Goal: Transaction & Acquisition: Book appointment/travel/reservation

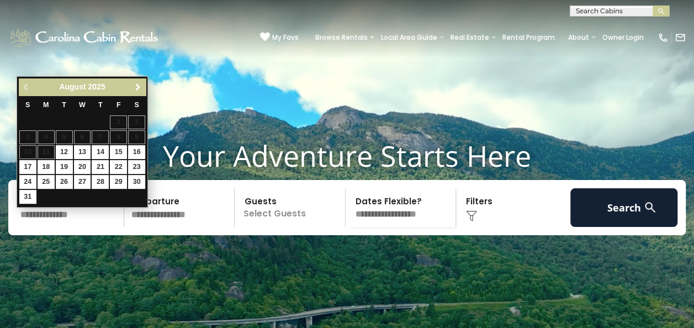
click at [136, 83] on span "Next" at bounding box center [138, 87] width 9 height 9
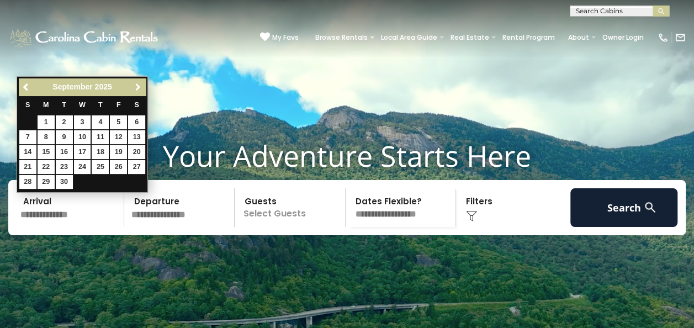
click at [136, 83] on span "Next" at bounding box center [138, 87] width 9 height 9
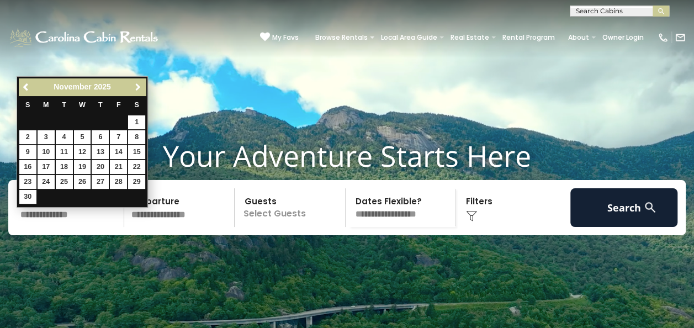
click at [136, 83] on span "Next" at bounding box center [138, 87] width 9 height 9
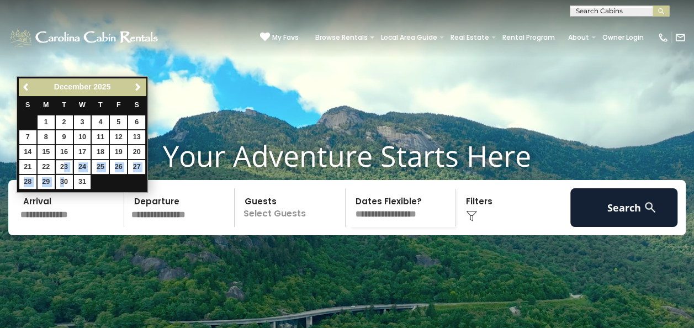
click at [64, 176] on tbody "1 2 3 4 5 6 7 8 9 10 11 12 13 14 15 16 17 18 19 20 21 22 23 24 25 26 27 28 29 3…" at bounding box center [82, 152] width 127 height 75
click at [64, 180] on link "30" at bounding box center [64, 182] width 17 height 14
type input "********"
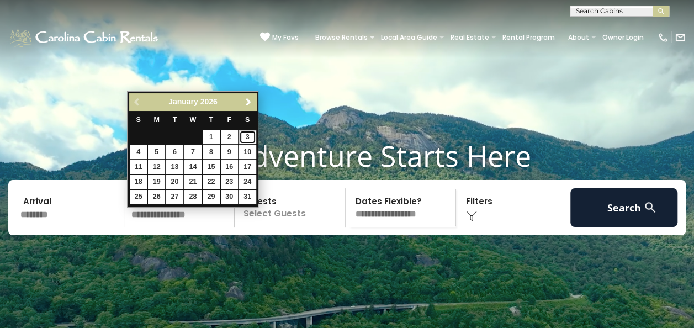
click at [248, 136] on link "3" at bounding box center [247, 137] width 17 height 14
type input "******"
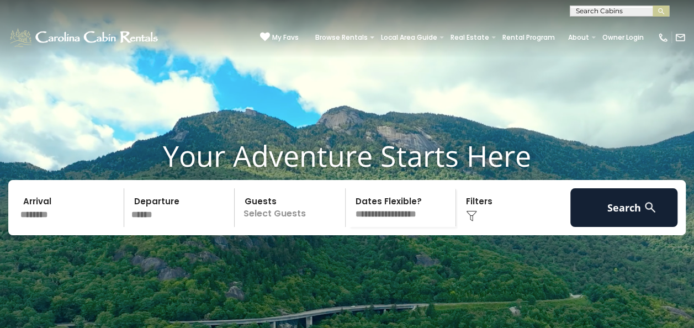
click at [374, 227] on select "**********" at bounding box center [402, 207] width 107 height 39
click at [279, 227] on p "Select Guests" at bounding box center [291, 207] width 107 height 39
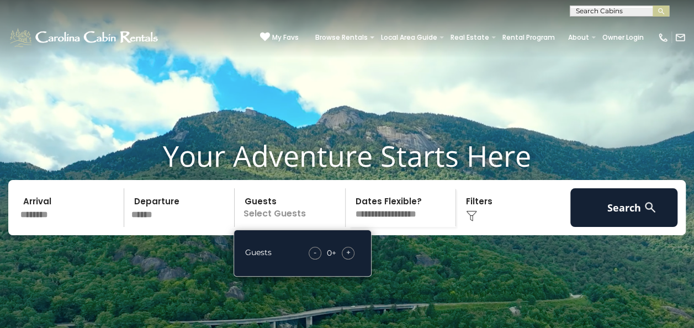
click at [279, 227] on p "Select Guests" at bounding box center [291, 207] width 107 height 39
click at [469, 221] on img at bounding box center [471, 215] width 11 height 11
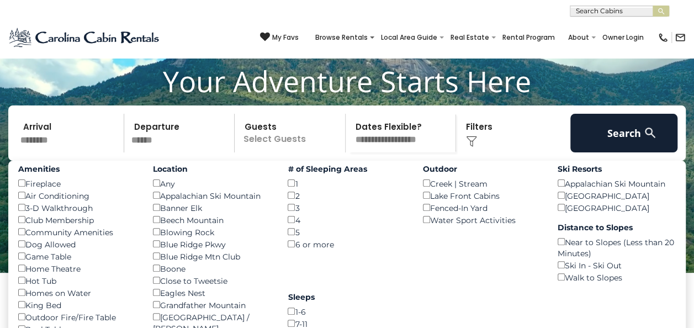
scroll to position [98, 0]
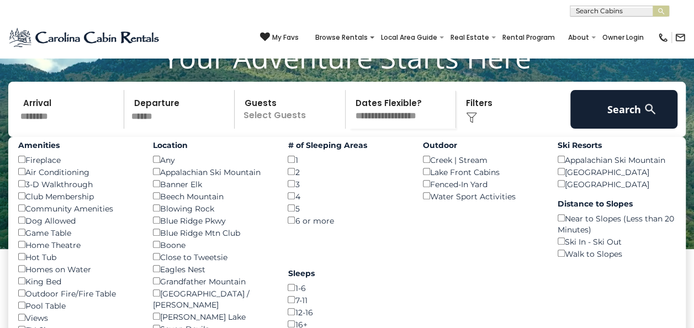
click at [13, 282] on div "Amenities Fireplace () Air Conditioning () 3-D Walkthrough () Club Membership (…" at bounding box center [77, 248] width 135 height 223
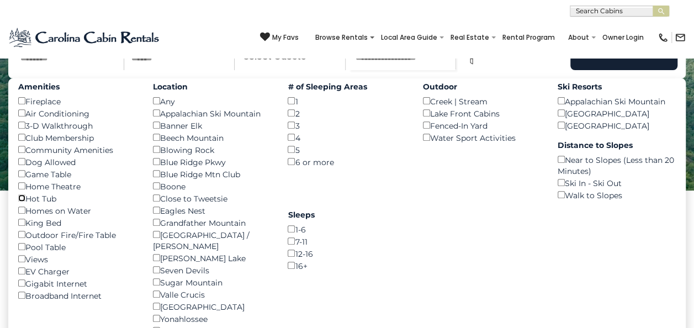
scroll to position [157, 0]
click at [623, 67] on button "Search" at bounding box center [624, 50] width 108 height 39
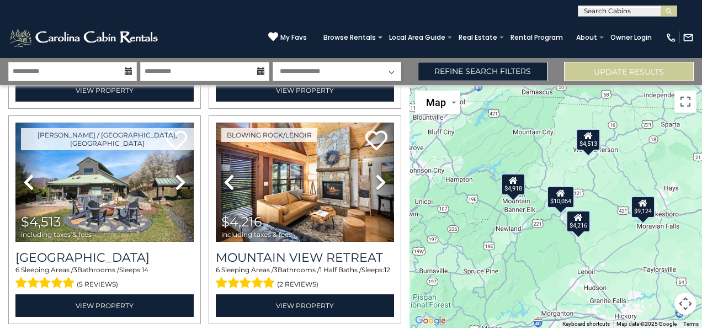
scroll to position [230, 0]
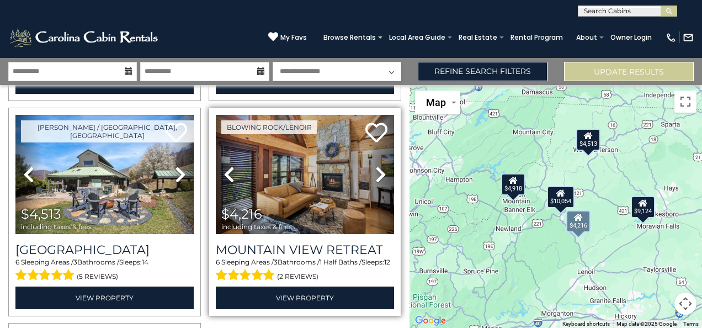
click at [378, 170] on icon at bounding box center [380, 175] width 11 height 18
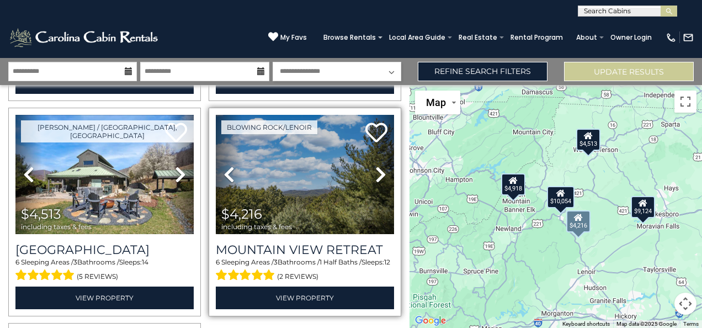
click at [378, 170] on icon at bounding box center [380, 175] width 11 height 18
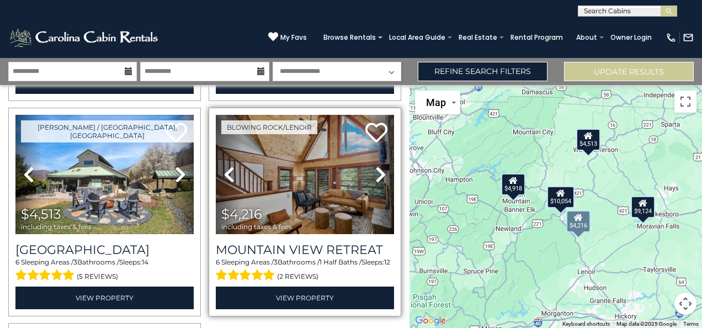
click at [378, 170] on icon at bounding box center [380, 175] width 11 height 18
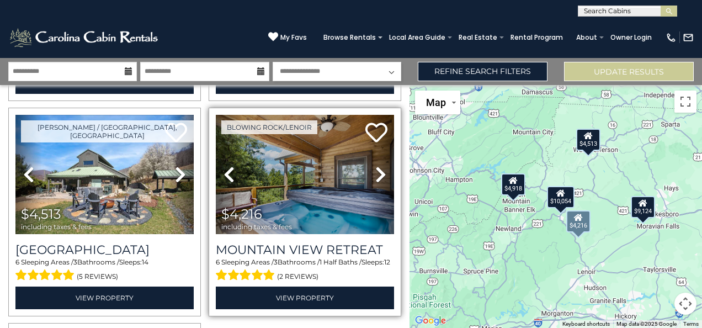
click at [378, 170] on icon at bounding box center [380, 175] width 11 height 18
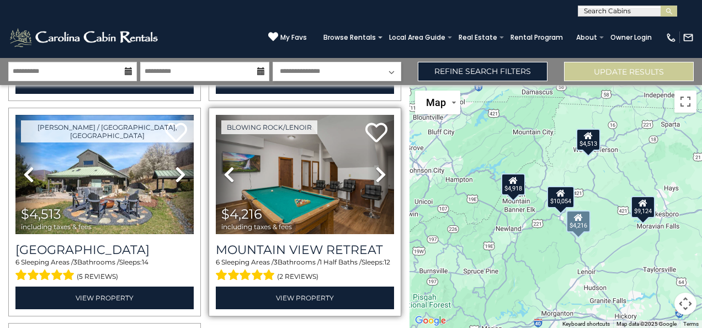
click at [378, 170] on icon at bounding box center [380, 175] width 11 height 18
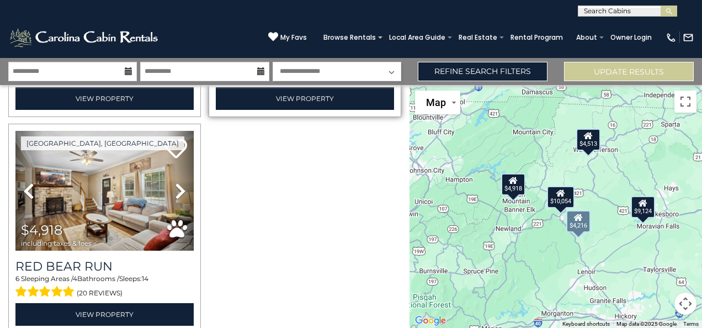
scroll to position [472, 0]
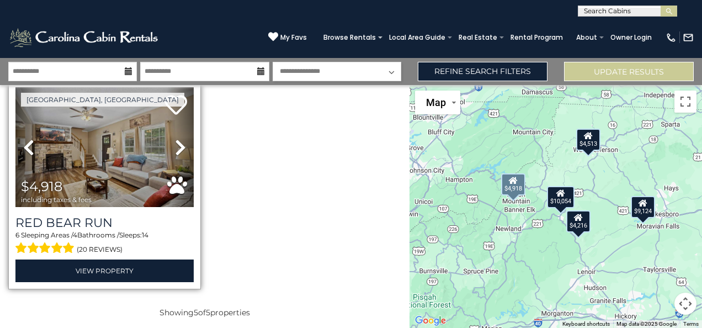
click at [180, 144] on icon at bounding box center [180, 148] width 11 height 18
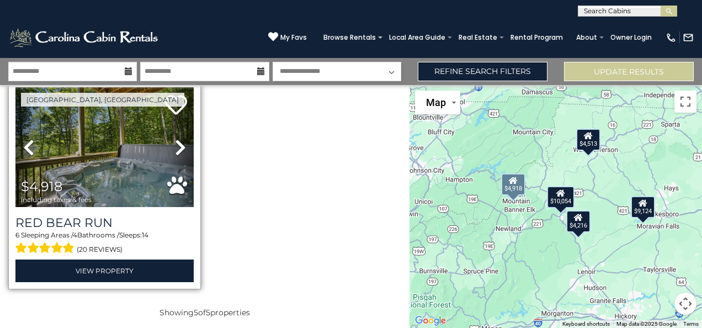
click at [180, 144] on icon at bounding box center [180, 148] width 11 height 18
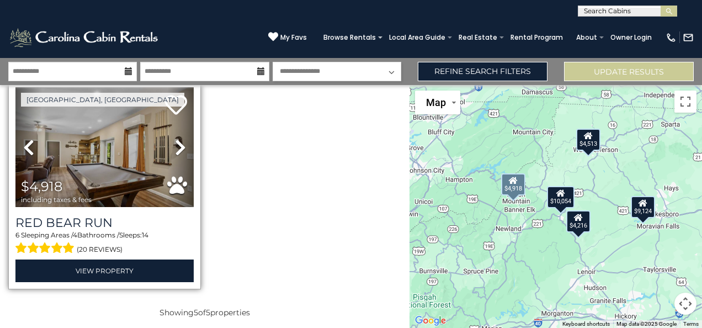
click at [180, 144] on icon at bounding box center [180, 148] width 11 height 18
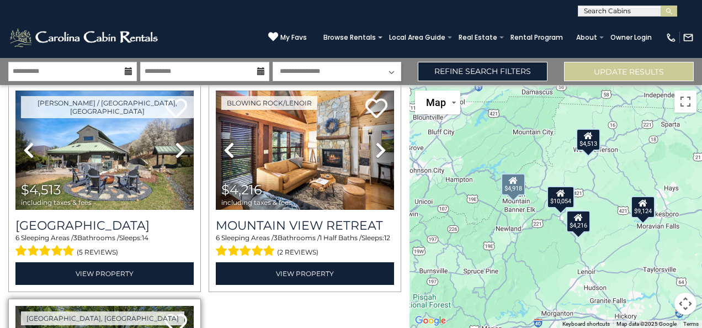
scroll to position [247, 0]
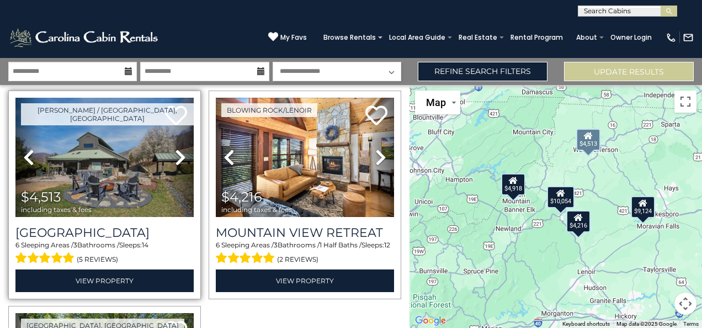
click at [182, 156] on icon at bounding box center [180, 157] width 11 height 18
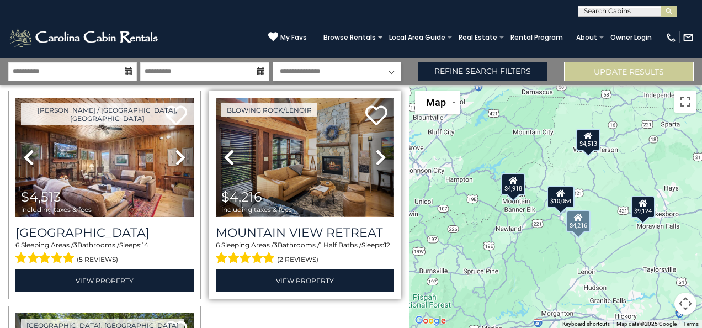
click at [285, 171] on img at bounding box center [305, 157] width 178 height 119
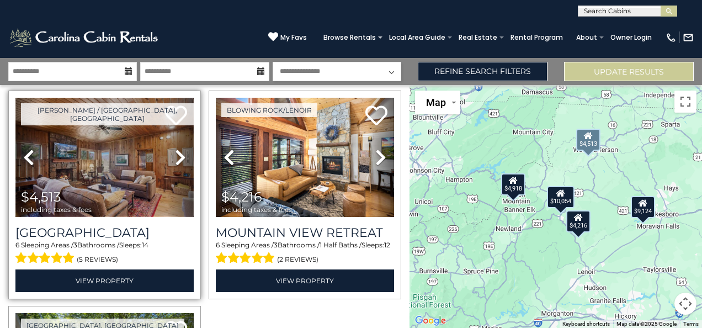
click at [153, 176] on img at bounding box center [104, 157] width 178 height 119
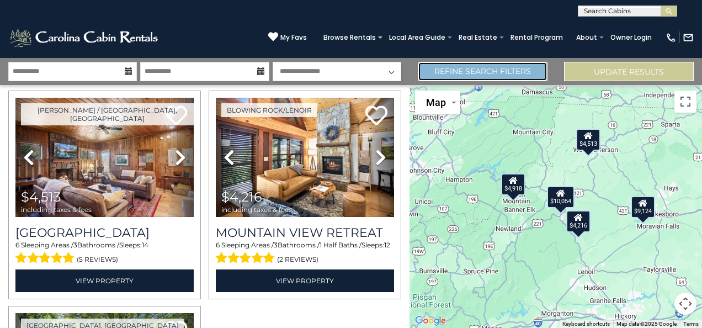
click at [467, 73] on link "Refine Search Filters" at bounding box center [483, 71] width 130 height 19
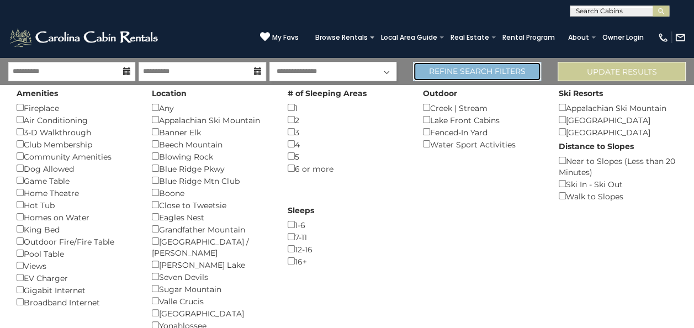
scroll to position [245, 0]
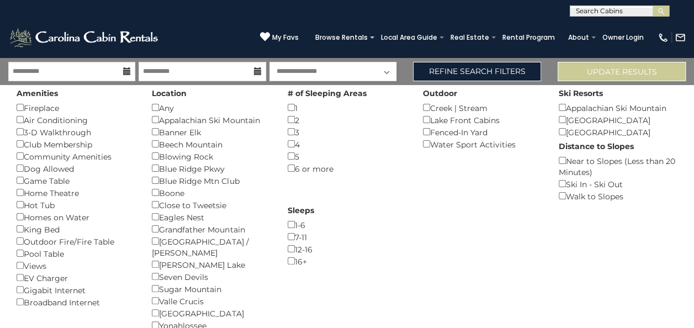
click at [286, 156] on div "# of Sleeping Areas 1 () 2 () 3 () 4 () 5 () 6 or more ()" at bounding box center [346, 129] width 135 height 89
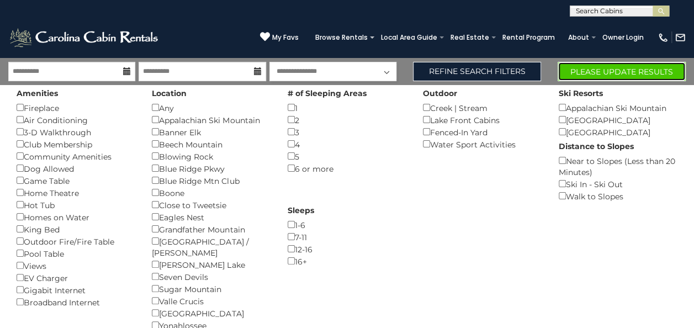
click at [642, 72] on button "Please Update Results" at bounding box center [621, 71] width 128 height 19
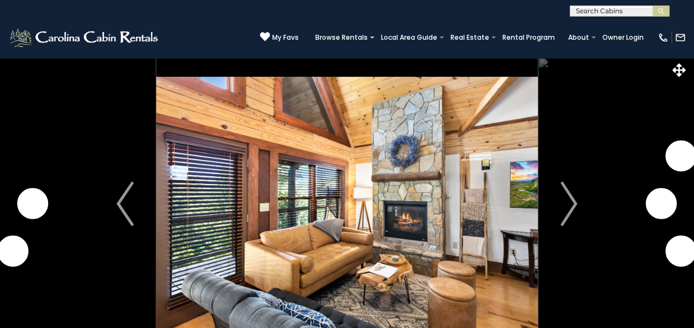
scroll to position [34, 0]
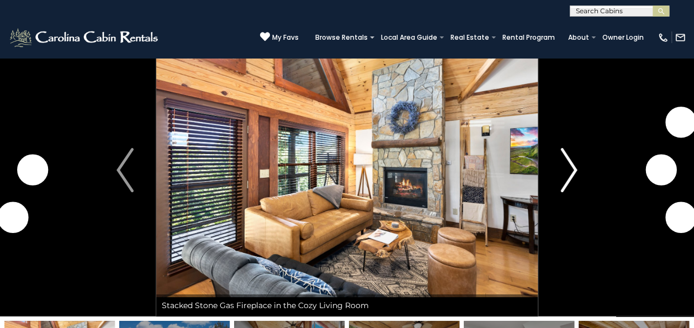
click at [573, 167] on img "Next" at bounding box center [568, 170] width 17 height 44
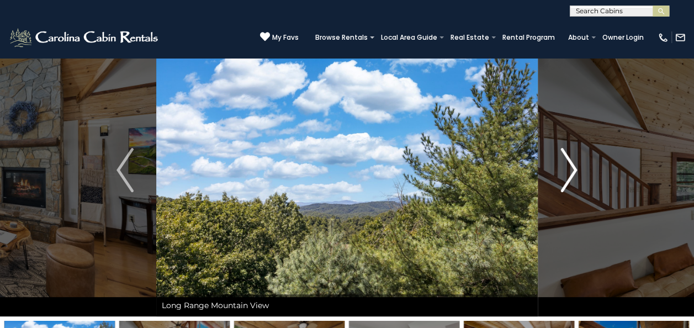
click at [573, 167] on img "Next" at bounding box center [568, 170] width 17 height 44
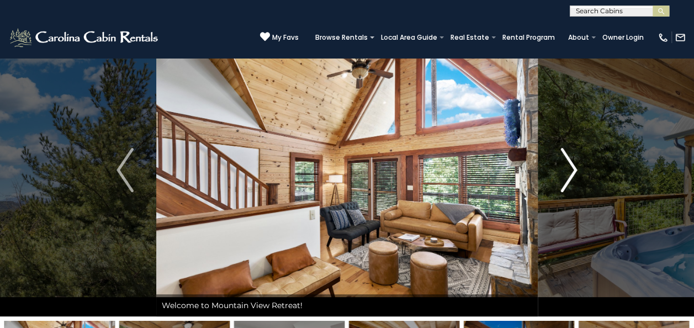
click at [573, 167] on img "Next" at bounding box center [568, 170] width 17 height 44
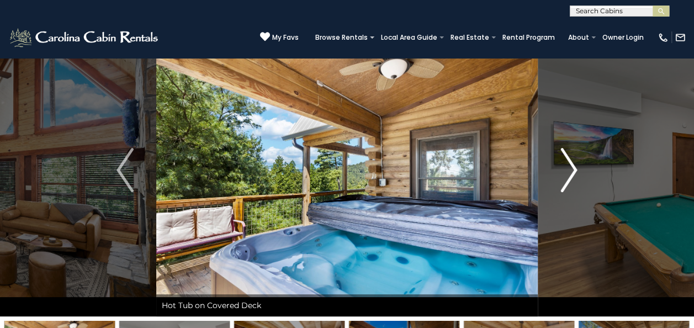
click at [573, 167] on img "Next" at bounding box center [568, 170] width 17 height 44
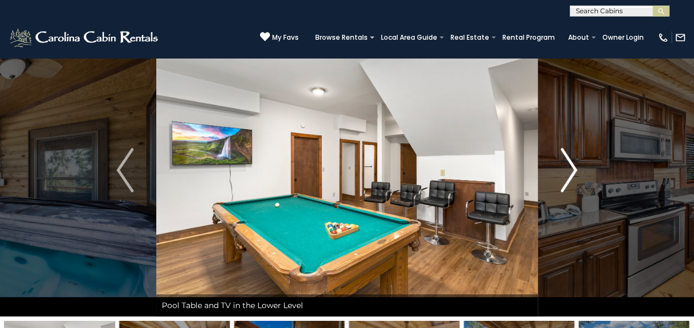
click at [573, 167] on img "Next" at bounding box center [568, 170] width 17 height 44
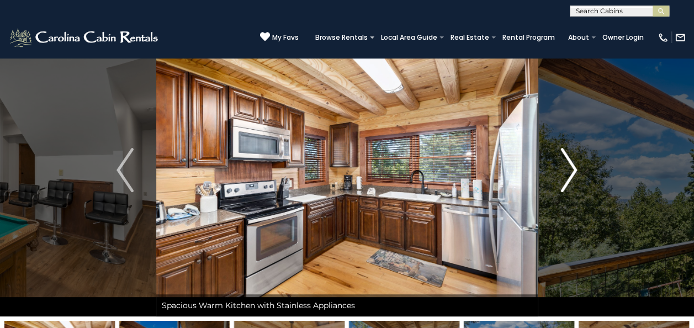
click at [573, 167] on img "Next" at bounding box center [568, 170] width 17 height 44
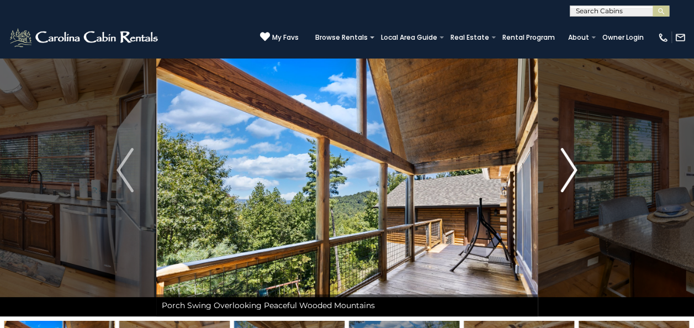
click at [573, 167] on img "Next" at bounding box center [568, 170] width 17 height 44
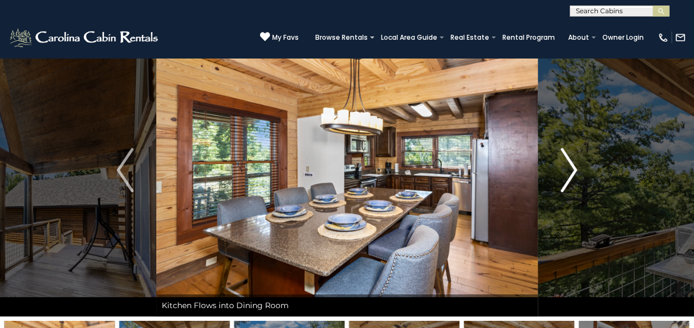
click at [573, 167] on img "Next" at bounding box center [568, 170] width 17 height 44
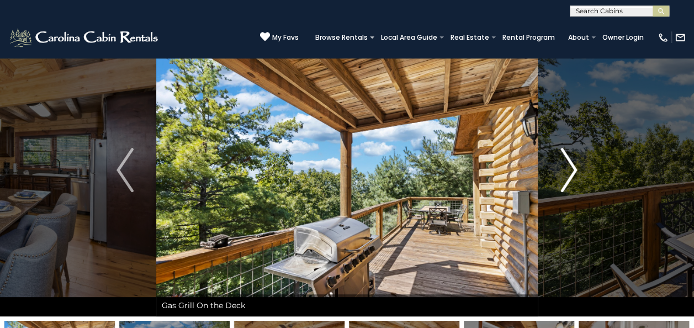
click at [573, 167] on img "Next" at bounding box center [568, 170] width 17 height 44
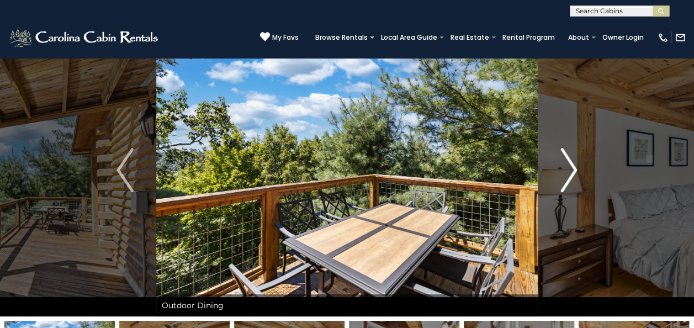
click at [573, 167] on img "Next" at bounding box center [568, 170] width 17 height 44
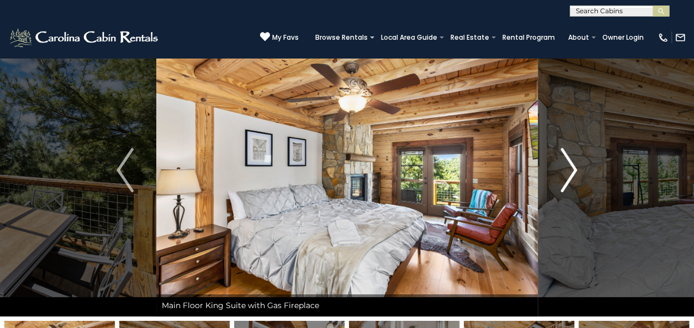
click at [573, 167] on img "Next" at bounding box center [568, 170] width 17 height 44
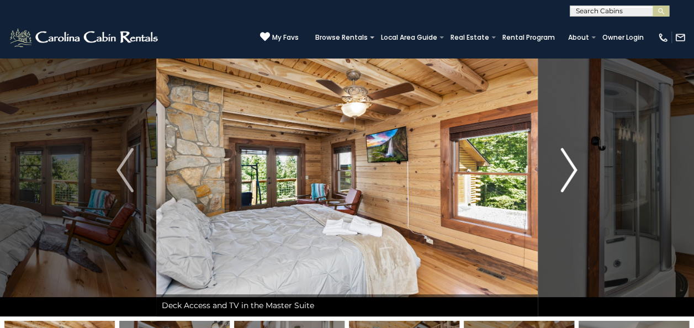
click at [573, 167] on img "Next" at bounding box center [568, 170] width 17 height 44
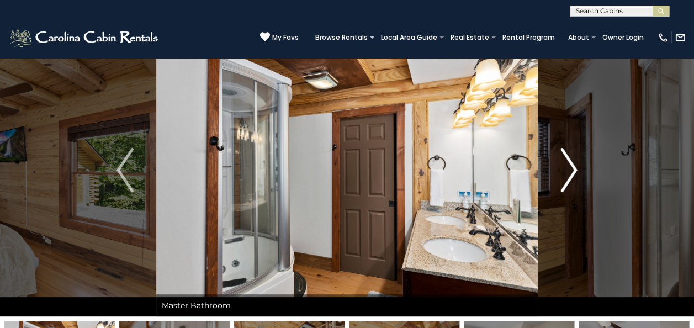
click at [573, 167] on img "Next" at bounding box center [568, 170] width 17 height 44
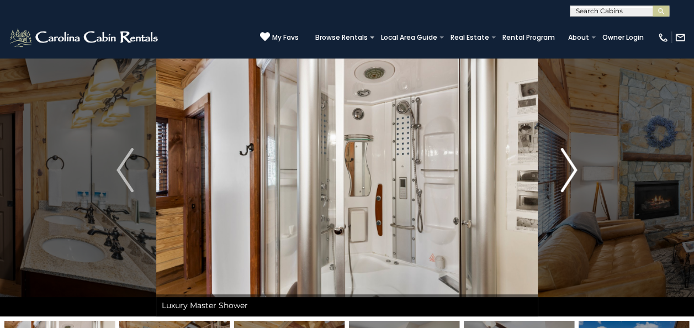
click at [573, 167] on img "Next" at bounding box center [568, 170] width 17 height 44
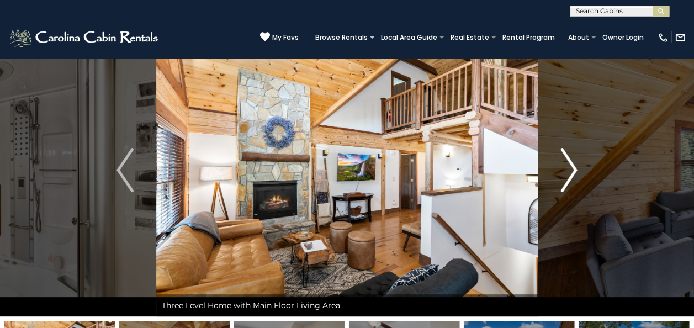
click at [573, 167] on img "Next" at bounding box center [568, 170] width 17 height 44
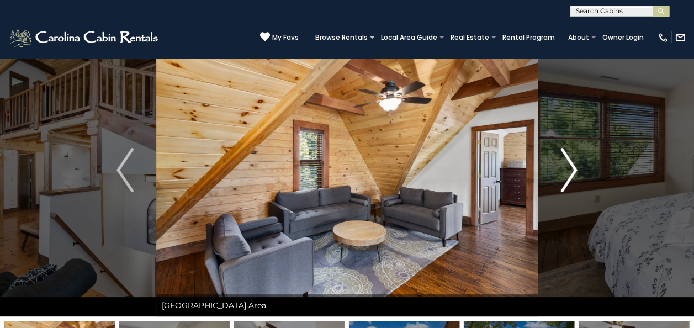
click at [573, 167] on img "Next" at bounding box center [568, 170] width 17 height 44
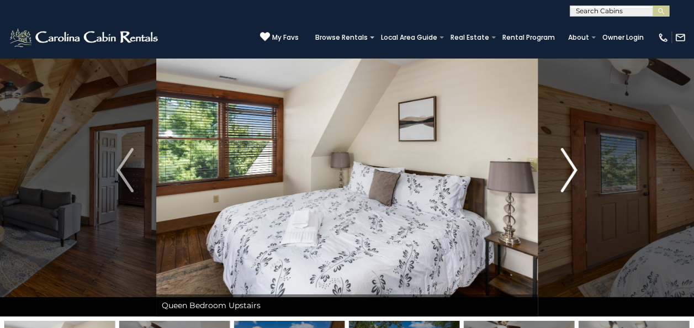
click at [573, 167] on img "Next" at bounding box center [568, 170] width 17 height 44
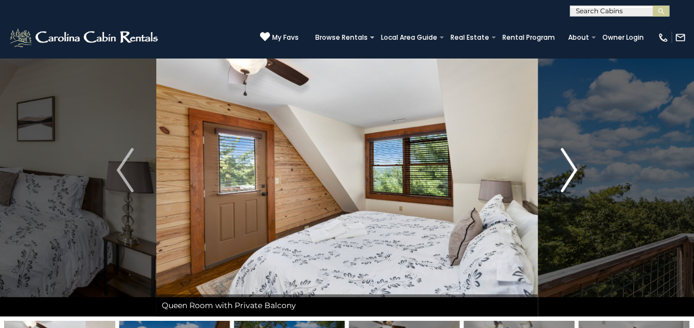
click at [573, 167] on img "Next" at bounding box center [568, 170] width 17 height 44
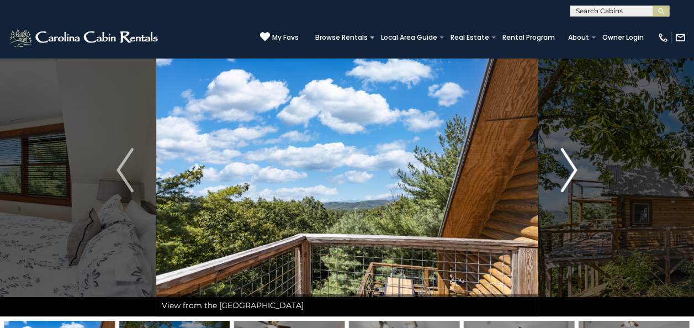
click at [573, 167] on img "Next" at bounding box center [568, 170] width 17 height 44
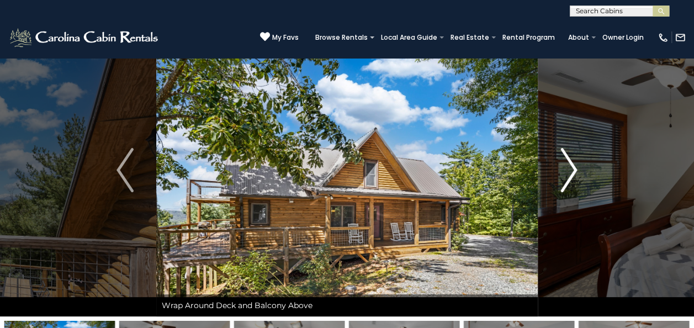
click at [573, 167] on img "Next" at bounding box center [568, 170] width 17 height 44
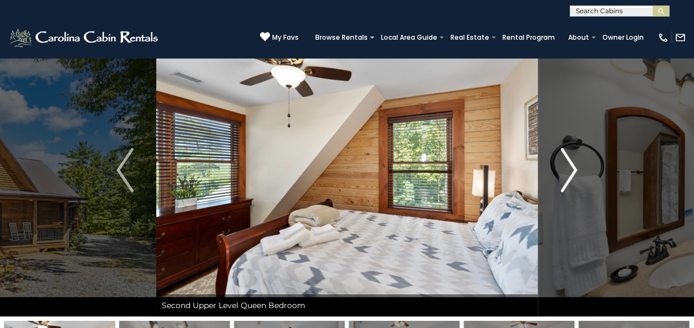
click at [573, 167] on img "Next" at bounding box center [568, 170] width 17 height 44
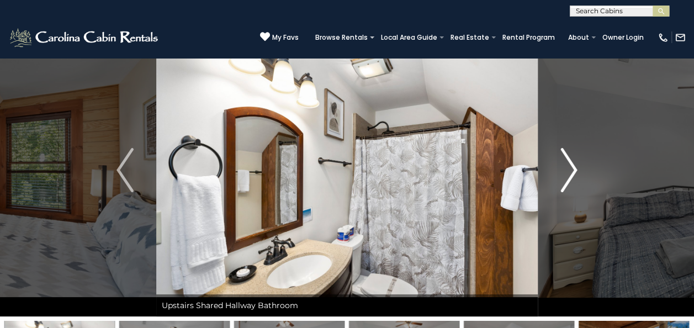
click at [573, 167] on img "Next" at bounding box center [568, 170] width 17 height 44
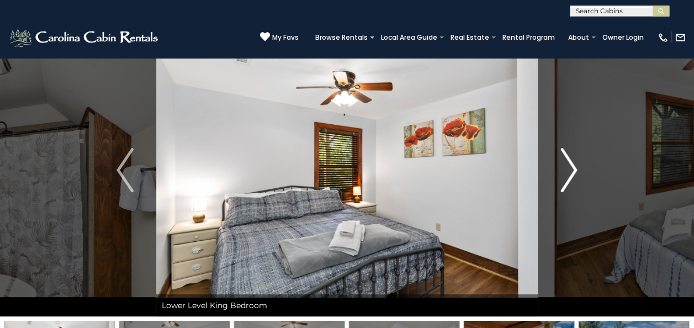
click at [573, 167] on img "Next" at bounding box center [568, 170] width 17 height 44
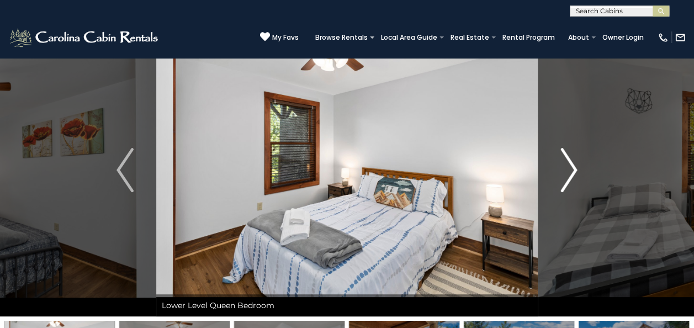
click at [573, 167] on img "Next" at bounding box center [568, 170] width 17 height 44
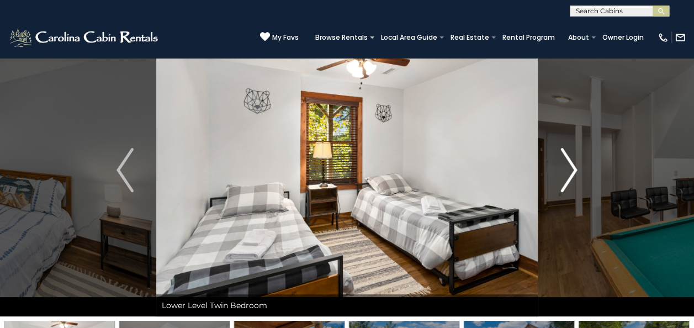
click at [573, 167] on img "Next" at bounding box center [568, 170] width 17 height 44
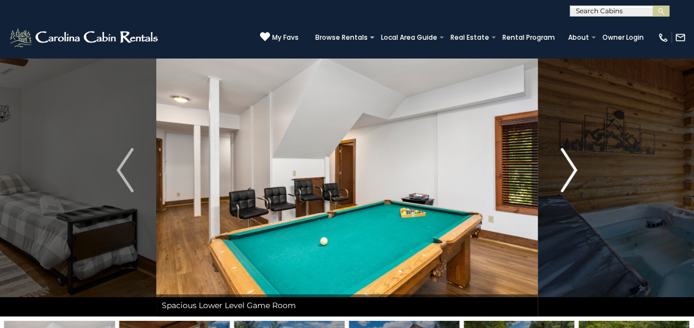
click at [573, 167] on img "Next" at bounding box center [568, 170] width 17 height 44
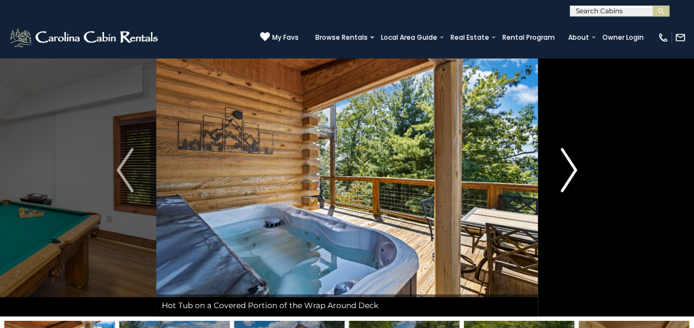
click at [573, 167] on img "Next" at bounding box center [568, 170] width 17 height 44
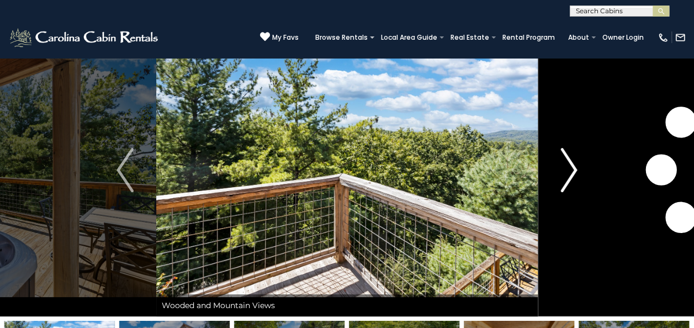
click at [573, 167] on img "Next" at bounding box center [568, 170] width 17 height 44
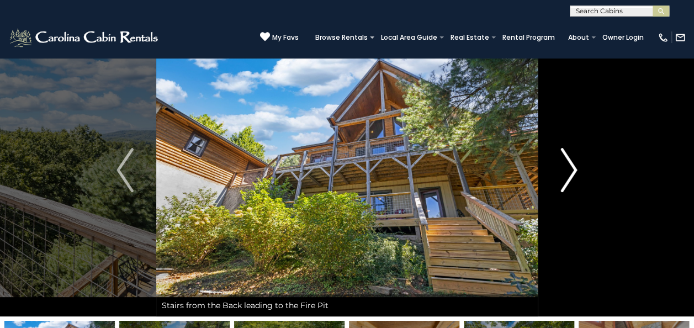
click at [573, 167] on img "Next" at bounding box center [568, 170] width 17 height 44
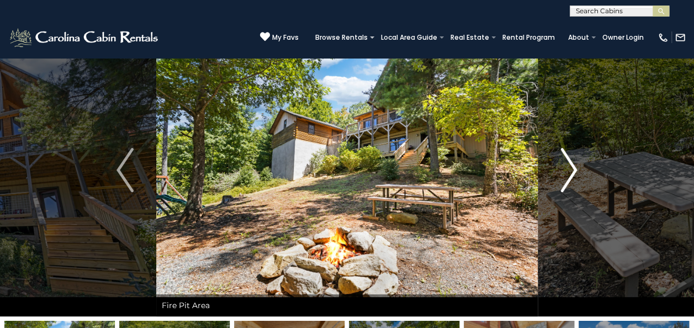
click at [573, 167] on img "Next" at bounding box center [568, 170] width 17 height 44
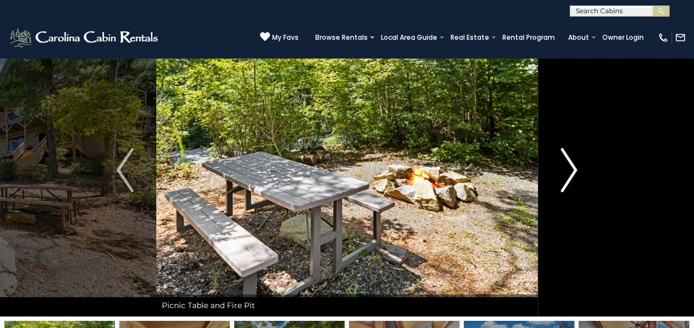
click at [573, 167] on img "Next" at bounding box center [568, 170] width 17 height 44
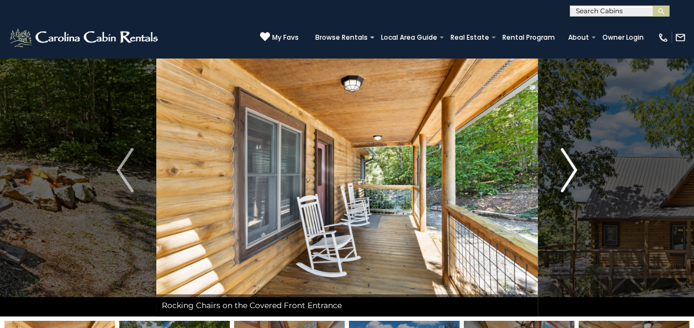
click at [573, 167] on img "Next" at bounding box center [568, 170] width 17 height 44
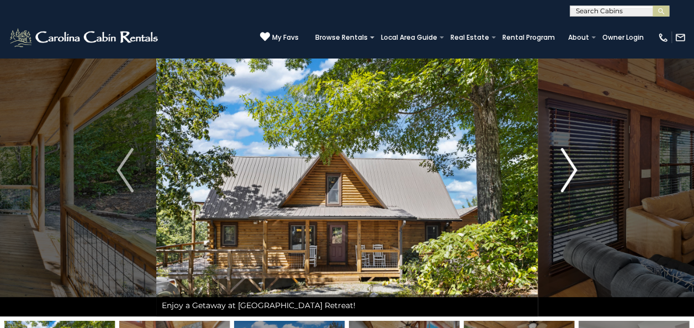
click at [573, 167] on img "Next" at bounding box center [568, 170] width 17 height 44
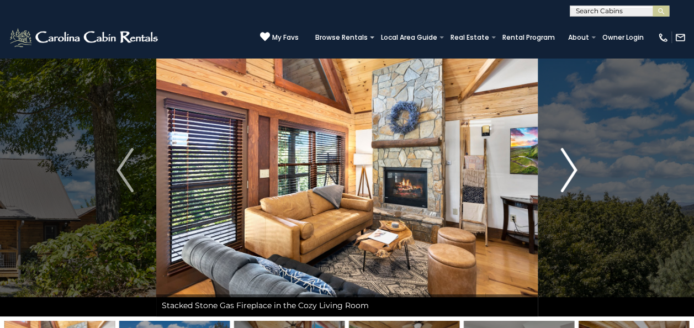
click at [573, 167] on img "Next" at bounding box center [568, 170] width 17 height 44
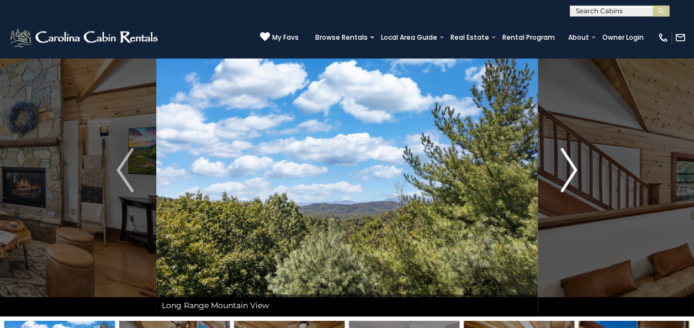
click at [573, 167] on img "Next" at bounding box center [568, 170] width 17 height 44
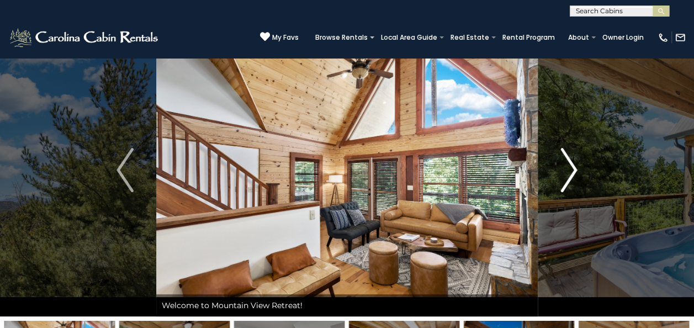
click at [573, 167] on img "Next" at bounding box center [568, 170] width 17 height 44
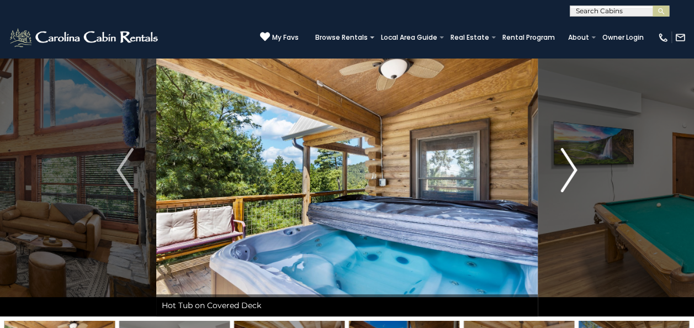
click at [567, 164] on img "Next" at bounding box center [568, 170] width 17 height 44
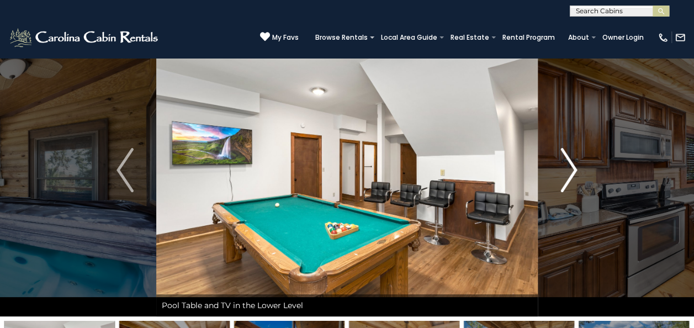
click at [567, 164] on img "Next" at bounding box center [568, 170] width 17 height 44
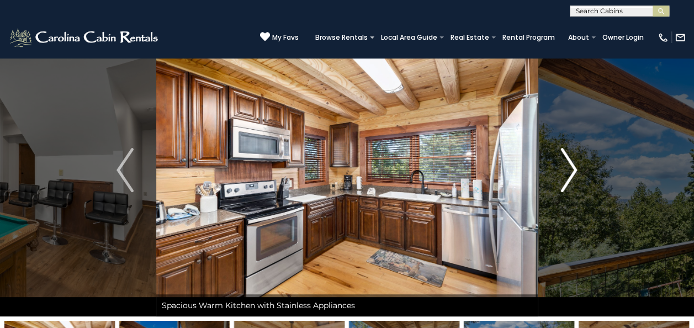
click at [567, 164] on img "Next" at bounding box center [568, 170] width 17 height 44
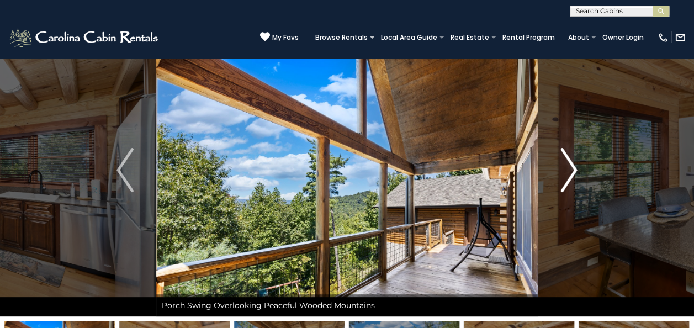
click at [567, 164] on img "Next" at bounding box center [568, 170] width 17 height 44
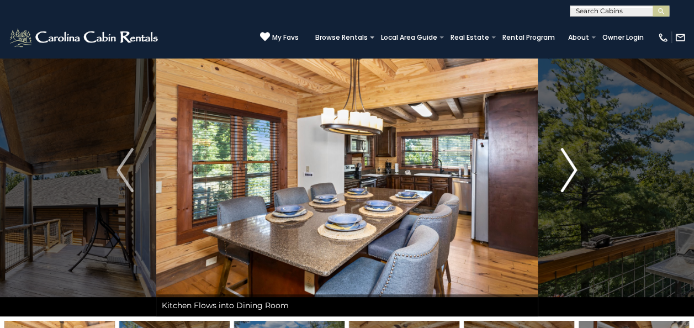
click at [567, 164] on img "Next" at bounding box center [568, 170] width 17 height 44
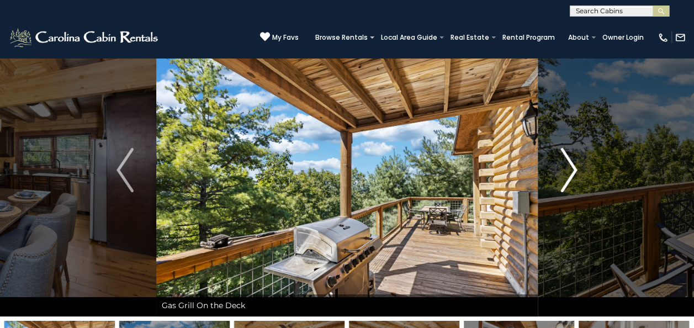
click at [567, 164] on img "Next" at bounding box center [568, 170] width 17 height 44
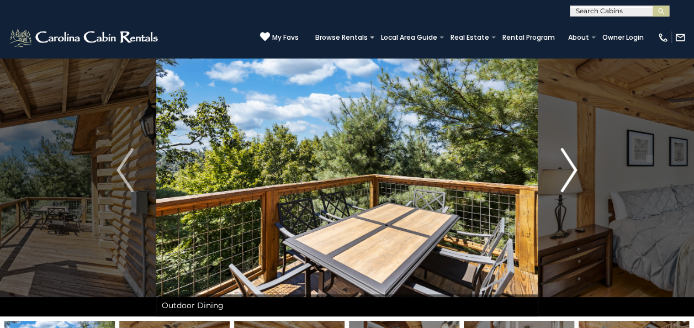
click at [567, 164] on img "Next" at bounding box center [568, 170] width 17 height 44
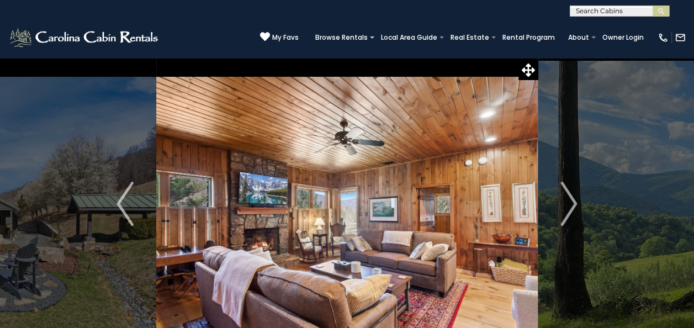
click at [570, 203] on img "Next" at bounding box center [568, 204] width 17 height 44
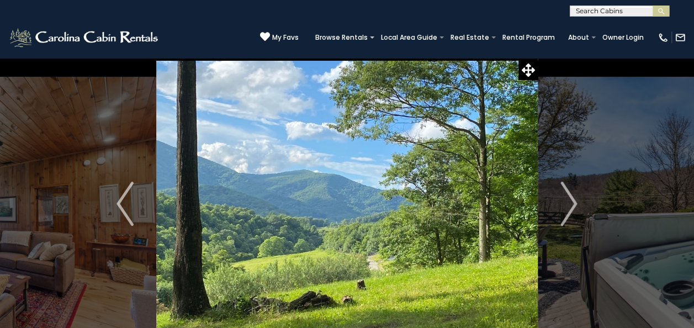
click at [570, 203] on img "Next" at bounding box center [568, 204] width 17 height 44
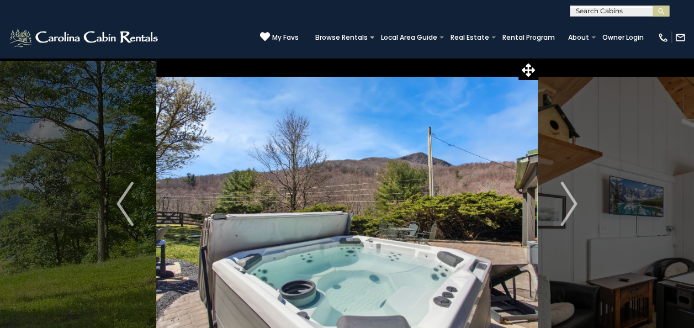
click at [570, 203] on img "Next" at bounding box center [568, 204] width 17 height 44
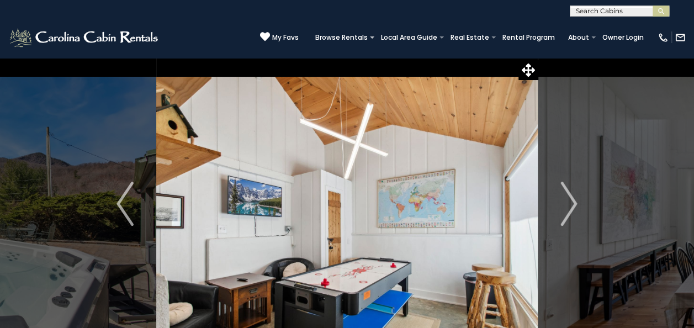
click at [570, 203] on img "Next" at bounding box center [568, 204] width 17 height 44
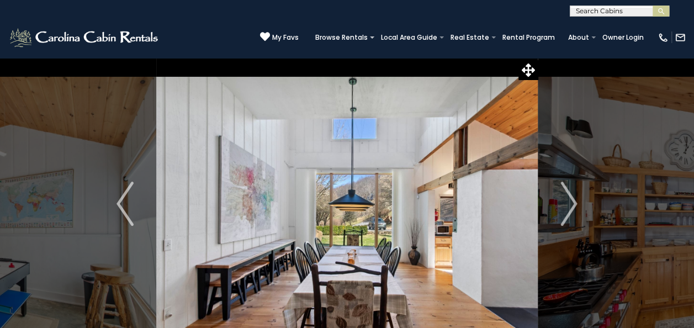
click at [570, 203] on img "Next" at bounding box center [568, 204] width 17 height 44
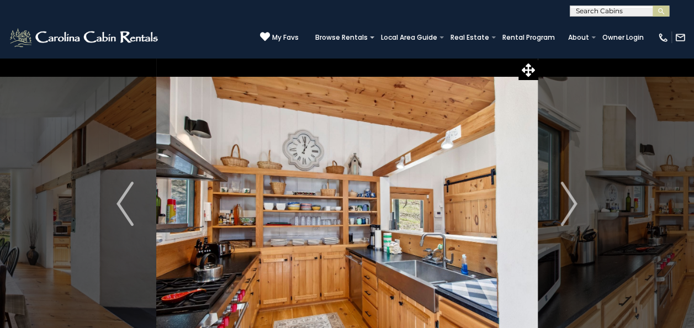
click at [570, 203] on img "Next" at bounding box center [568, 204] width 17 height 44
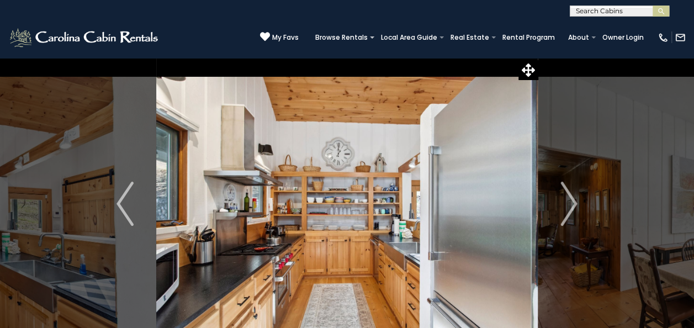
click at [570, 203] on img "Next" at bounding box center [568, 204] width 17 height 44
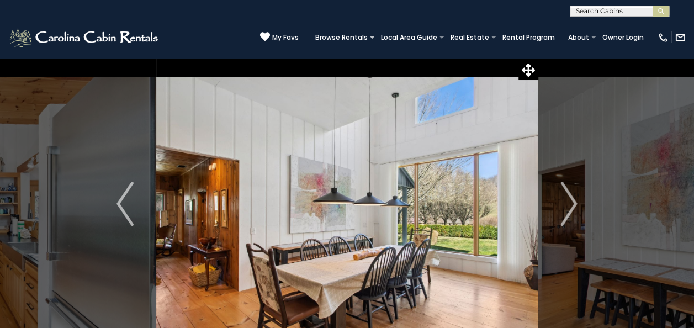
click at [570, 203] on img "Next" at bounding box center [568, 204] width 17 height 44
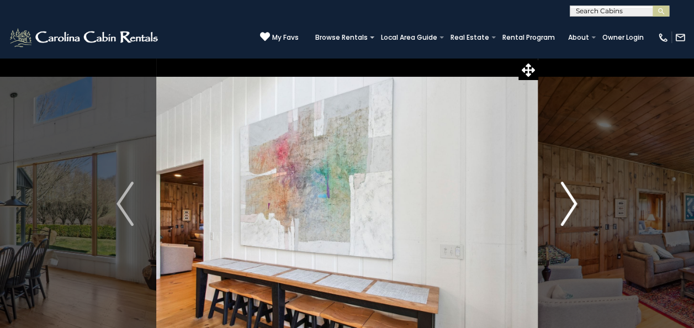
drag, startPoint x: 0, startPoint y: 0, endPoint x: 570, endPoint y: 203, distance: 604.8
click at [570, 203] on img "Next" at bounding box center [568, 204] width 17 height 44
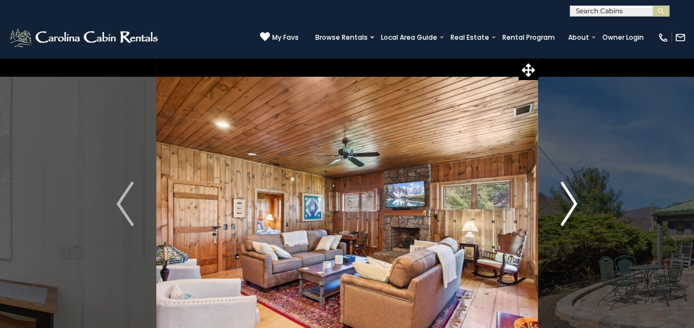
click at [570, 203] on img "Next" at bounding box center [568, 204] width 17 height 44
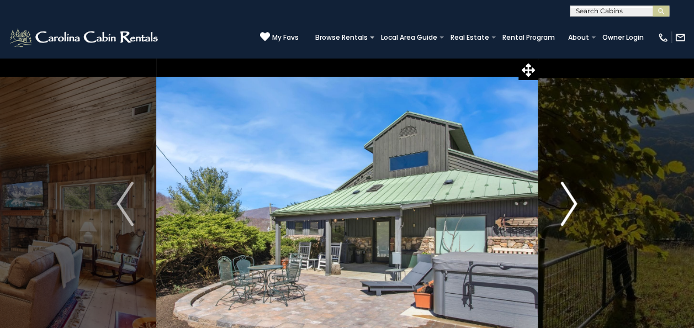
click at [570, 203] on img "Next" at bounding box center [568, 204] width 17 height 44
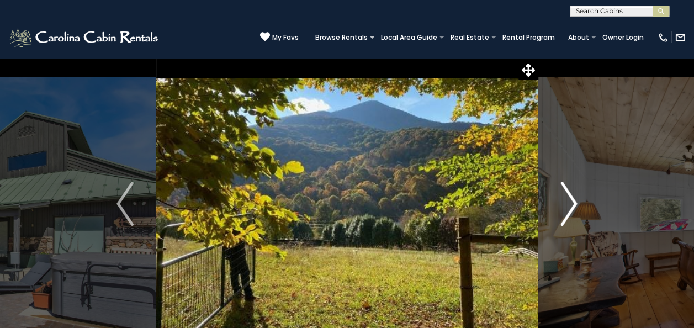
click at [570, 203] on img "Next" at bounding box center [568, 204] width 17 height 44
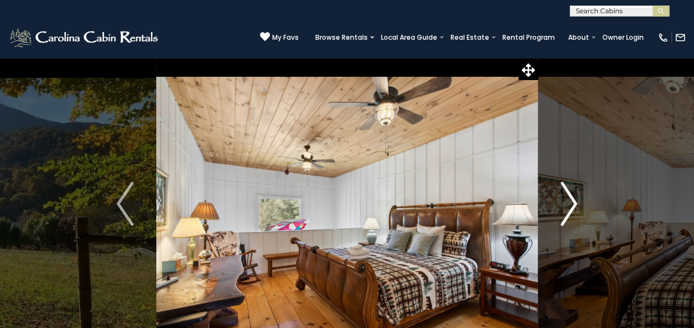
click at [570, 203] on img "Next" at bounding box center [568, 204] width 17 height 44
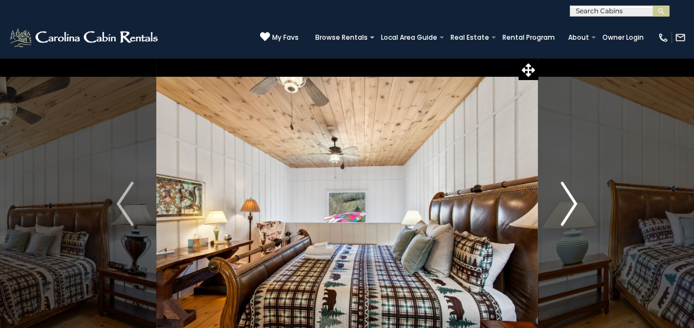
click at [570, 203] on img "Next" at bounding box center [568, 204] width 17 height 44
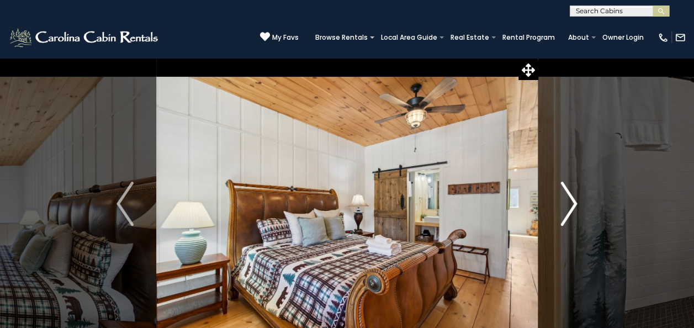
click at [570, 203] on img "Next" at bounding box center [568, 204] width 17 height 44
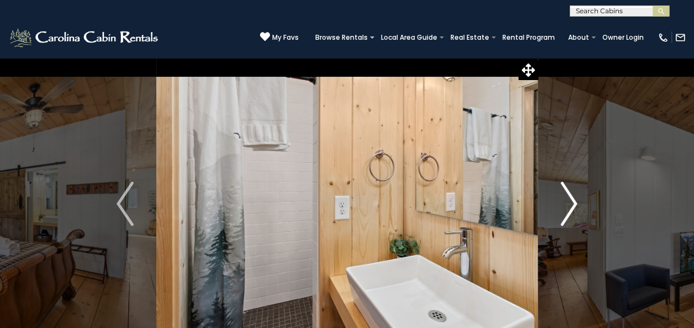
click at [570, 203] on img "Next" at bounding box center [568, 204] width 17 height 44
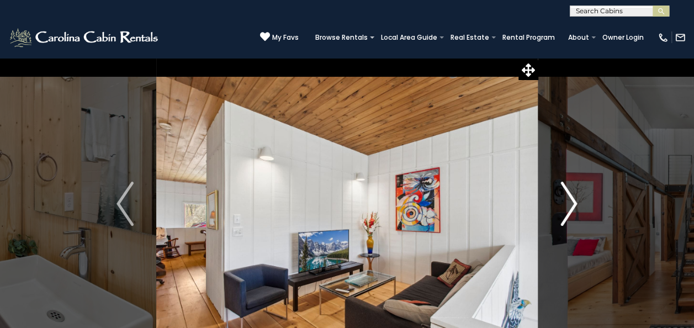
click at [570, 203] on img "Next" at bounding box center [568, 204] width 17 height 44
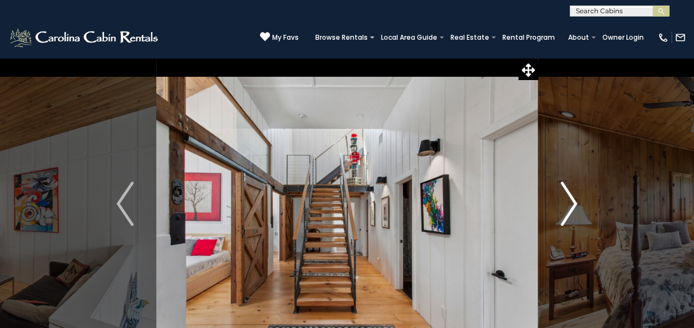
click at [570, 203] on img "Next" at bounding box center [568, 204] width 17 height 44
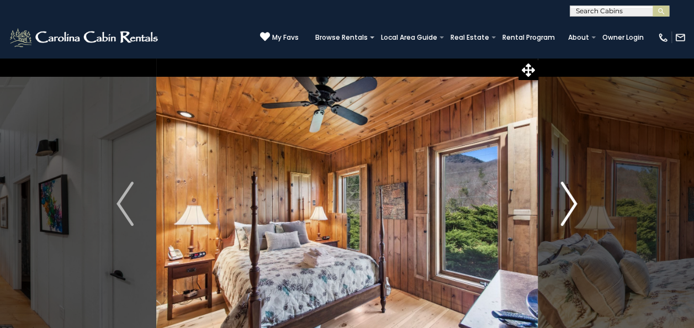
click at [570, 203] on img "Next" at bounding box center [568, 204] width 17 height 44
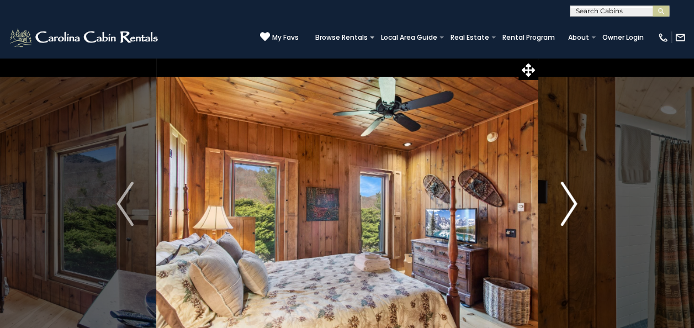
click at [570, 203] on img "Next" at bounding box center [568, 204] width 17 height 44
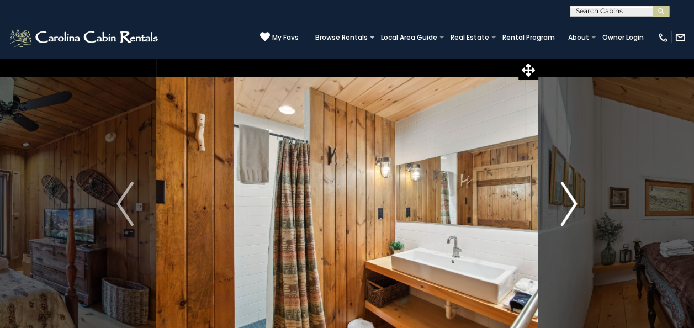
click at [570, 203] on img "Next" at bounding box center [568, 204] width 17 height 44
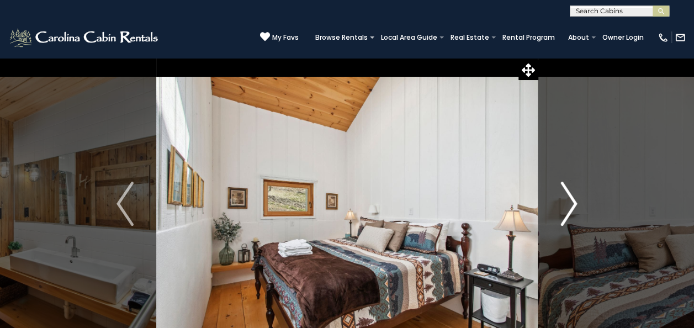
click at [570, 203] on img "Next" at bounding box center [568, 204] width 17 height 44
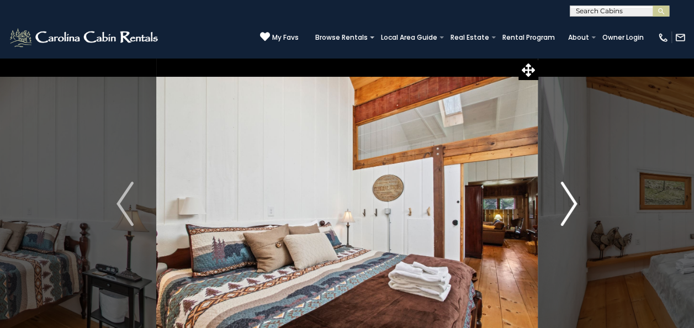
click at [570, 203] on img "Next" at bounding box center [568, 204] width 17 height 44
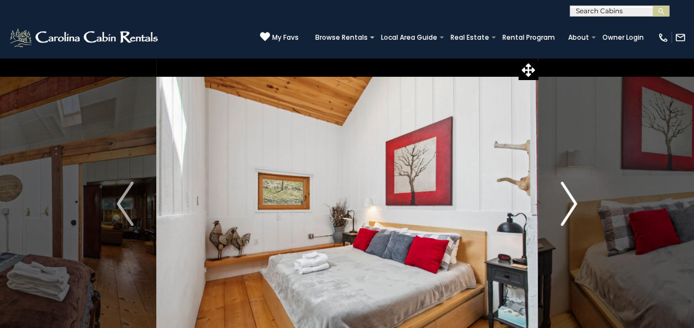
click at [570, 203] on img "Next" at bounding box center [568, 204] width 17 height 44
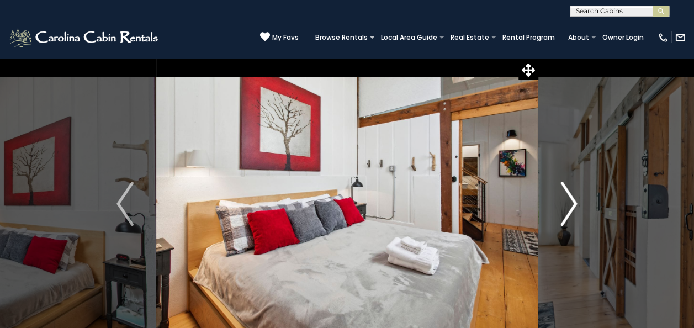
click at [570, 203] on img "Next" at bounding box center [568, 204] width 17 height 44
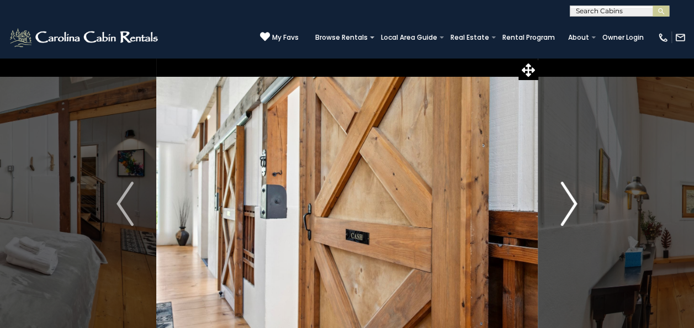
click at [570, 203] on img "Next" at bounding box center [568, 204] width 17 height 44
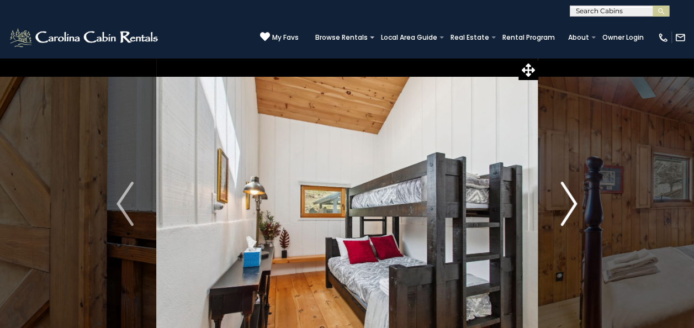
click at [570, 203] on img "Next" at bounding box center [568, 204] width 17 height 44
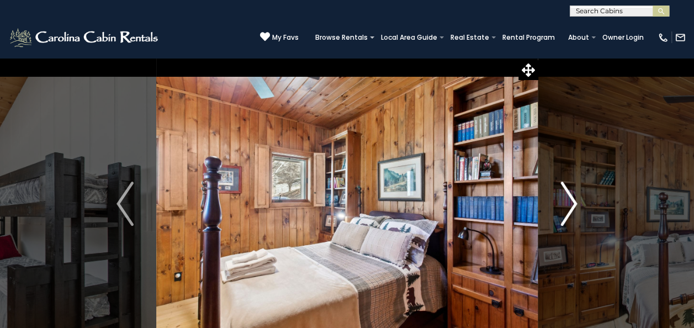
click at [570, 203] on img "Next" at bounding box center [568, 204] width 17 height 44
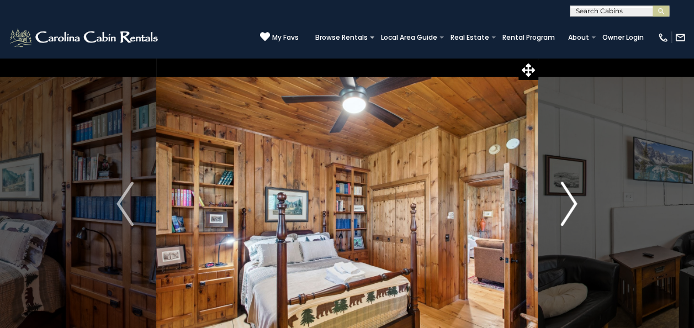
click at [570, 203] on img "Next" at bounding box center [568, 204] width 17 height 44
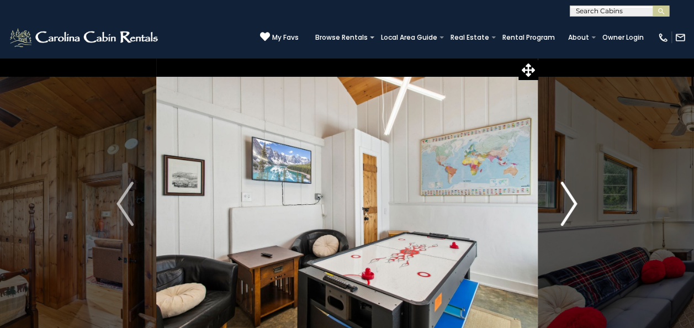
click at [570, 203] on img "Next" at bounding box center [568, 204] width 17 height 44
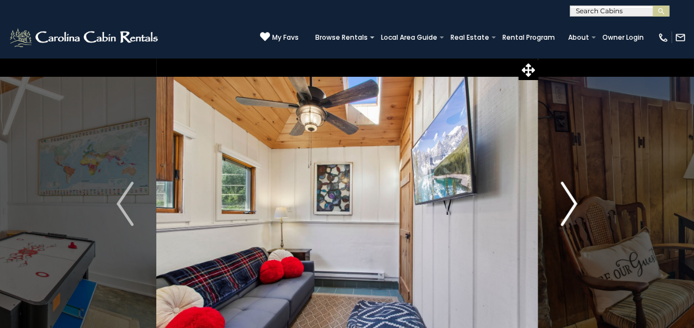
click at [570, 203] on img "Next" at bounding box center [568, 204] width 17 height 44
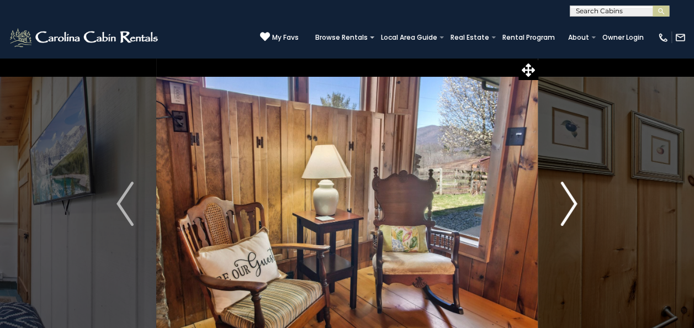
click at [570, 203] on img "Next" at bounding box center [568, 204] width 17 height 44
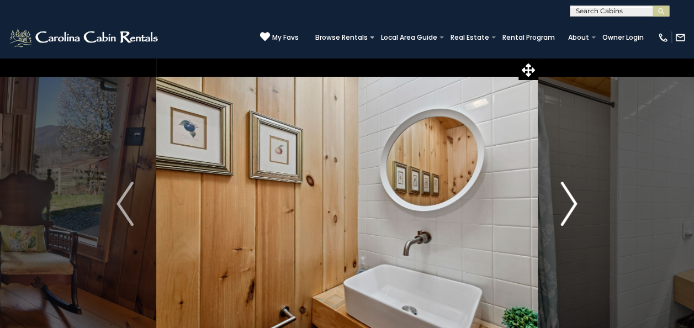
click at [570, 203] on img "Next" at bounding box center [568, 204] width 17 height 44
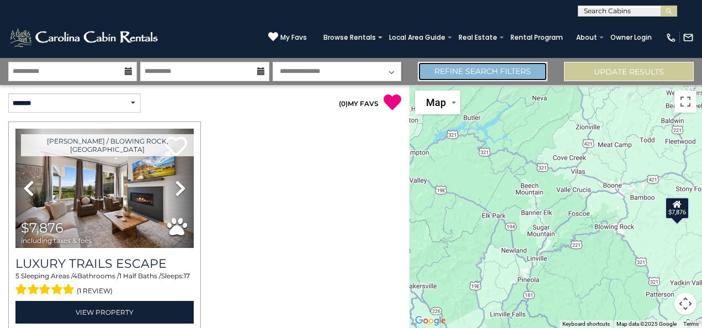
click at [512, 73] on link "Refine Search Filters" at bounding box center [483, 71] width 130 height 19
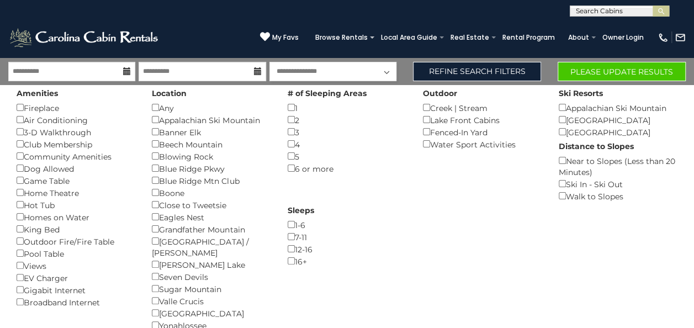
drag, startPoint x: 601, startPoint y: 59, endPoint x: 599, endPoint y: 67, distance: 7.9
click at [601, 61] on div "**********" at bounding box center [347, 234] width 694 height 353
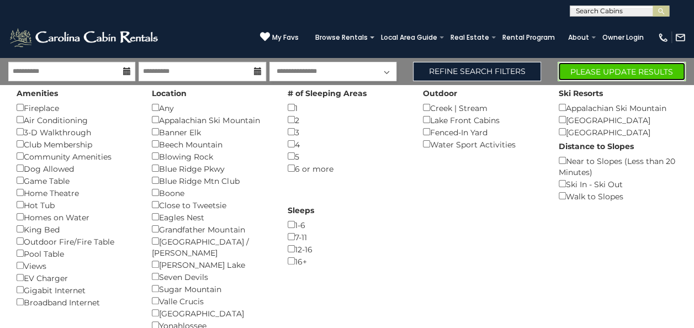
click at [597, 73] on button "Please Update Results" at bounding box center [621, 71] width 128 height 19
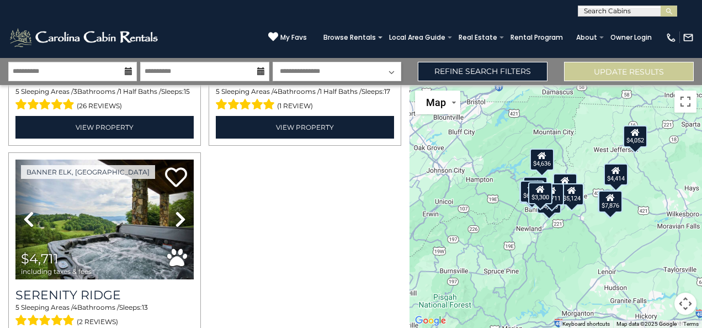
scroll to position [1268, 0]
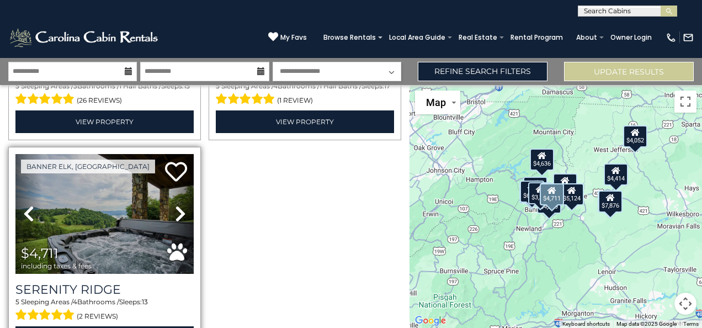
click at [178, 205] on icon at bounding box center [180, 214] width 11 height 18
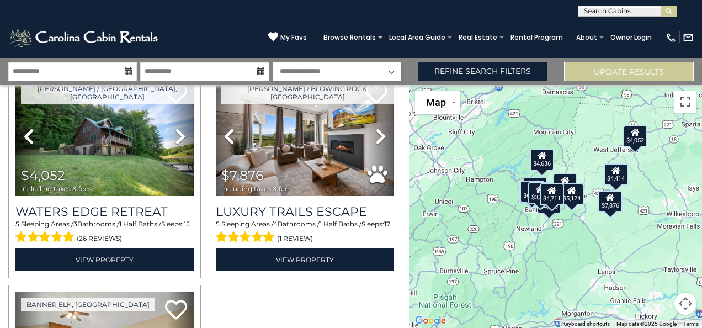
scroll to position [1100, 0]
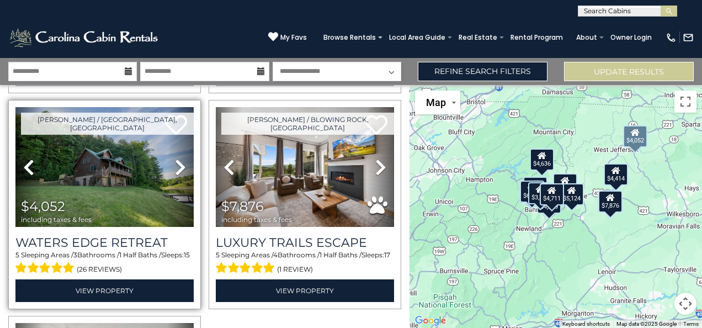
click at [180, 158] on icon at bounding box center [180, 167] width 11 height 18
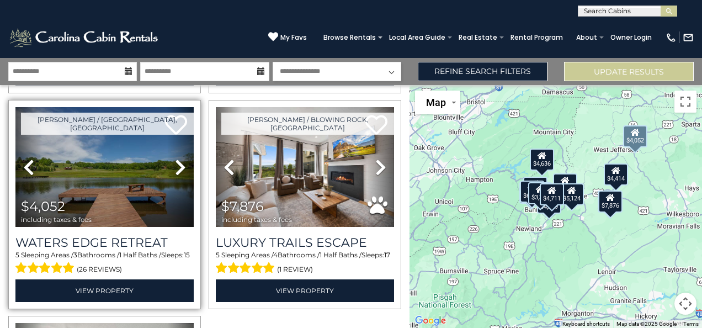
click at [180, 158] on icon at bounding box center [180, 167] width 11 height 18
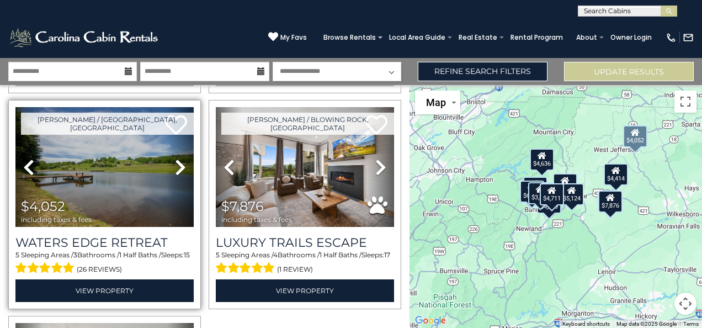
click at [180, 158] on icon at bounding box center [180, 167] width 11 height 18
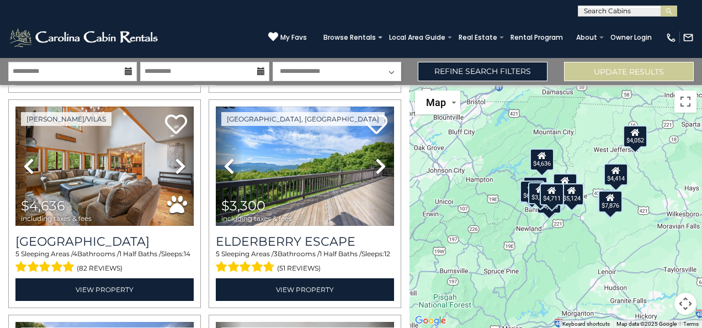
scroll to position [872, 0]
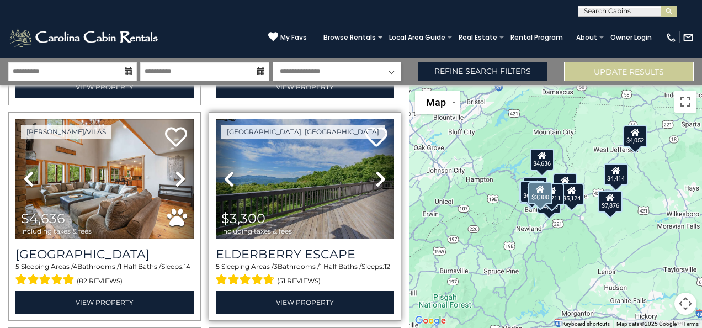
click at [376, 170] on icon at bounding box center [380, 179] width 11 height 18
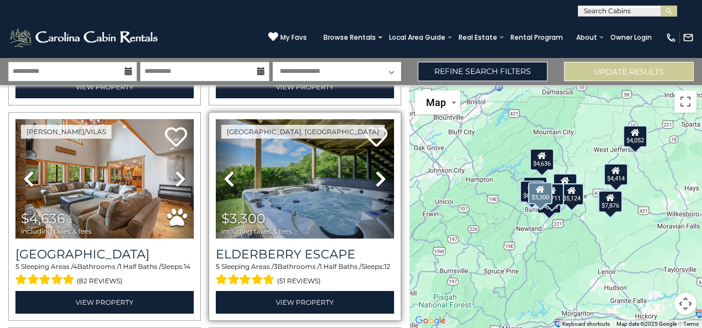
click at [376, 170] on icon at bounding box center [380, 179] width 11 height 18
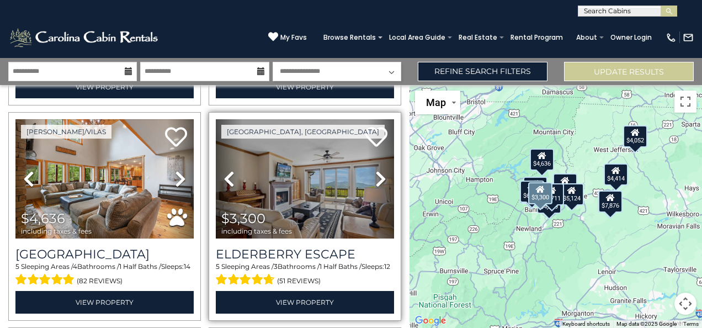
click at [376, 170] on icon at bounding box center [380, 179] width 11 height 18
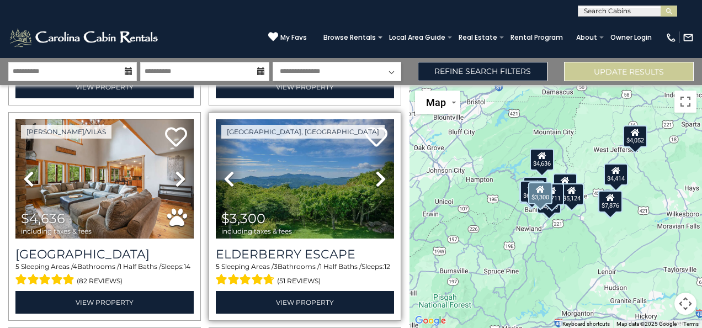
click at [376, 170] on icon at bounding box center [380, 179] width 11 height 18
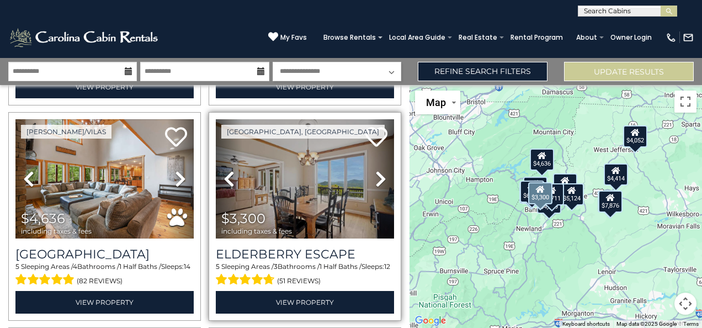
click at [376, 170] on icon at bounding box center [380, 179] width 11 height 18
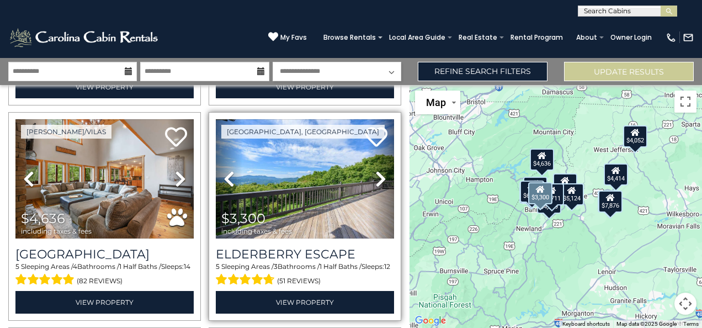
click at [361, 262] on span "1 Half Baths /" at bounding box center [341, 266] width 42 height 8
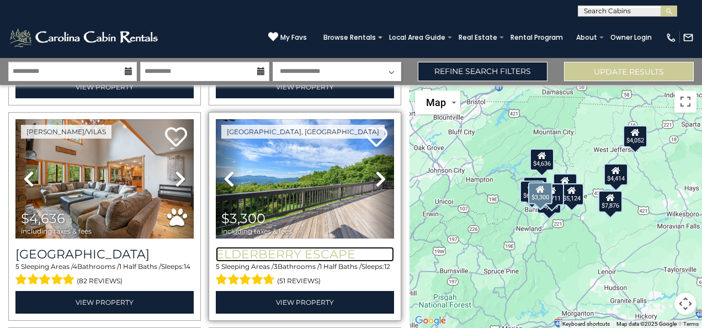
click at [340, 247] on h3 "Elderberry Escape" at bounding box center [305, 254] width 178 height 15
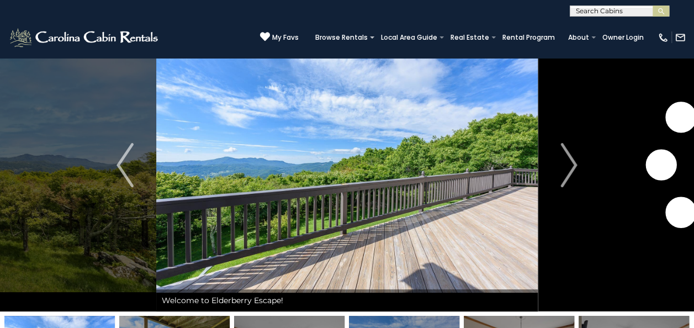
scroll to position [34, 0]
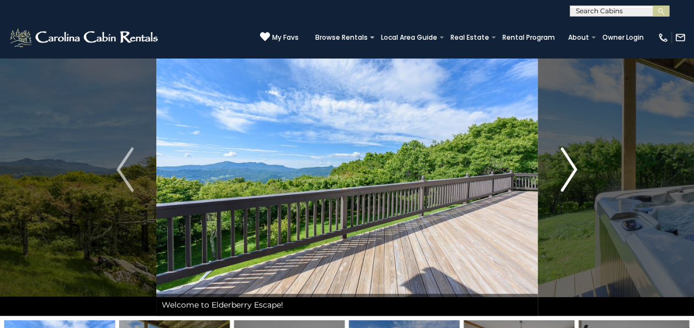
click at [573, 163] on img "Next" at bounding box center [568, 169] width 17 height 44
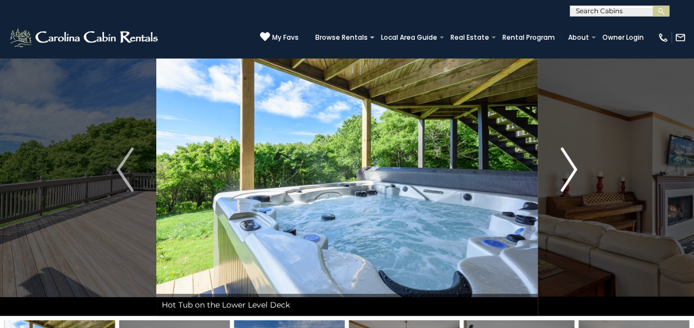
click at [573, 163] on img "Next" at bounding box center [568, 169] width 17 height 44
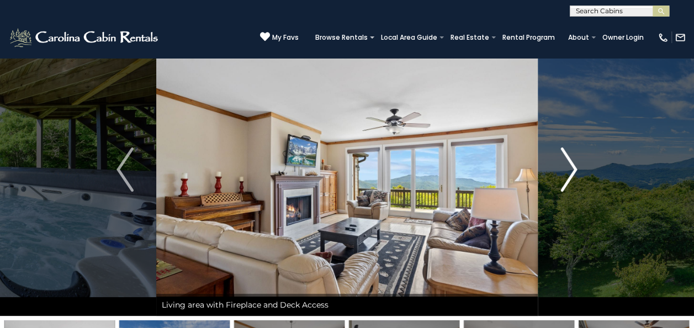
click at [573, 163] on img "Next" at bounding box center [568, 169] width 17 height 44
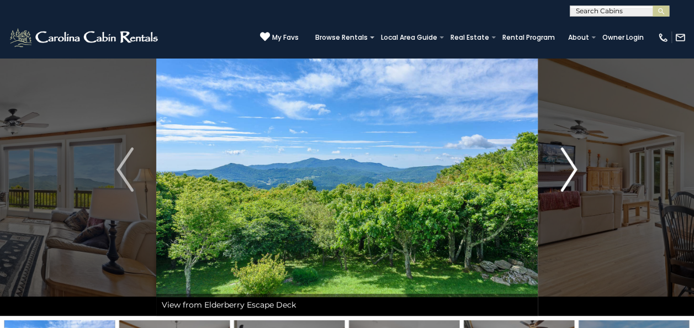
click at [573, 163] on img "Next" at bounding box center [568, 169] width 17 height 44
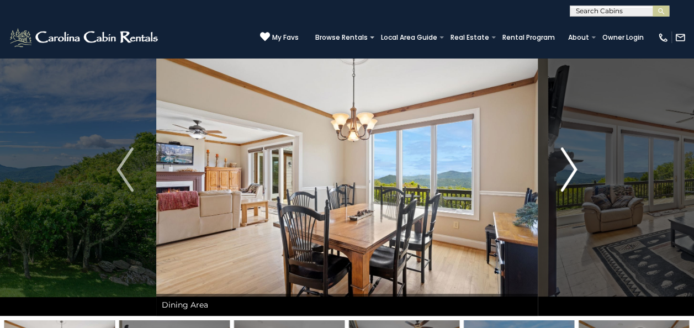
click at [573, 163] on img "Next" at bounding box center [568, 169] width 17 height 44
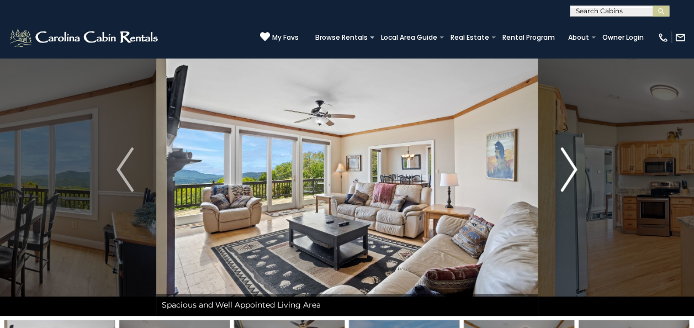
click at [573, 163] on img "Next" at bounding box center [568, 169] width 17 height 44
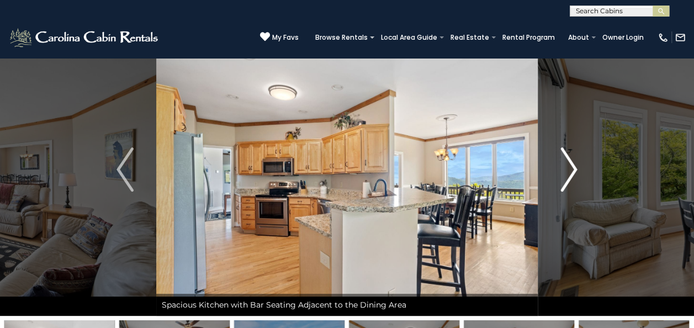
click at [573, 163] on img "Next" at bounding box center [568, 169] width 17 height 44
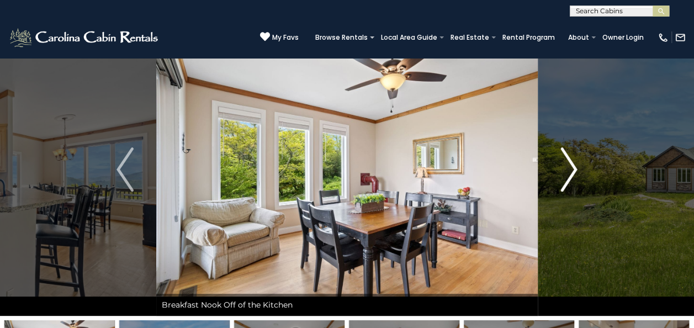
click at [573, 163] on img "Next" at bounding box center [568, 169] width 17 height 44
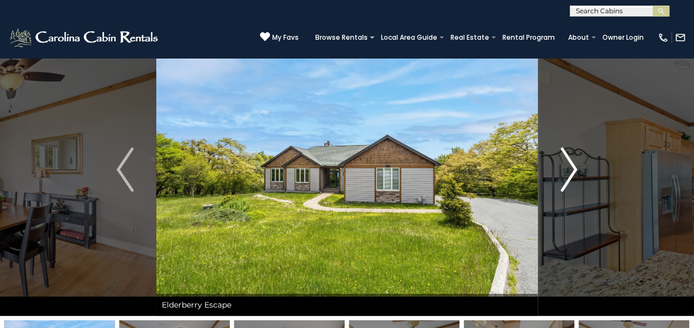
click at [573, 163] on img "Next" at bounding box center [568, 169] width 17 height 44
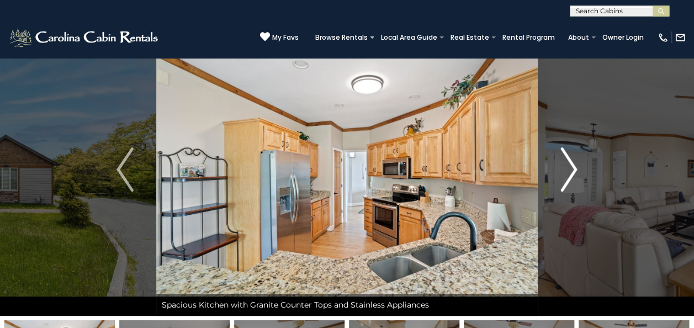
click at [573, 163] on img "Next" at bounding box center [568, 169] width 17 height 44
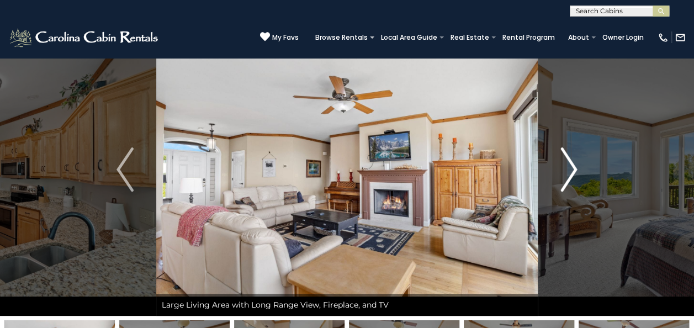
click at [573, 163] on img "Next" at bounding box center [568, 169] width 17 height 44
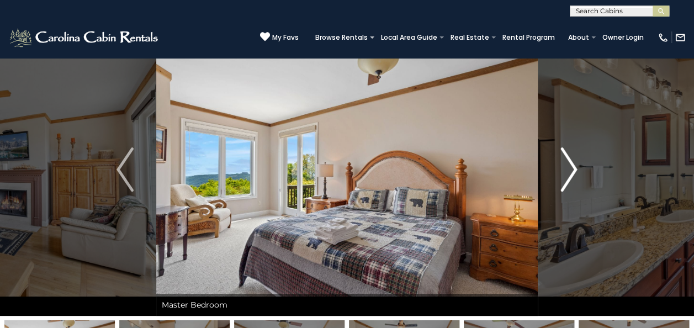
click at [573, 163] on img "Next" at bounding box center [568, 169] width 17 height 44
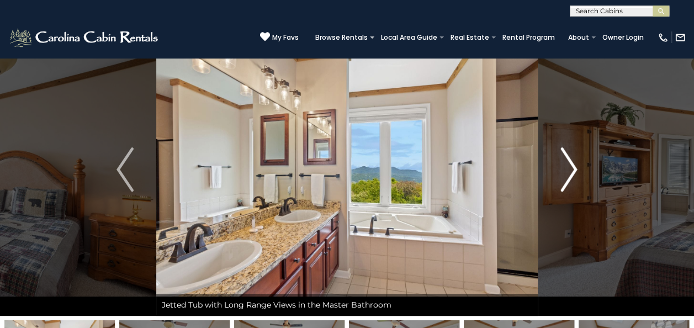
click at [573, 163] on img "Next" at bounding box center [568, 169] width 17 height 44
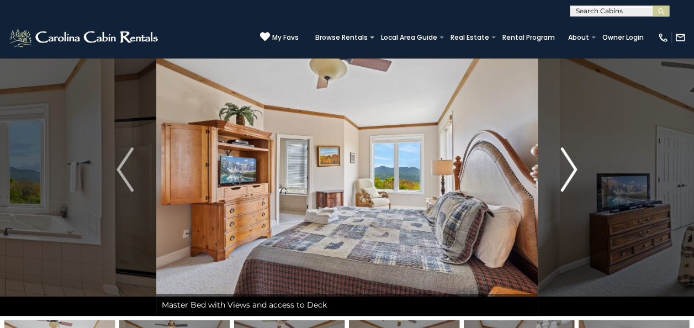
click at [573, 163] on img "Next" at bounding box center [568, 169] width 17 height 44
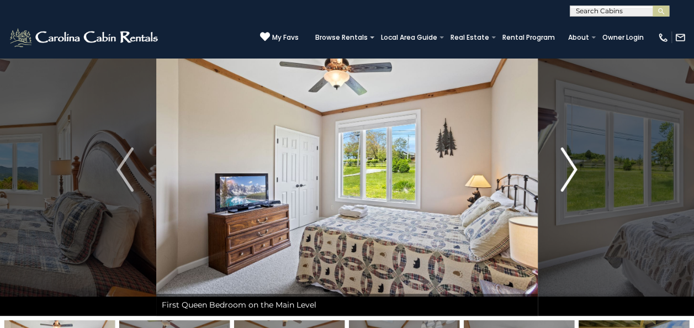
click at [573, 163] on img "Next" at bounding box center [568, 169] width 17 height 44
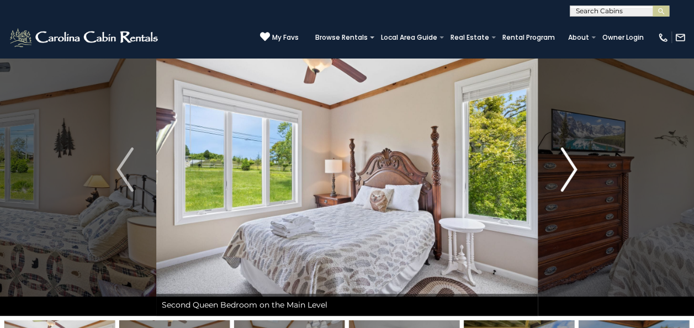
click at [573, 163] on img "Next" at bounding box center [568, 169] width 17 height 44
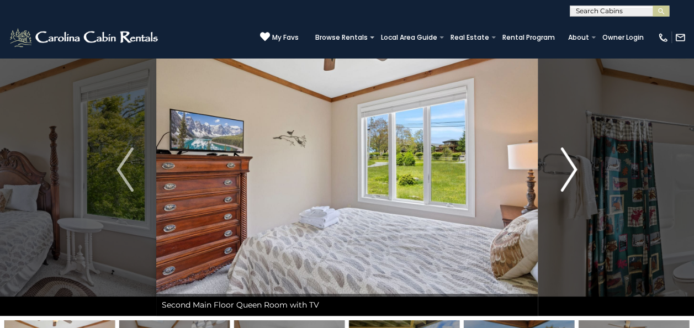
click at [573, 163] on img "Next" at bounding box center [568, 169] width 17 height 44
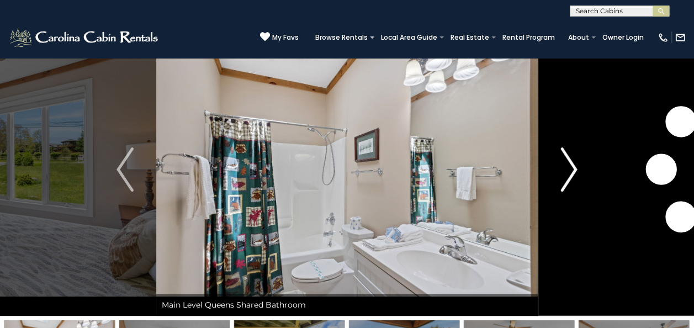
click at [573, 163] on img "Next" at bounding box center [568, 169] width 17 height 44
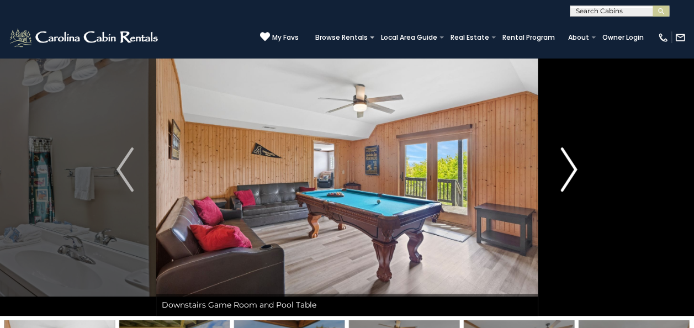
click at [573, 163] on img "Next" at bounding box center [568, 169] width 17 height 44
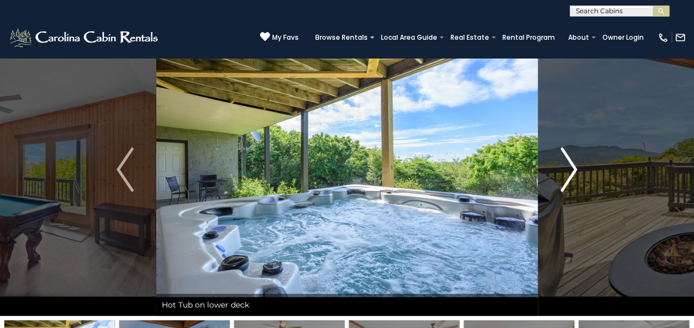
click at [573, 163] on img "Next" at bounding box center [568, 169] width 17 height 44
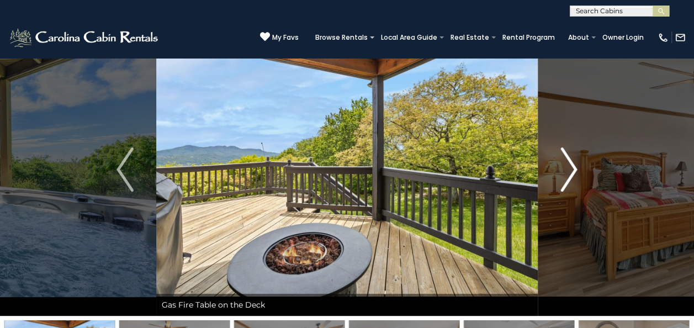
click at [573, 163] on img "Next" at bounding box center [568, 169] width 17 height 44
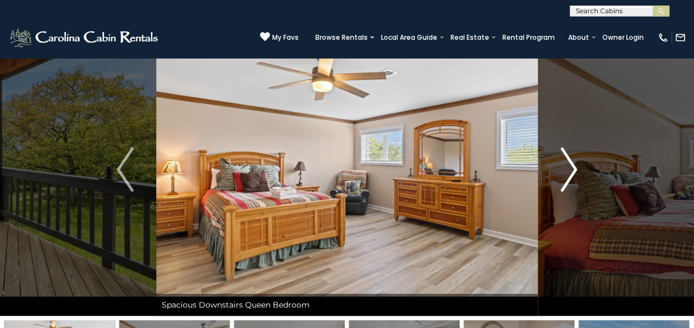
click at [573, 163] on img "Next" at bounding box center [568, 169] width 17 height 44
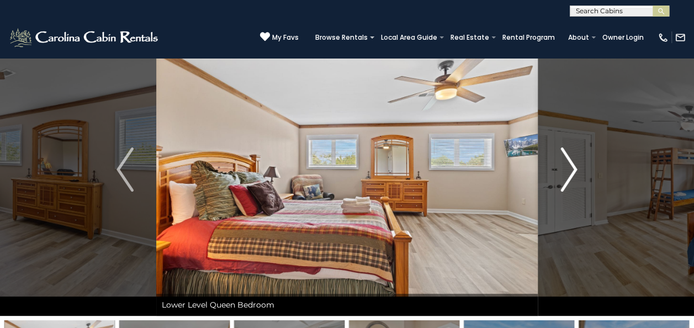
click at [573, 163] on img "Next" at bounding box center [568, 169] width 17 height 44
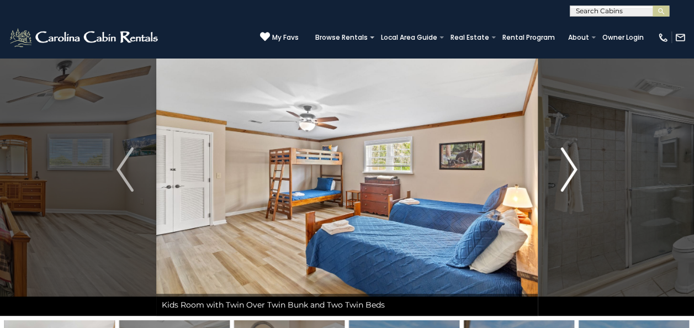
click at [573, 163] on img "Next" at bounding box center [568, 169] width 17 height 44
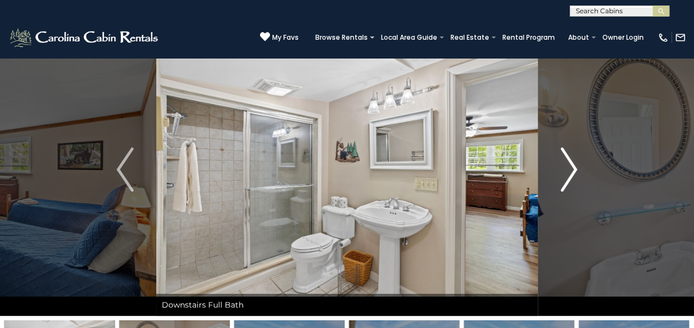
click at [573, 163] on img "Next" at bounding box center [568, 169] width 17 height 44
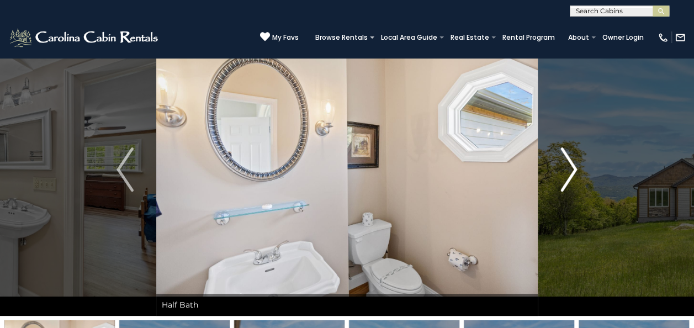
click at [573, 163] on img "Next" at bounding box center [568, 169] width 17 height 44
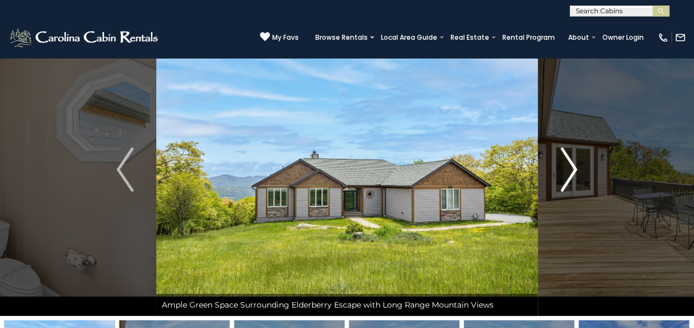
click at [573, 163] on img "Next" at bounding box center [568, 169] width 17 height 44
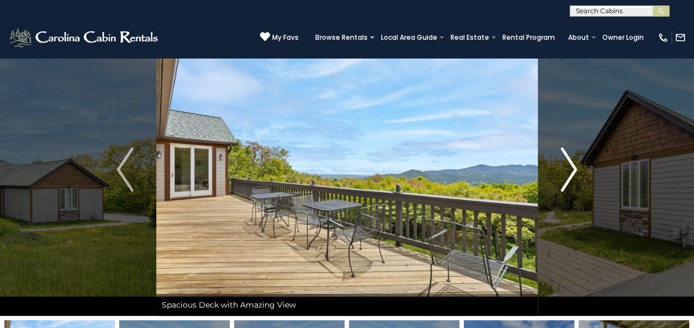
click at [573, 163] on img "Next" at bounding box center [568, 169] width 17 height 44
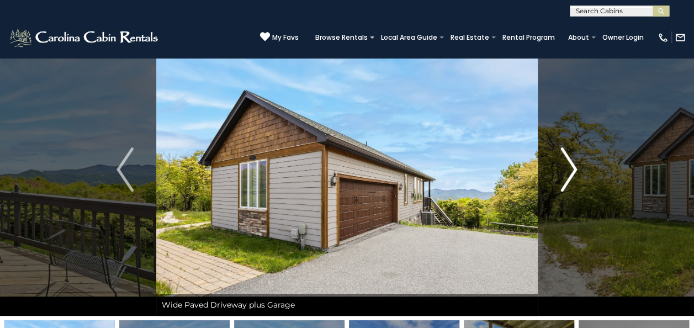
click at [573, 163] on img "Next" at bounding box center [568, 169] width 17 height 44
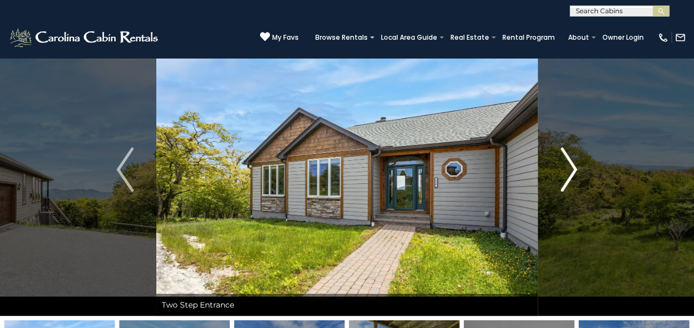
click at [573, 163] on img "Next" at bounding box center [568, 169] width 17 height 44
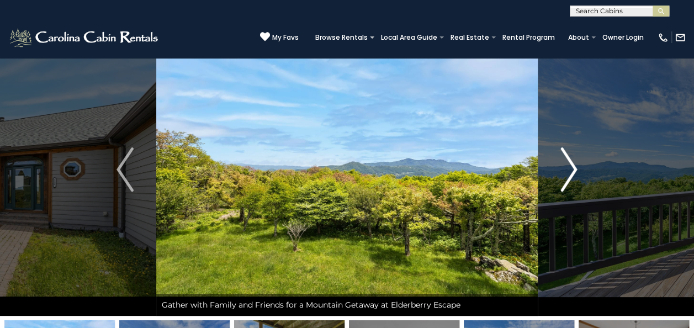
click at [573, 163] on img "Next" at bounding box center [568, 169] width 17 height 44
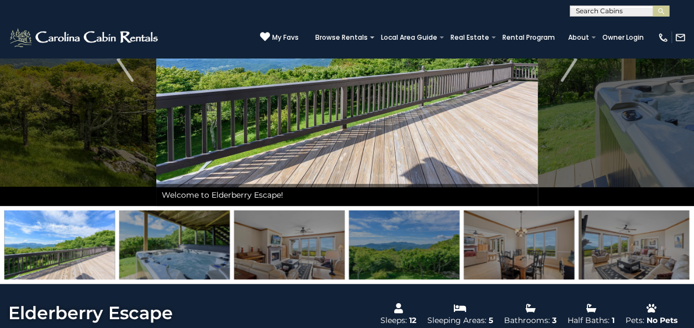
scroll to position [176, 0]
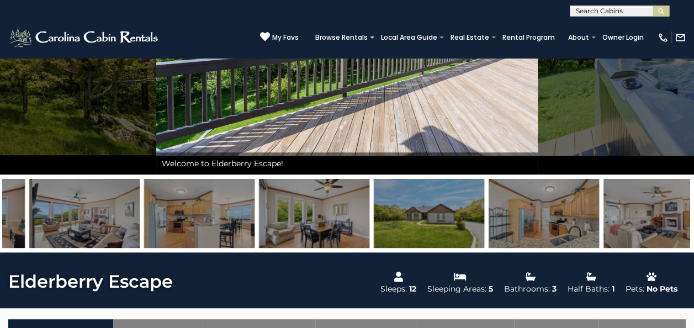
drag, startPoint x: 597, startPoint y: 223, endPoint x: 14, endPoint y: 213, distance: 583.0
click at [29, 213] on img at bounding box center [84, 213] width 110 height 69
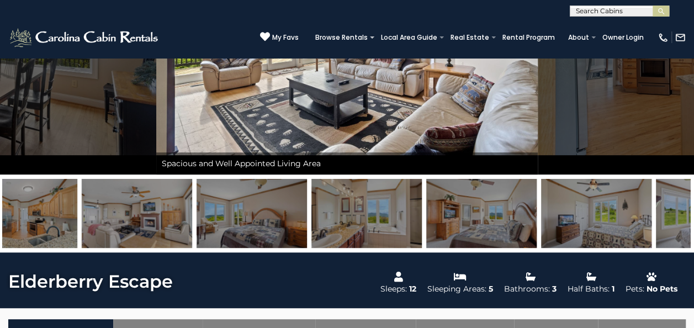
drag, startPoint x: 630, startPoint y: 217, endPoint x: 138, endPoint y: 210, distance: 492.4
click at [138, 210] on img at bounding box center [137, 213] width 110 height 69
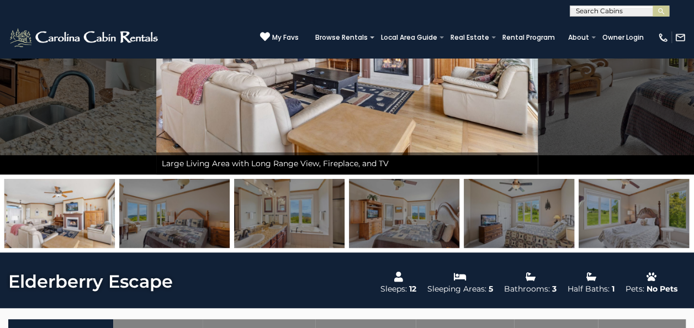
drag, startPoint x: 606, startPoint y: 248, endPoint x: 482, endPoint y: 232, distance: 124.1
click at [482, 232] on div at bounding box center [347, 213] width 694 height 78
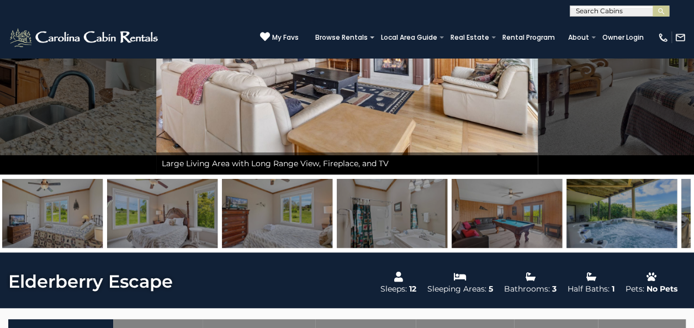
drag, startPoint x: 586, startPoint y: 221, endPoint x: 124, endPoint y: 190, distance: 463.1
click at [124, 190] on img at bounding box center [162, 213] width 110 height 69
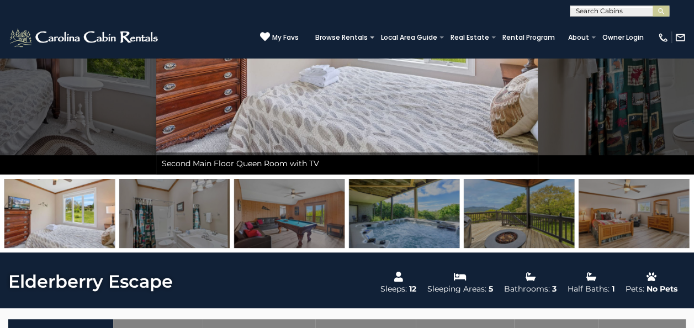
drag, startPoint x: 591, startPoint y: 211, endPoint x: -2, endPoint y: 171, distance: 594.2
drag, startPoint x: 621, startPoint y: 246, endPoint x: 412, endPoint y: 242, distance: 209.2
drag, startPoint x: 623, startPoint y: 202, endPoint x: 341, endPoint y: 171, distance: 283.3
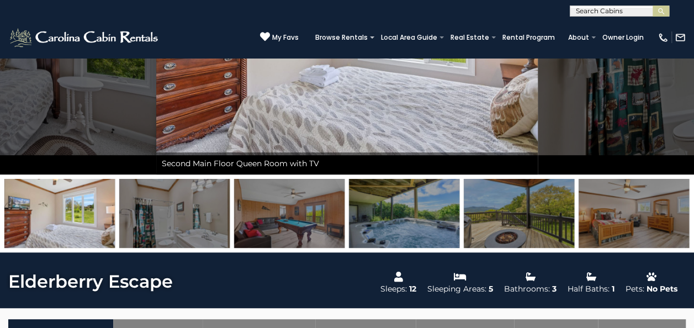
click at [341, 171] on div "Gather with Family and Friends for a Mountain Getaway at Elderberry Escape" at bounding box center [347, 67] width 694 height 370
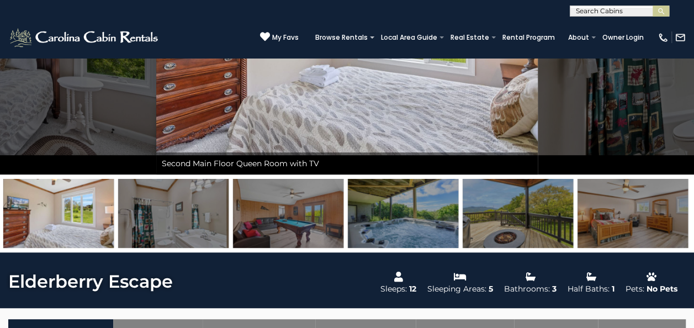
drag, startPoint x: 600, startPoint y: 217, endPoint x: 448, endPoint y: 195, distance: 153.3
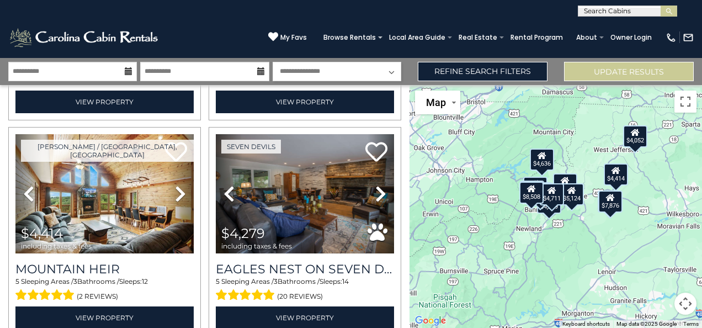
scroll to position [644, 0]
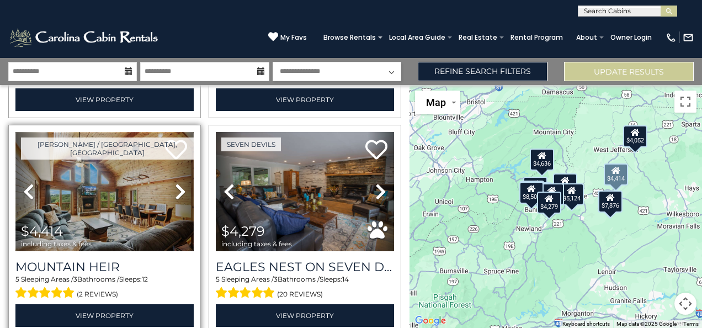
click at [129, 188] on img at bounding box center [104, 191] width 178 height 119
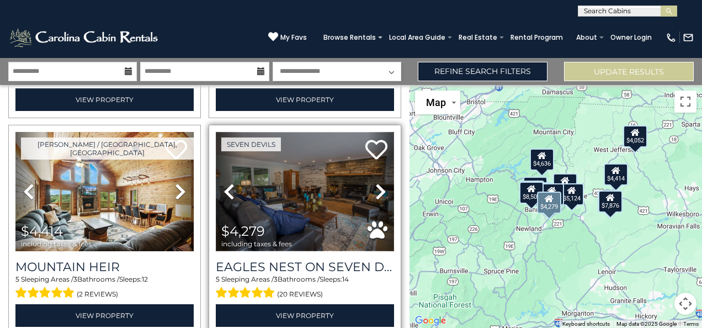
click at [333, 196] on img at bounding box center [305, 191] width 178 height 119
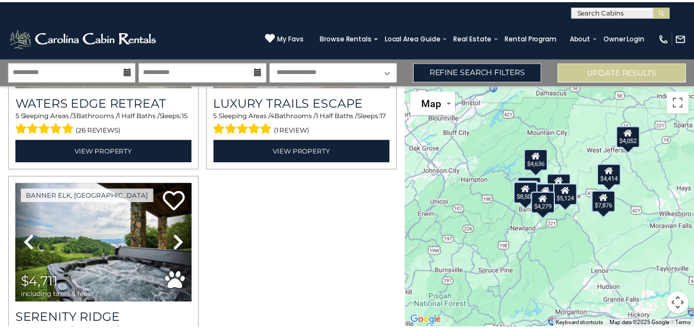
scroll to position [1281, 0]
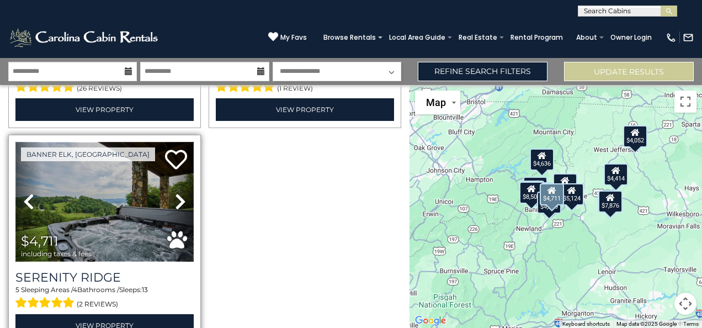
click at [97, 178] on img at bounding box center [104, 201] width 178 height 119
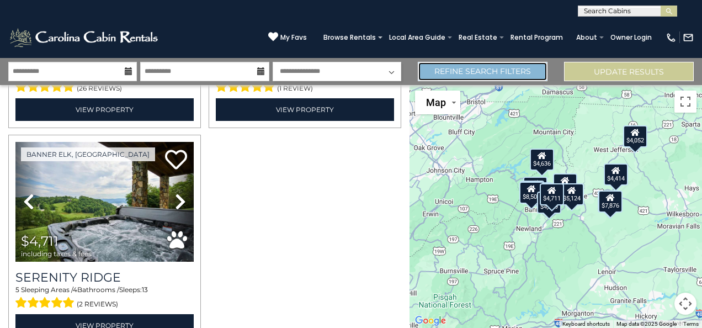
click at [435, 78] on link "Refine Search Filters" at bounding box center [483, 71] width 130 height 19
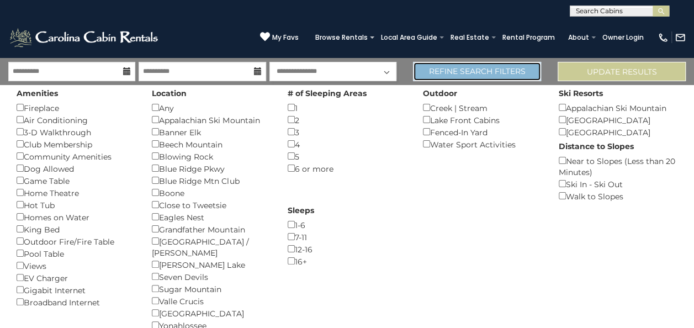
scroll to position [1271, 0]
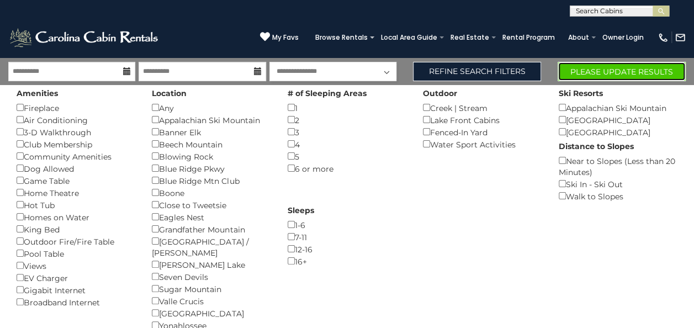
click at [569, 76] on button "Please Update Results" at bounding box center [621, 71] width 128 height 19
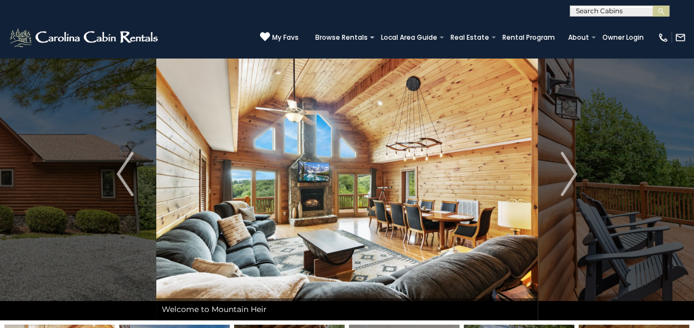
scroll to position [39, 0]
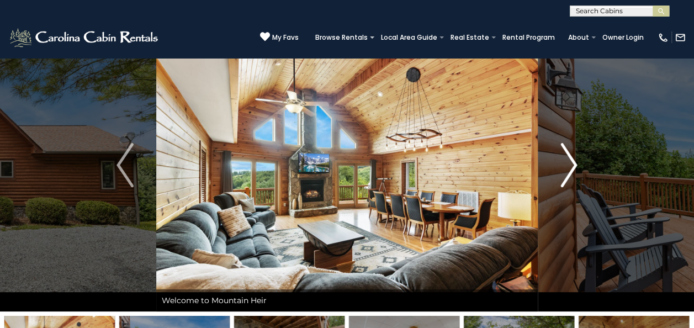
click at [567, 165] on img "Next" at bounding box center [568, 165] width 17 height 44
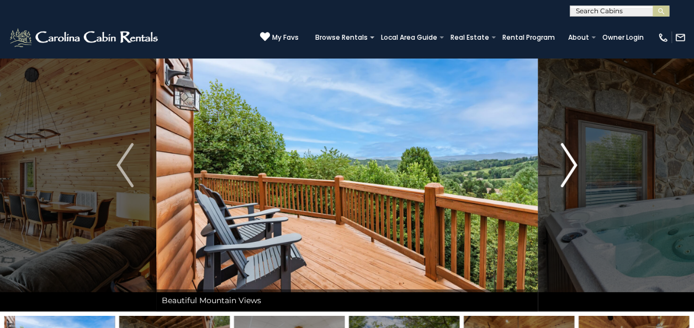
click at [567, 165] on img "Next" at bounding box center [568, 165] width 17 height 44
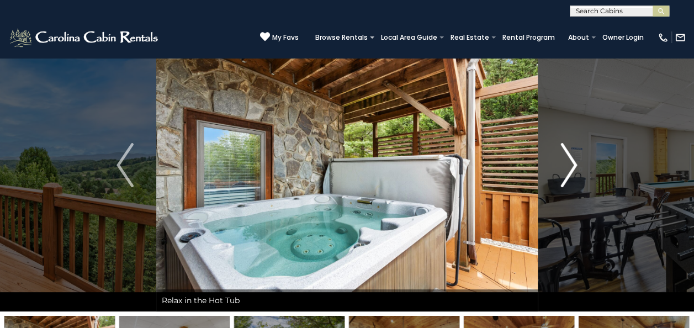
click at [567, 165] on img "Next" at bounding box center [568, 165] width 17 height 44
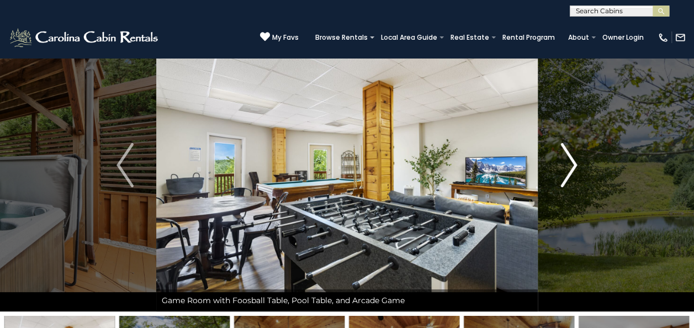
click at [567, 165] on img "Next" at bounding box center [568, 165] width 17 height 44
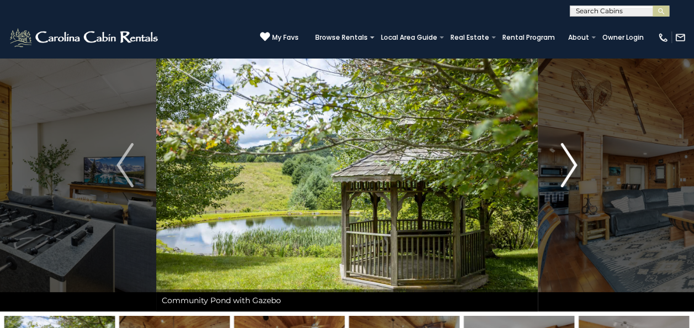
click at [567, 165] on img "Next" at bounding box center [568, 165] width 17 height 44
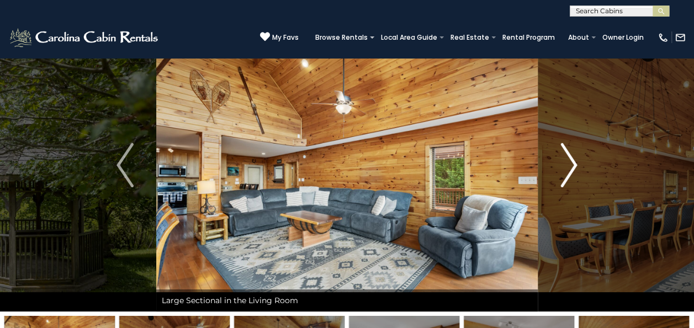
click at [567, 165] on img "Next" at bounding box center [568, 165] width 17 height 44
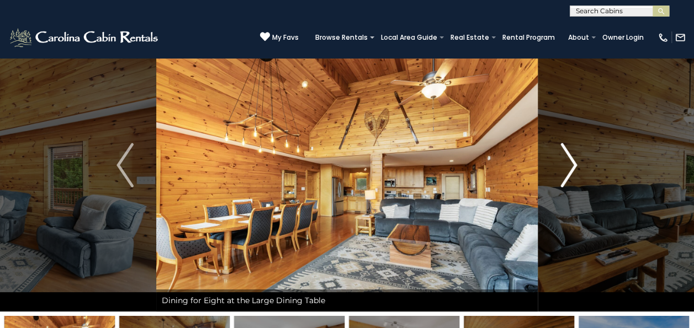
click at [567, 165] on img "Next" at bounding box center [568, 165] width 17 height 44
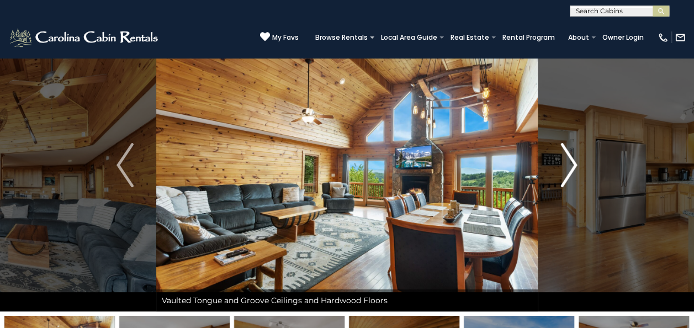
click at [567, 165] on img "Next" at bounding box center [568, 165] width 17 height 44
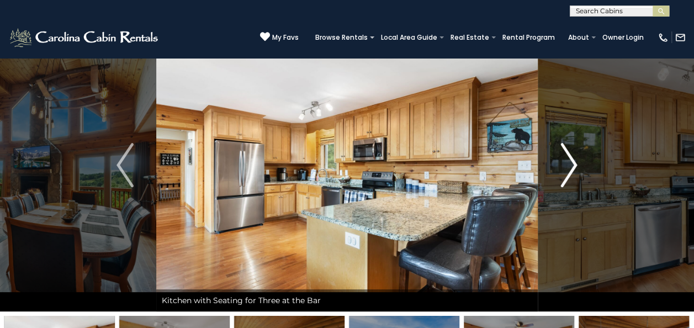
click at [567, 165] on img "Next" at bounding box center [568, 165] width 17 height 44
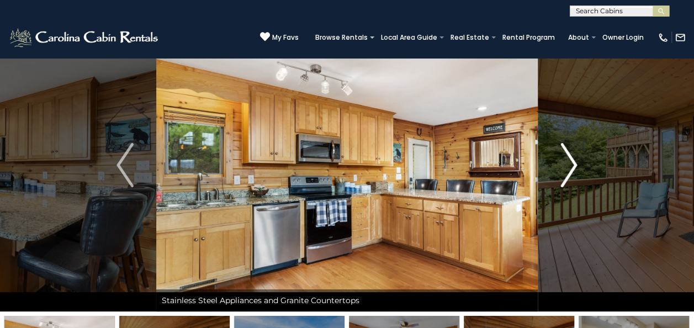
click at [567, 165] on img "Next" at bounding box center [568, 165] width 17 height 44
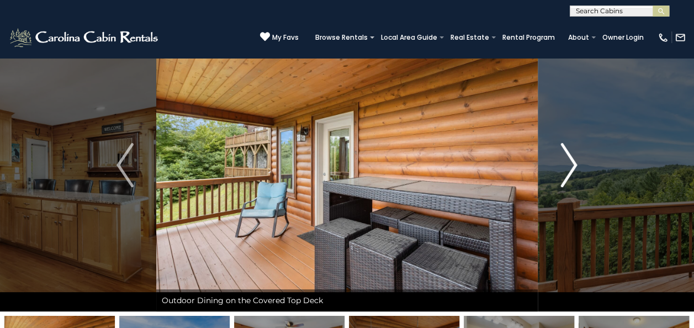
click at [567, 165] on img "Next" at bounding box center [568, 165] width 17 height 44
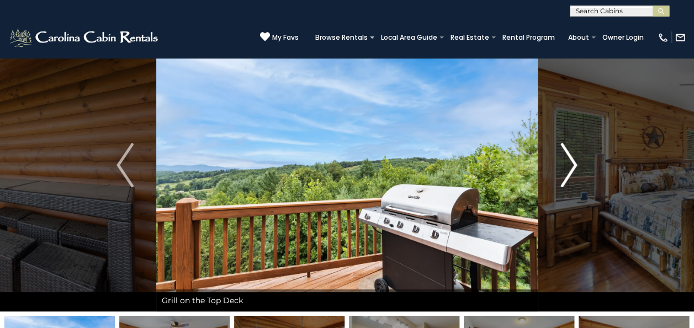
click at [567, 165] on img "Next" at bounding box center [568, 165] width 17 height 44
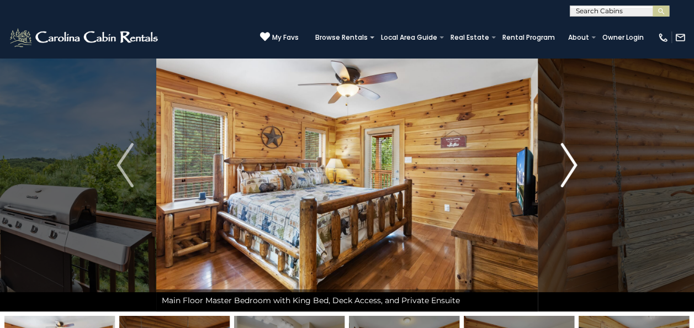
click at [567, 165] on img "Next" at bounding box center [568, 165] width 17 height 44
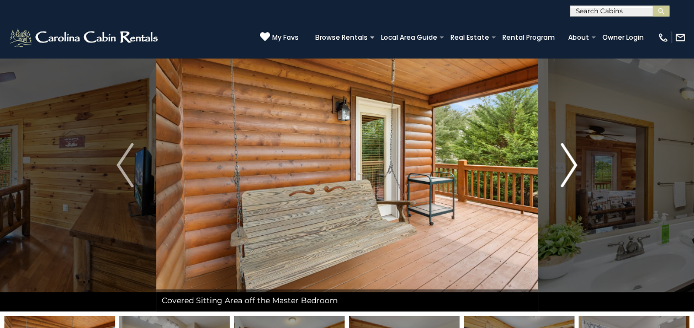
click at [567, 165] on img "Next" at bounding box center [568, 165] width 17 height 44
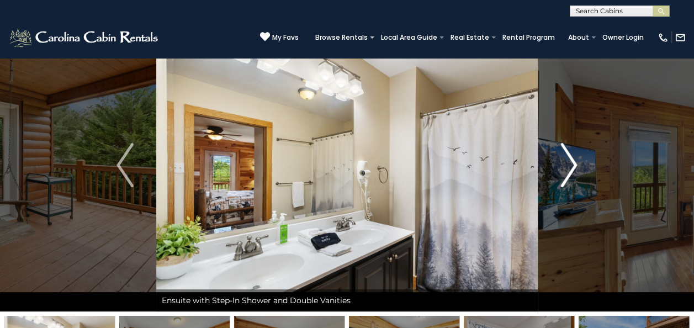
click at [567, 165] on img "Next" at bounding box center [568, 165] width 17 height 44
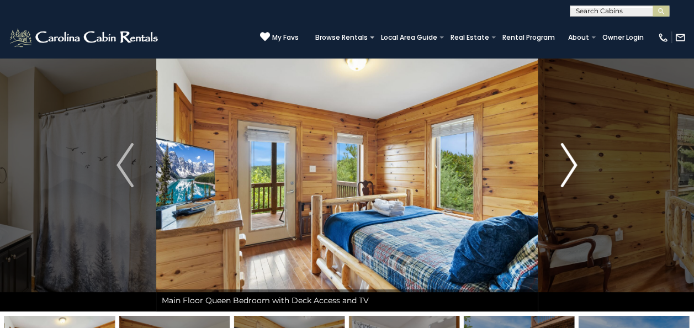
click at [567, 165] on img "Next" at bounding box center [568, 165] width 17 height 44
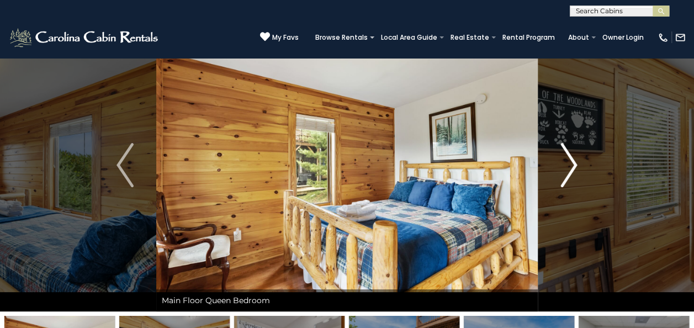
click at [567, 165] on img "Next" at bounding box center [568, 165] width 17 height 44
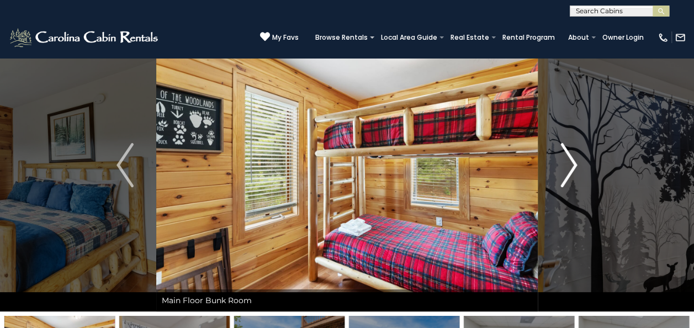
click at [567, 165] on img "Next" at bounding box center [568, 165] width 17 height 44
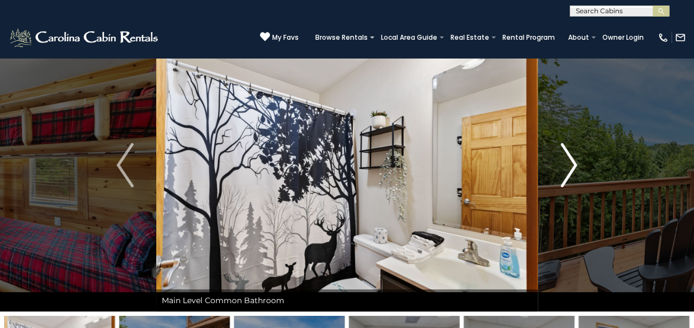
click at [567, 165] on img "Next" at bounding box center [568, 165] width 17 height 44
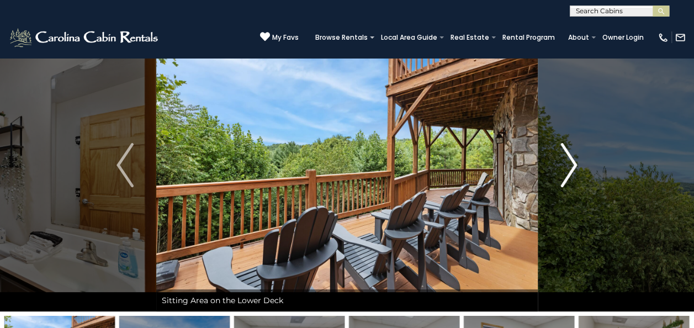
click at [567, 165] on img "Next" at bounding box center [568, 165] width 17 height 44
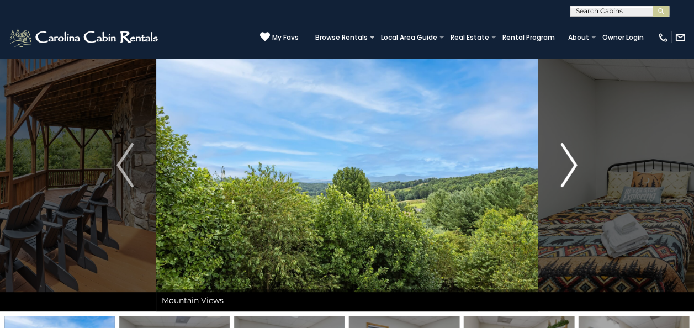
click at [567, 165] on img "Next" at bounding box center [568, 165] width 17 height 44
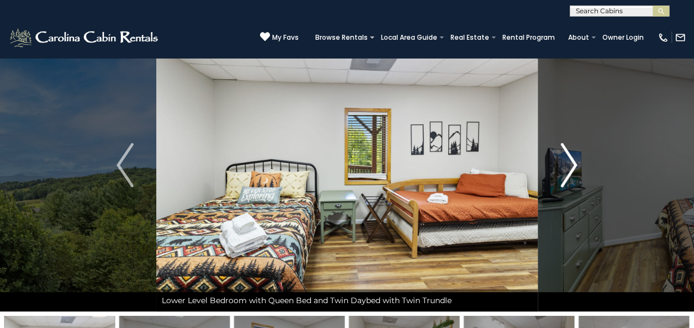
click at [567, 165] on img "Next" at bounding box center [568, 165] width 17 height 44
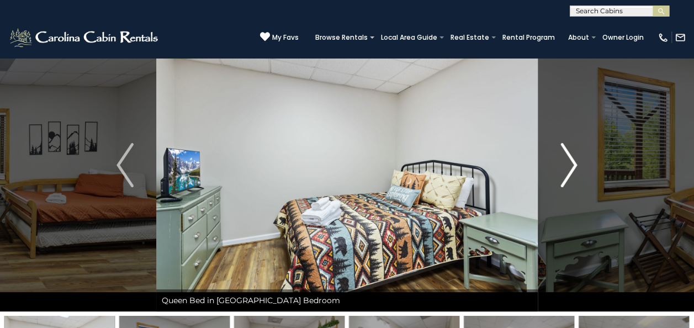
click at [567, 165] on img "Next" at bounding box center [568, 165] width 17 height 44
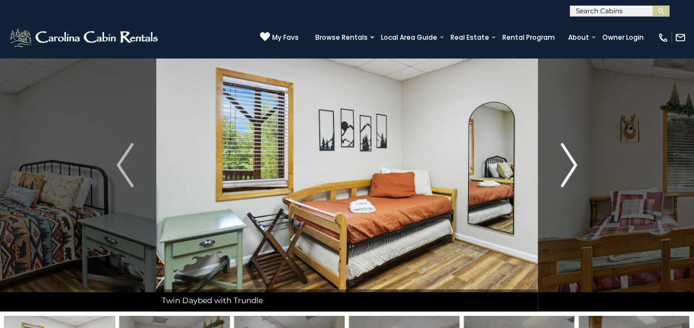
click at [567, 165] on img "Next" at bounding box center [568, 165] width 17 height 44
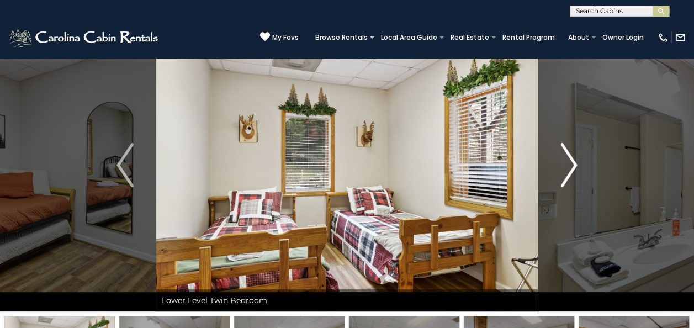
click at [567, 165] on img "Next" at bounding box center [568, 165] width 17 height 44
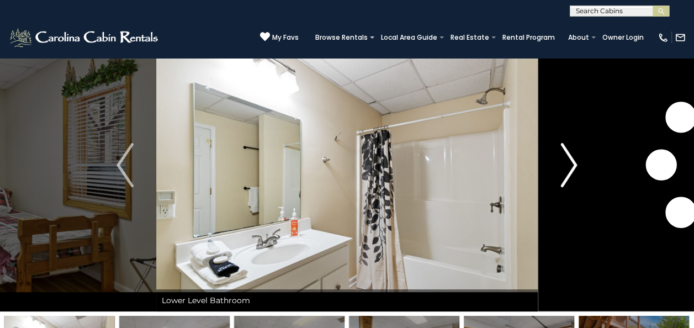
click at [567, 165] on img "Next" at bounding box center [568, 165] width 17 height 44
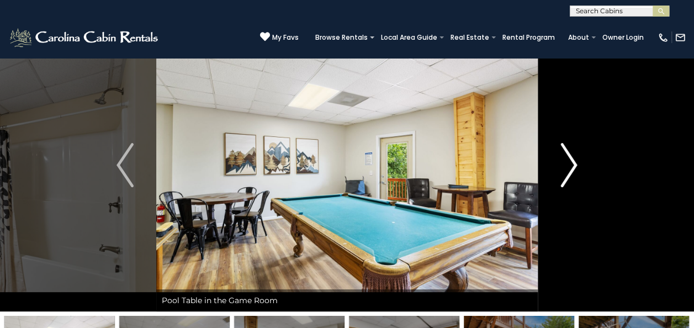
click at [567, 165] on img "Next" at bounding box center [568, 165] width 17 height 44
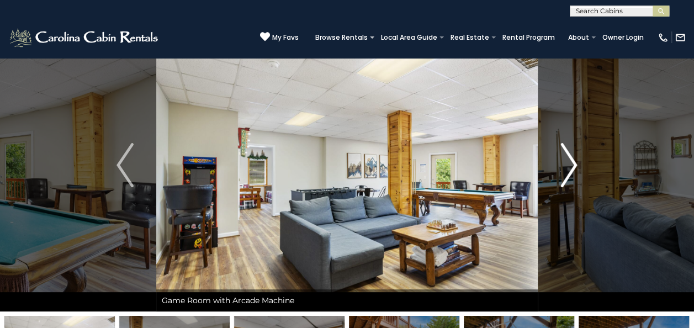
click at [567, 165] on img "Next" at bounding box center [568, 165] width 17 height 44
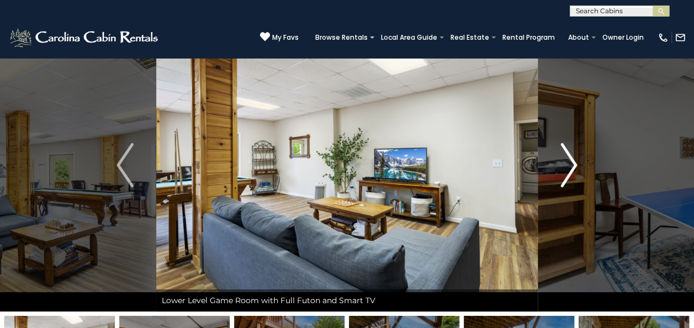
click at [567, 165] on img "Next" at bounding box center [568, 165] width 17 height 44
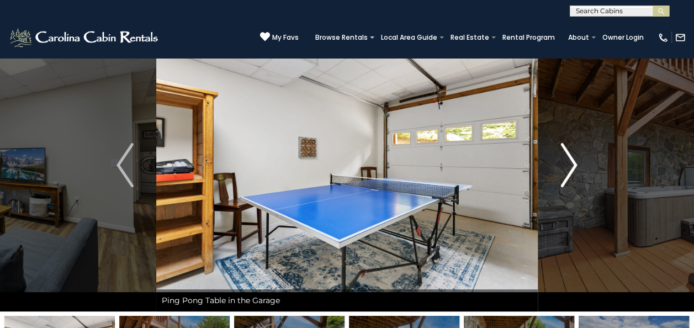
click at [567, 165] on img "Next" at bounding box center [568, 165] width 17 height 44
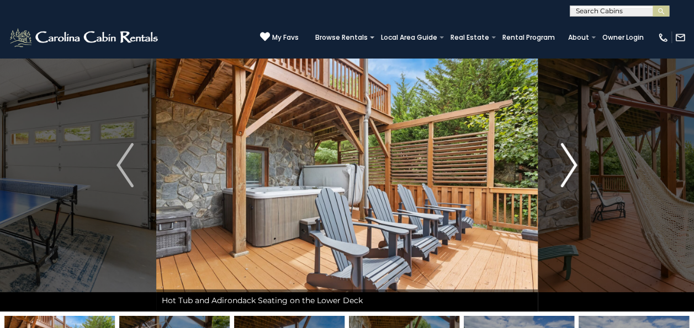
click at [567, 165] on img "Next" at bounding box center [568, 165] width 17 height 44
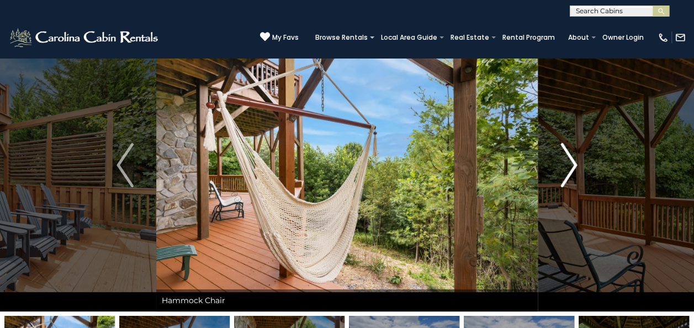
click at [567, 165] on img "Next" at bounding box center [568, 165] width 17 height 44
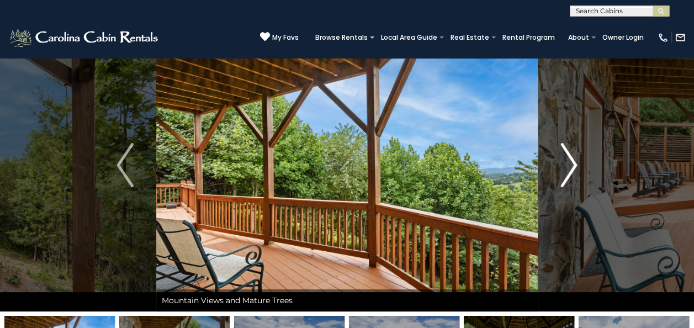
click at [567, 165] on img "Next" at bounding box center [568, 165] width 17 height 44
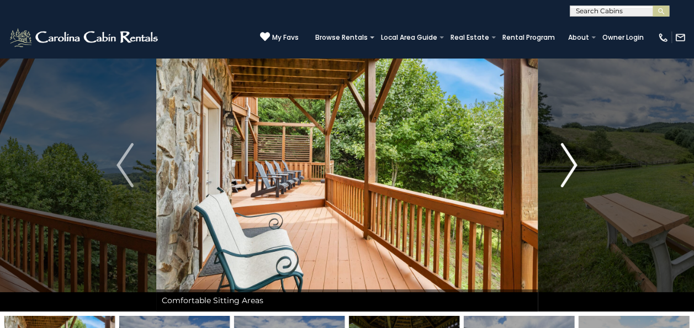
click at [567, 165] on img "Next" at bounding box center [568, 165] width 17 height 44
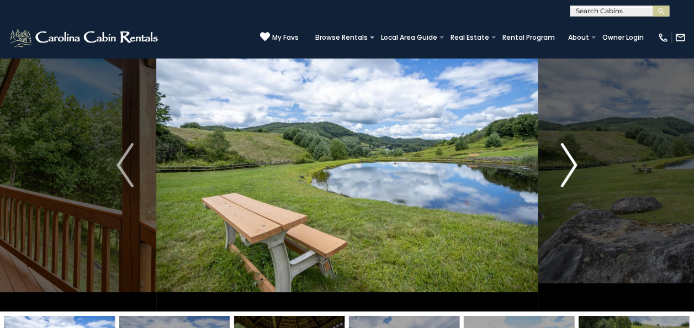
click at [567, 165] on img "Next" at bounding box center [568, 165] width 17 height 44
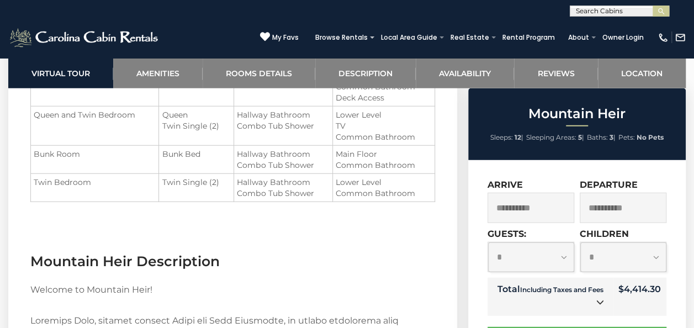
scroll to position [502, 0]
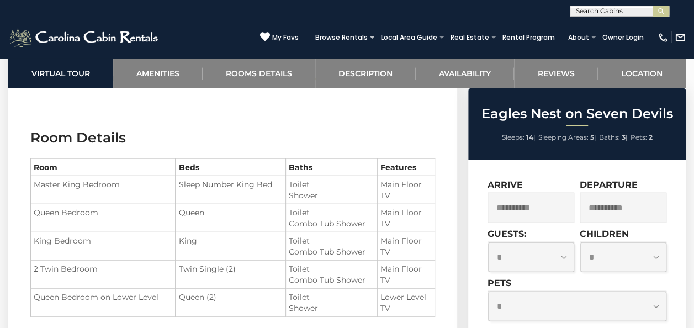
scroll to position [1239, 0]
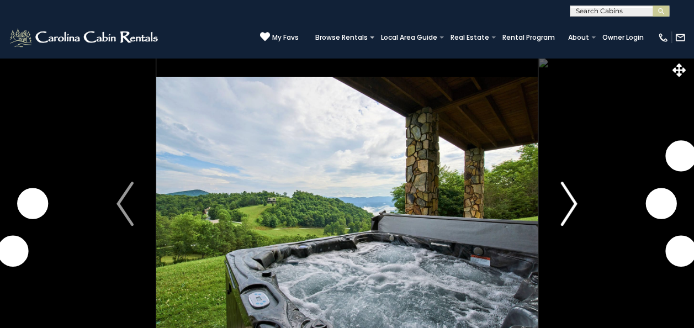
click at [556, 206] on button "Next" at bounding box center [569, 203] width 62 height 293
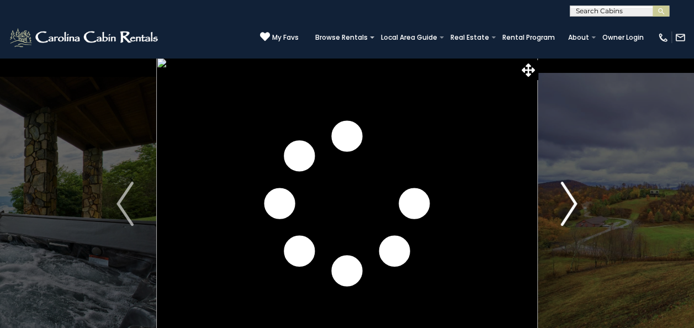
click at [573, 213] on img "Next" at bounding box center [568, 204] width 17 height 44
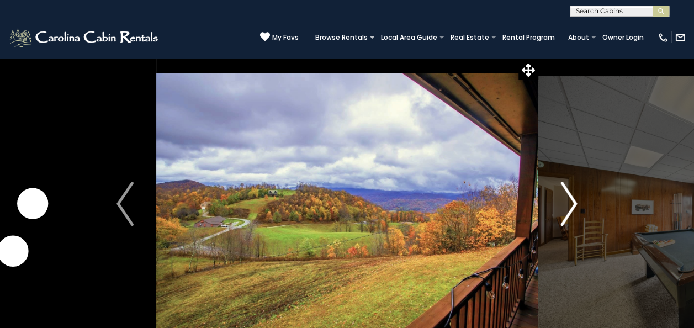
click at [573, 213] on img "Next" at bounding box center [568, 204] width 17 height 44
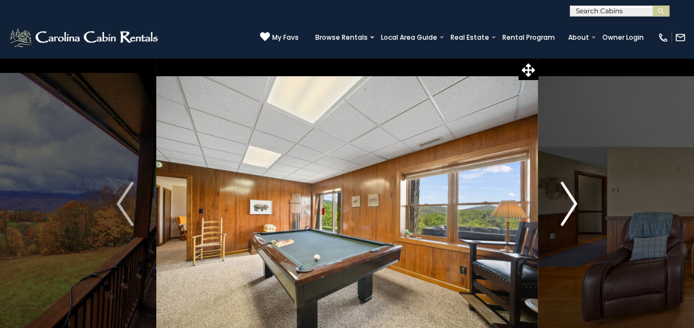
click at [573, 213] on img "Next" at bounding box center [568, 204] width 17 height 44
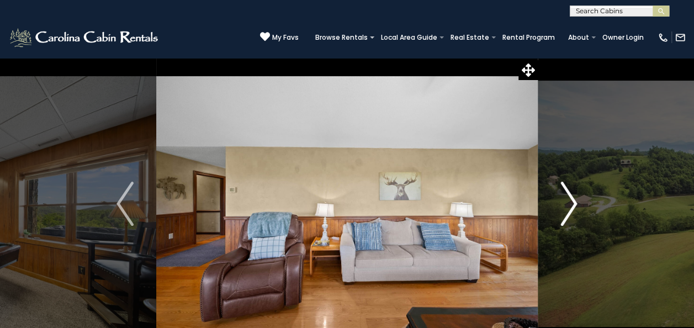
click at [573, 213] on img "Next" at bounding box center [568, 204] width 17 height 44
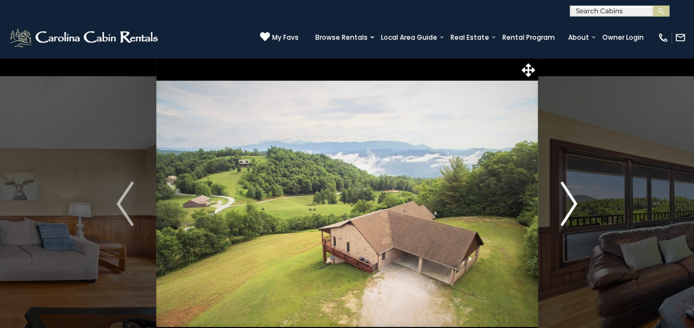
click at [573, 213] on img "Next" at bounding box center [568, 204] width 17 height 44
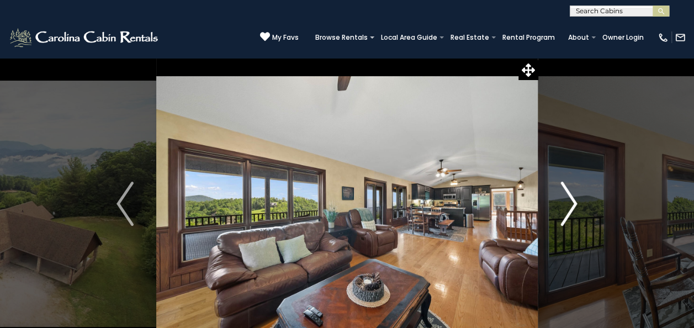
click at [573, 213] on img "Next" at bounding box center [568, 204] width 17 height 44
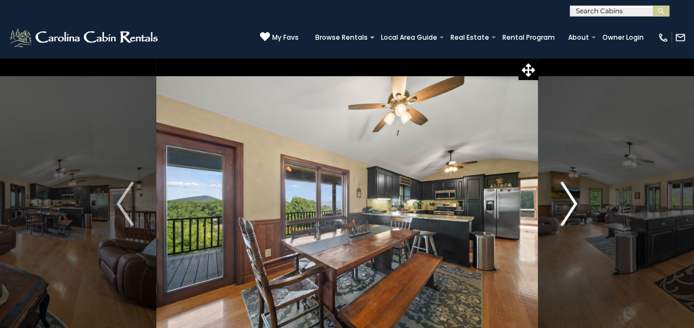
click at [573, 213] on img "Next" at bounding box center [568, 204] width 17 height 44
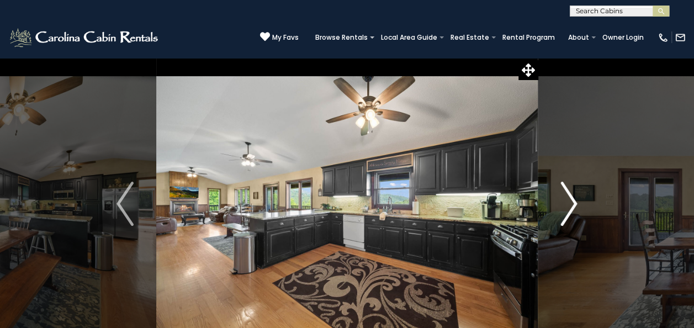
click at [573, 213] on img "Next" at bounding box center [568, 204] width 17 height 44
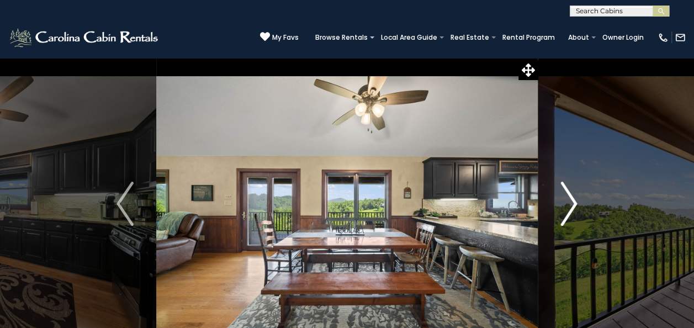
click at [573, 213] on img "Next" at bounding box center [568, 204] width 17 height 44
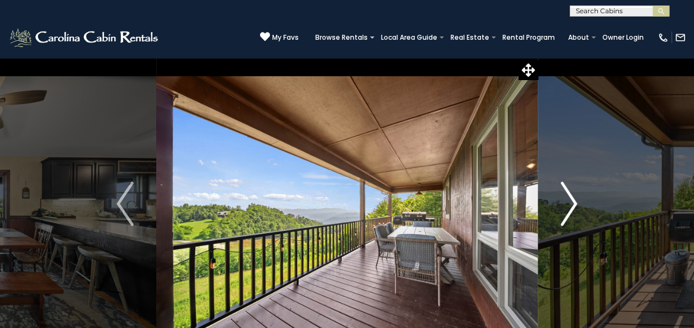
click at [573, 213] on img "Next" at bounding box center [568, 204] width 17 height 44
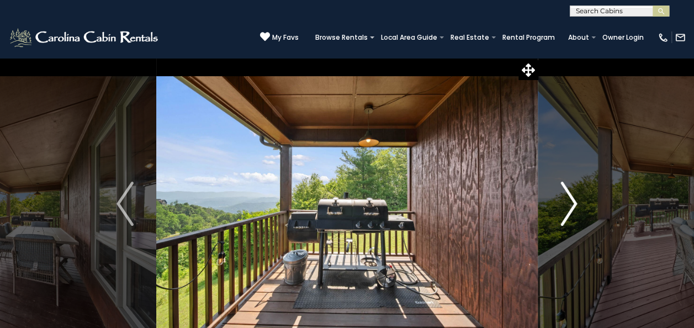
click at [573, 213] on img "Next" at bounding box center [568, 204] width 17 height 44
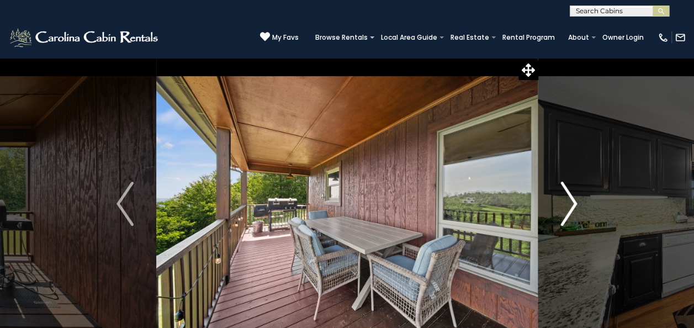
click at [573, 213] on img "Next" at bounding box center [568, 204] width 17 height 44
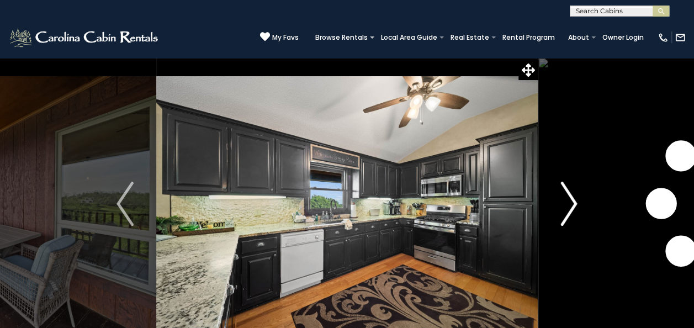
click at [573, 213] on img "Next" at bounding box center [568, 204] width 17 height 44
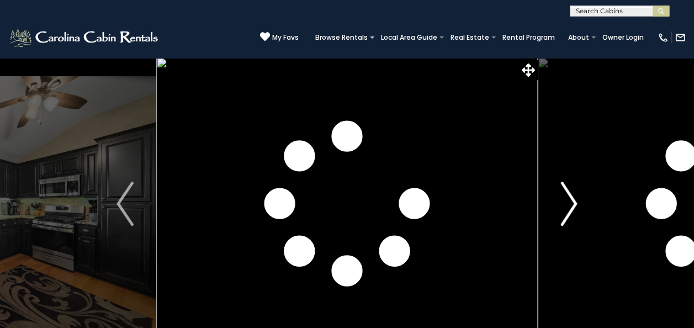
click at [573, 213] on img "Next" at bounding box center [568, 204] width 17 height 44
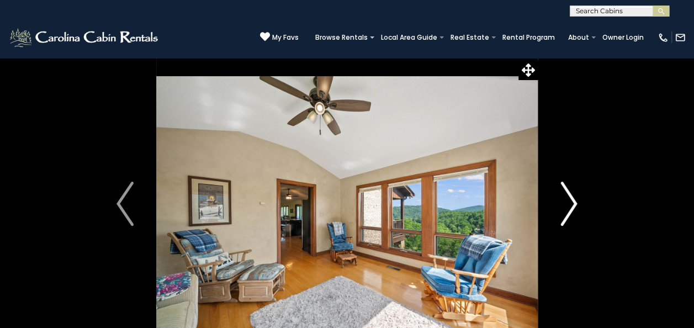
click at [573, 213] on img "Next" at bounding box center [568, 204] width 17 height 44
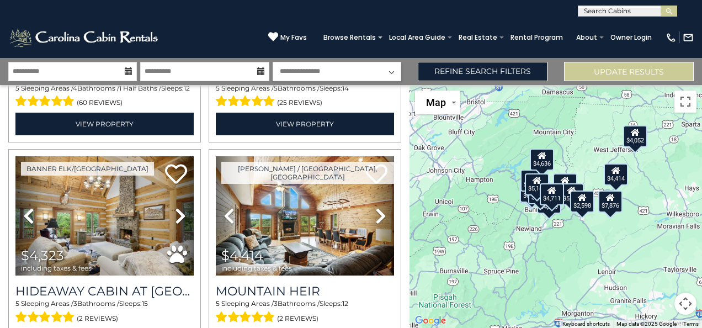
scroll to position [619, 0]
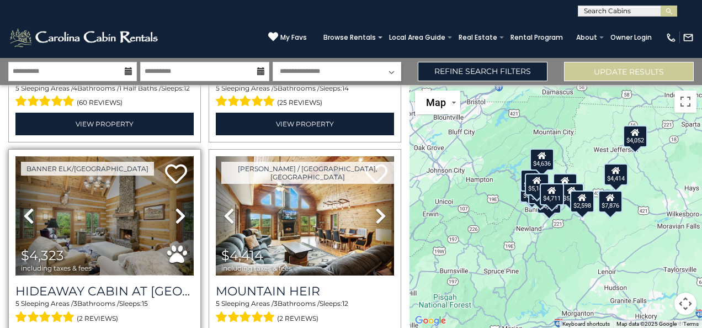
click at [82, 220] on img at bounding box center [104, 215] width 178 height 119
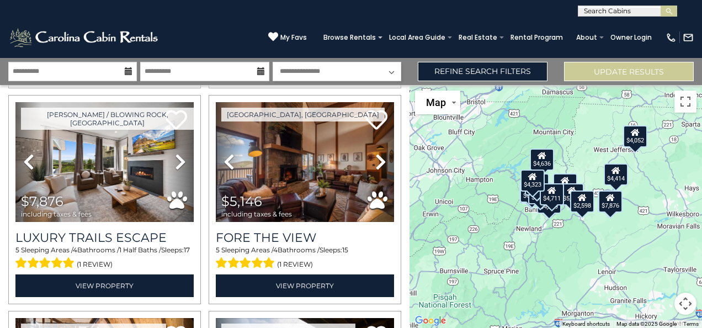
scroll to position [1320, 0]
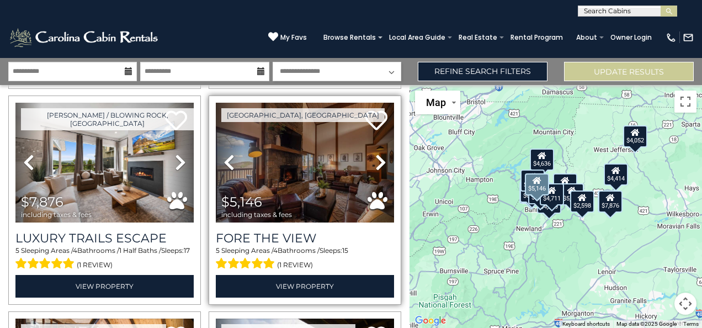
click at [378, 153] on icon at bounding box center [380, 162] width 11 height 18
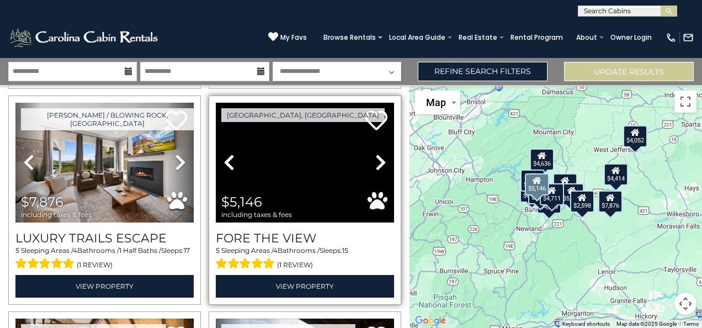
click at [378, 153] on icon at bounding box center [380, 162] width 11 height 18
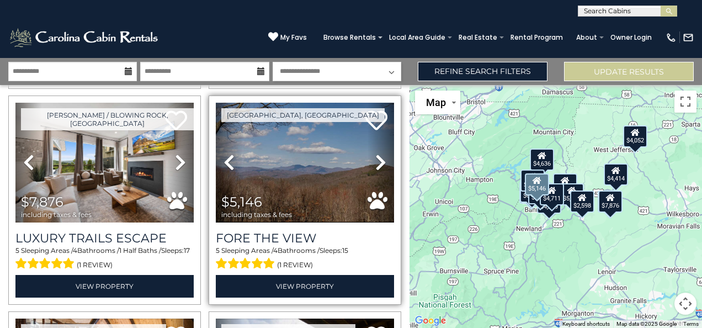
click at [378, 153] on icon at bounding box center [380, 162] width 11 height 18
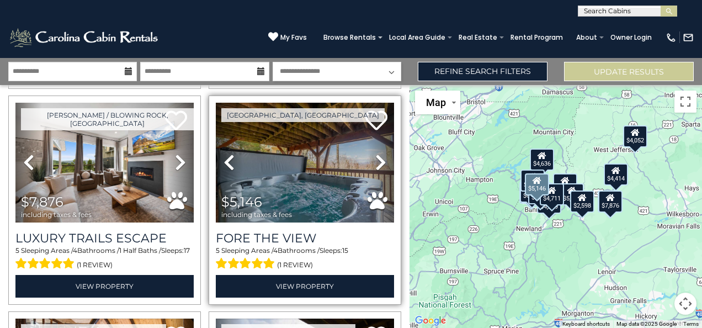
click at [378, 153] on icon at bounding box center [380, 162] width 11 height 18
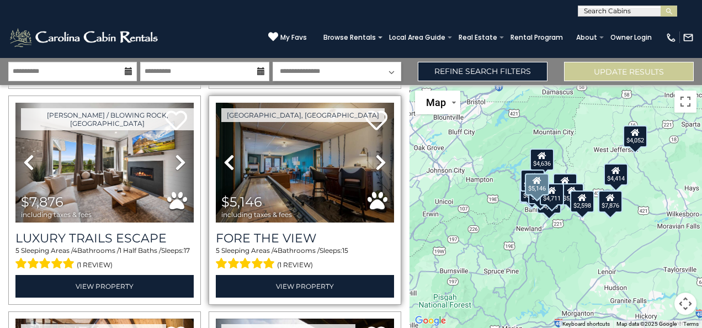
click at [378, 153] on icon at bounding box center [380, 162] width 11 height 18
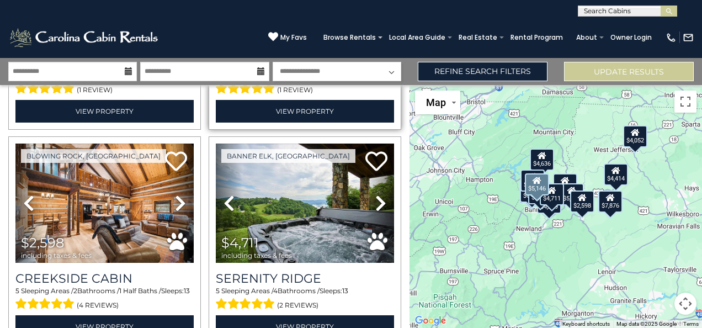
scroll to position [1496, 0]
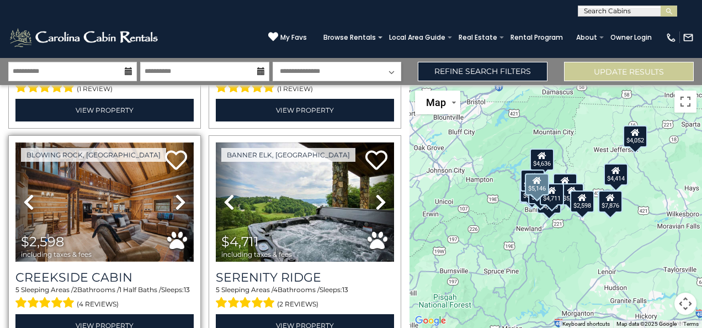
click at [72, 191] on img at bounding box center [104, 201] width 178 height 119
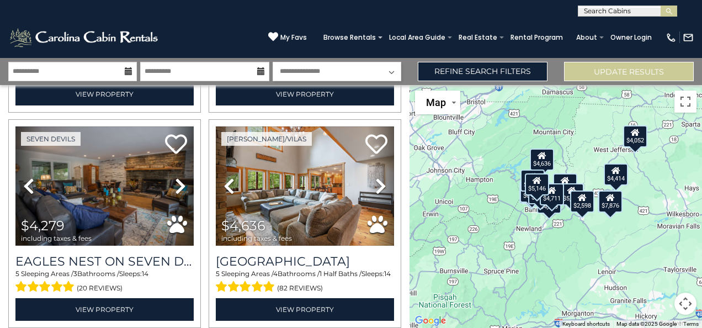
scroll to position [866, 0]
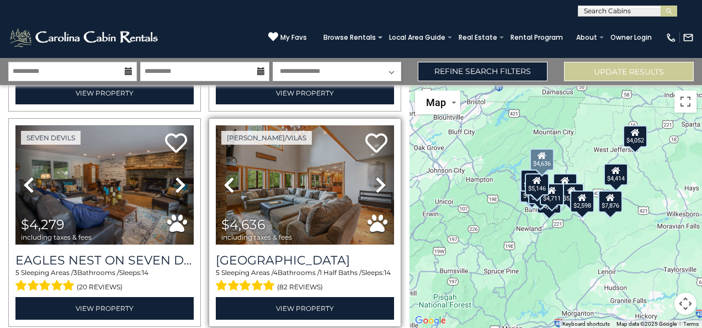
click at [375, 176] on icon at bounding box center [380, 185] width 11 height 18
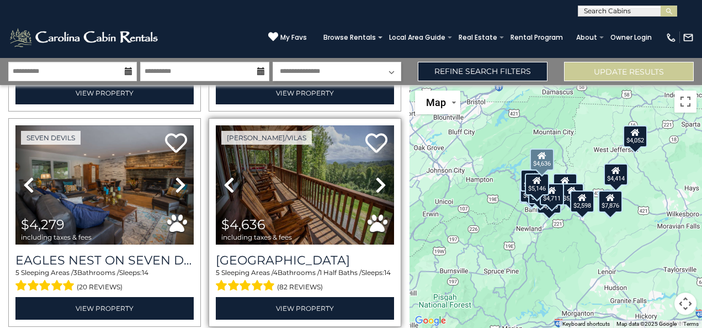
click at [375, 176] on icon at bounding box center [380, 185] width 11 height 18
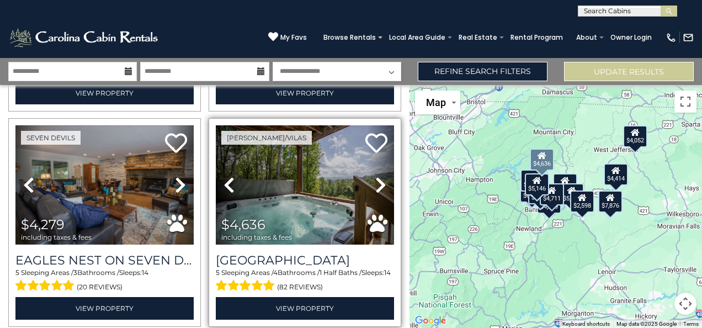
click at [375, 176] on icon at bounding box center [380, 185] width 11 height 18
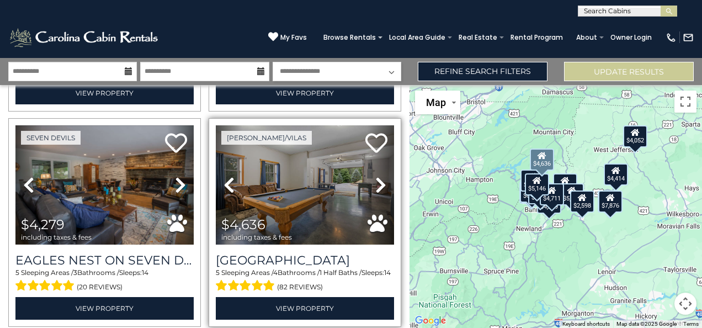
click at [375, 176] on icon at bounding box center [380, 185] width 11 height 18
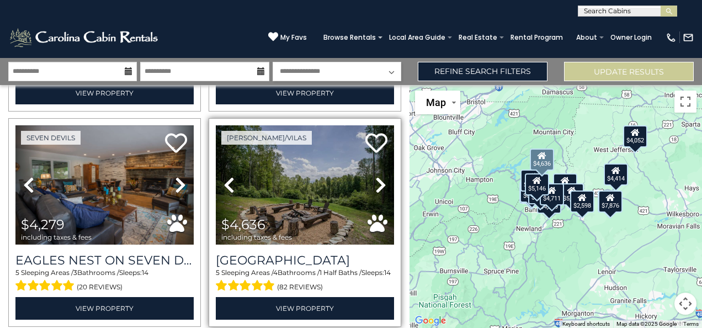
click at [375, 176] on icon at bounding box center [380, 185] width 11 height 18
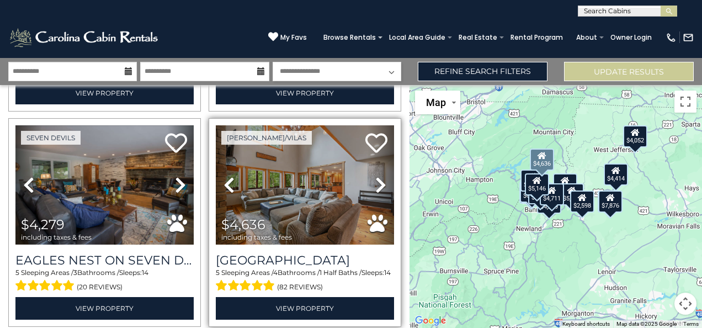
click at [375, 176] on icon at bounding box center [380, 185] width 11 height 18
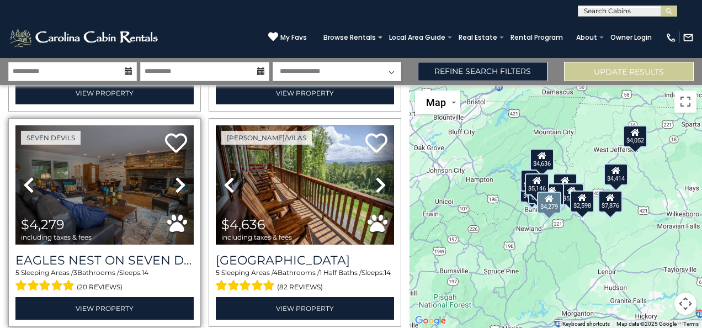
click at [179, 176] on icon at bounding box center [180, 185] width 11 height 18
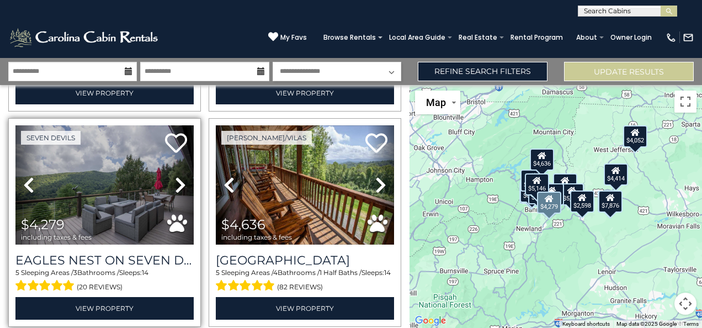
click at [179, 176] on icon at bounding box center [180, 185] width 11 height 18
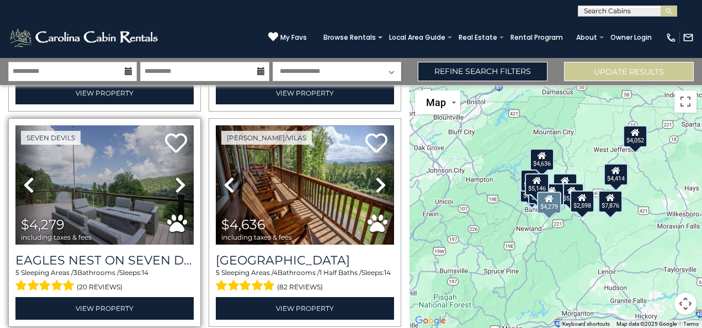
click at [179, 176] on icon at bounding box center [180, 185] width 11 height 18
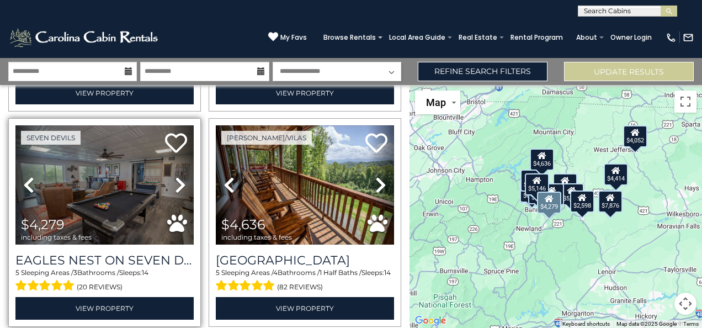
click at [179, 176] on icon at bounding box center [180, 185] width 11 height 18
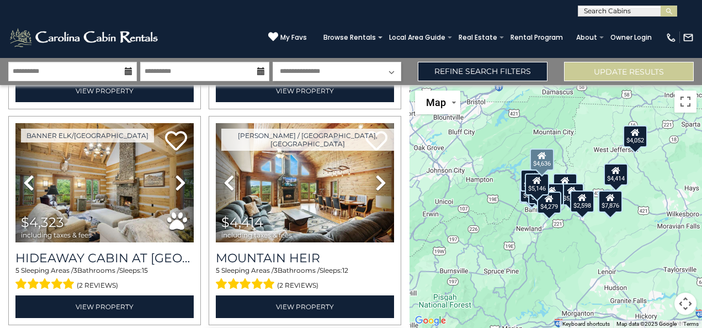
scroll to position [650, 0]
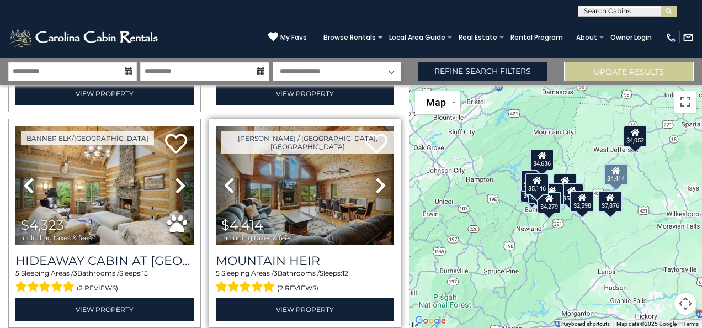
click at [378, 177] on icon at bounding box center [380, 186] width 11 height 18
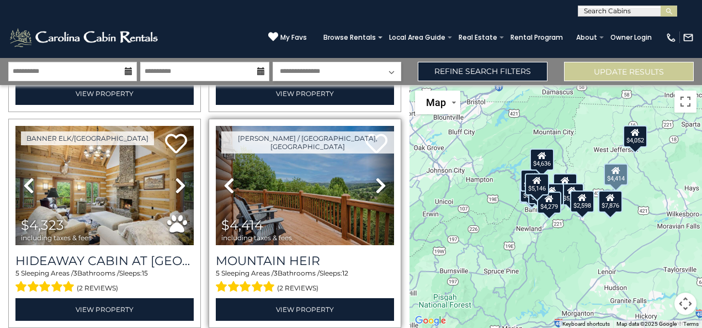
click at [378, 177] on icon at bounding box center [380, 186] width 11 height 18
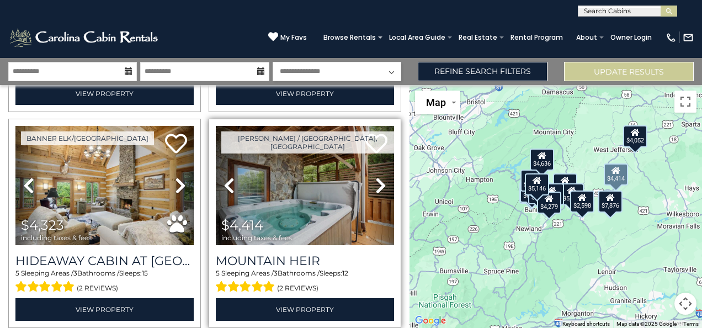
click at [378, 177] on icon at bounding box center [380, 186] width 11 height 18
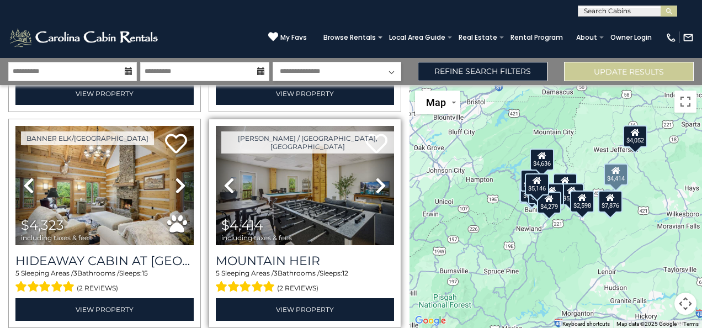
click at [378, 177] on icon at bounding box center [380, 186] width 11 height 18
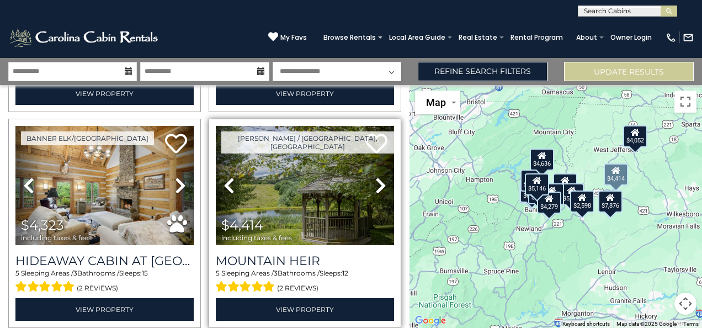
click at [378, 177] on icon at bounding box center [380, 186] width 11 height 18
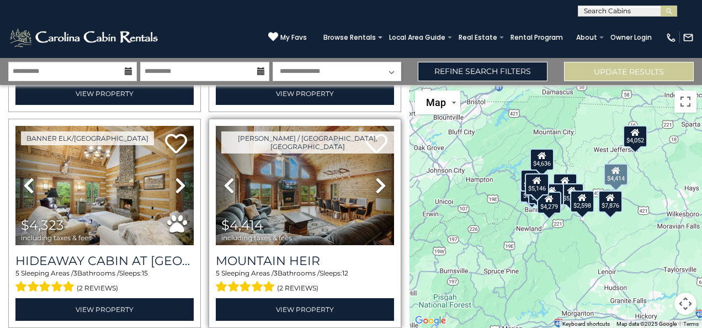
click at [378, 177] on icon at bounding box center [380, 186] width 11 height 18
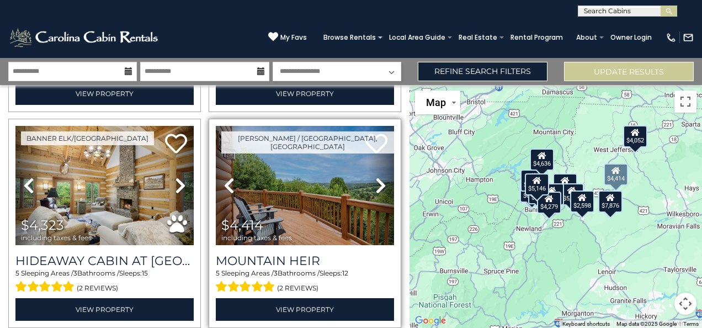
click at [378, 177] on icon at bounding box center [380, 186] width 11 height 18
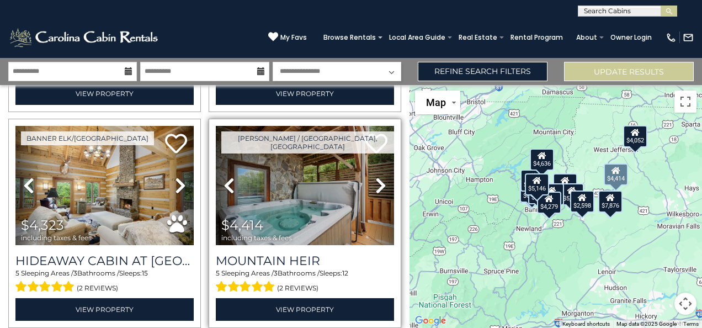
click at [378, 177] on icon at bounding box center [380, 186] width 11 height 18
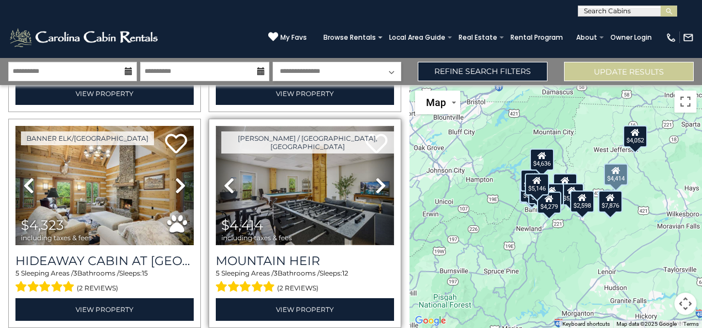
click at [307, 185] on img at bounding box center [305, 185] width 178 height 119
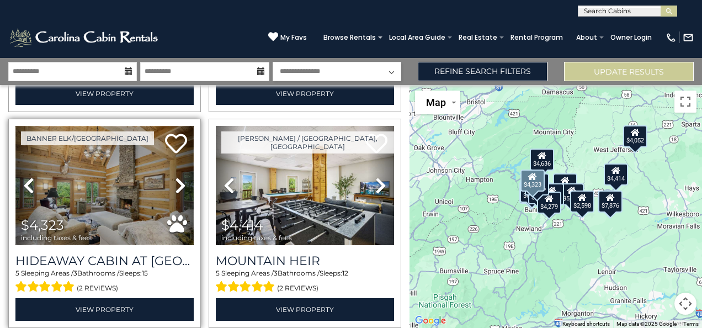
click at [89, 188] on img at bounding box center [104, 185] width 178 height 119
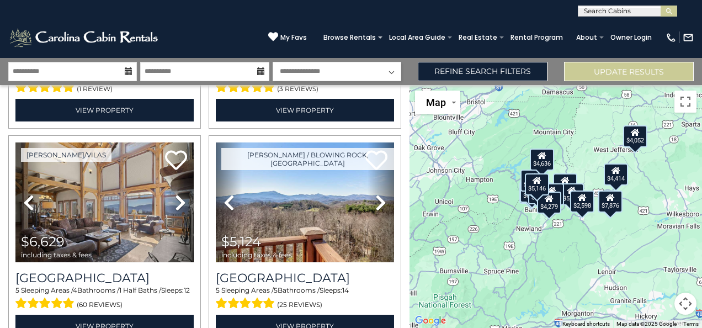
scroll to position [417, 0]
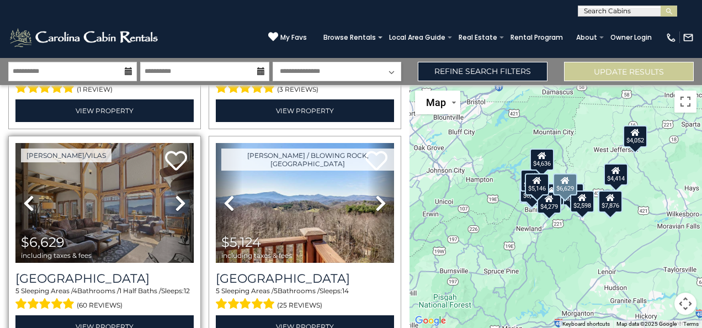
click at [181, 195] on icon at bounding box center [180, 203] width 11 height 18
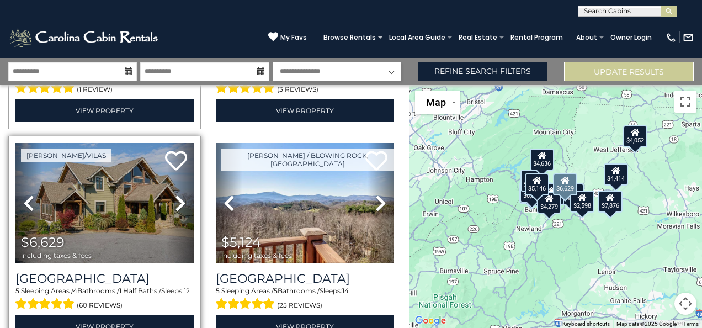
click at [181, 195] on icon at bounding box center [180, 203] width 11 height 18
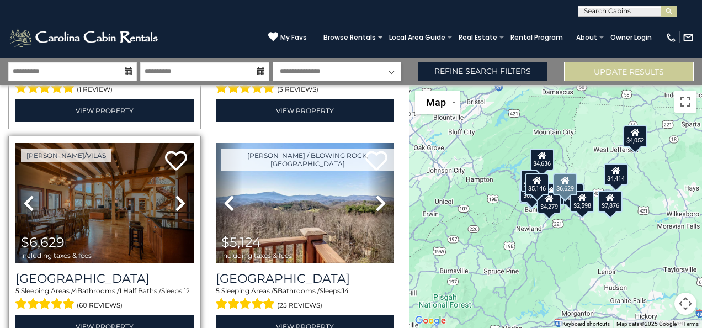
click at [181, 195] on icon at bounding box center [180, 203] width 11 height 18
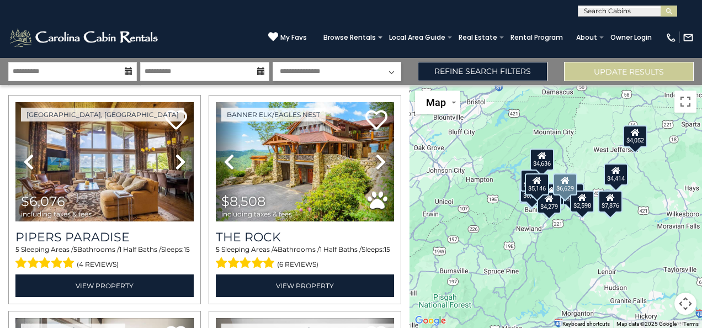
scroll to position [25, 0]
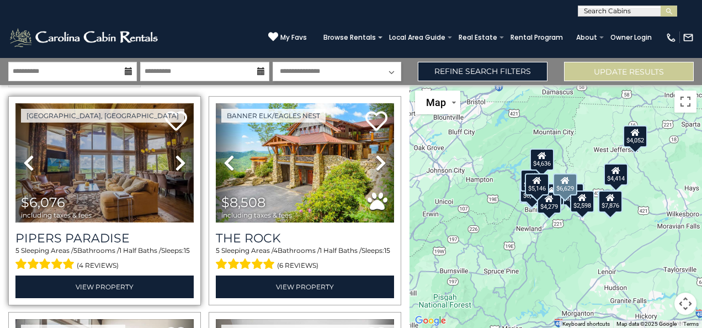
click at [86, 165] on img at bounding box center [104, 162] width 178 height 119
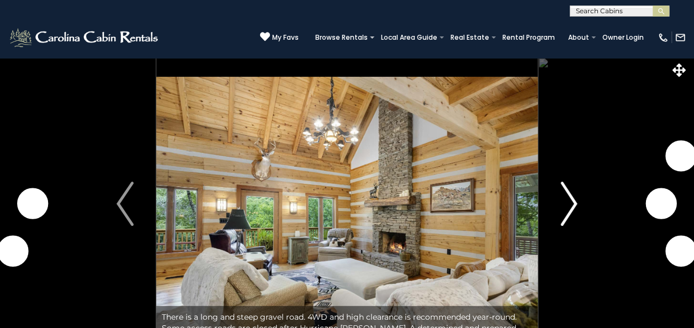
click at [574, 202] on img "Next" at bounding box center [568, 204] width 17 height 44
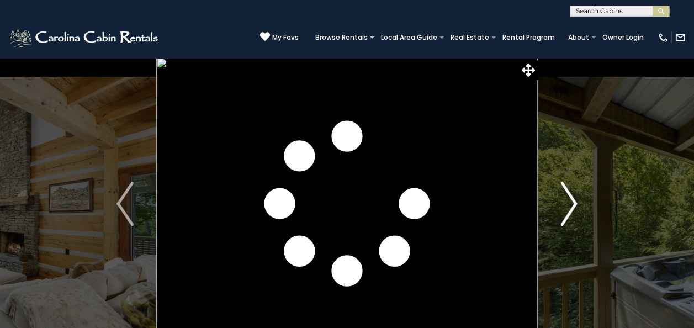
click at [574, 202] on img "Next" at bounding box center [568, 204] width 17 height 44
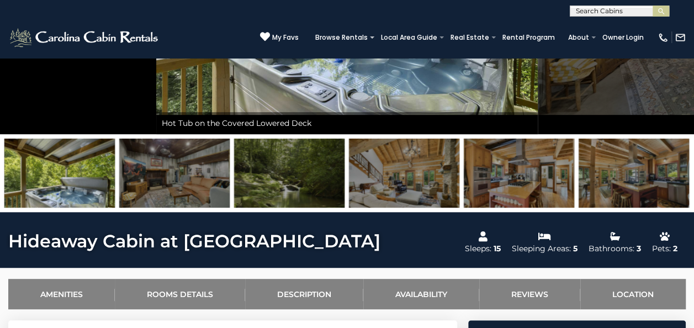
scroll to position [216, 0]
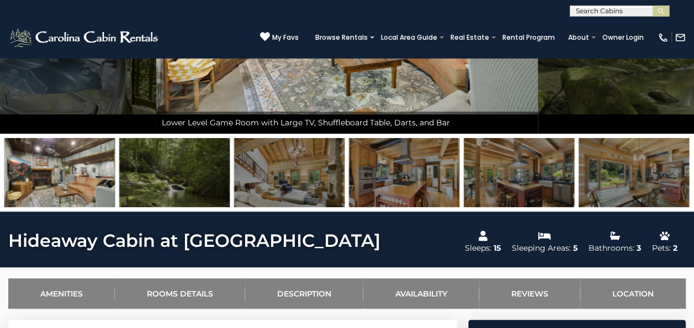
click at [44, 198] on img at bounding box center [59, 172] width 110 height 69
click at [46, 168] on img at bounding box center [59, 172] width 110 height 69
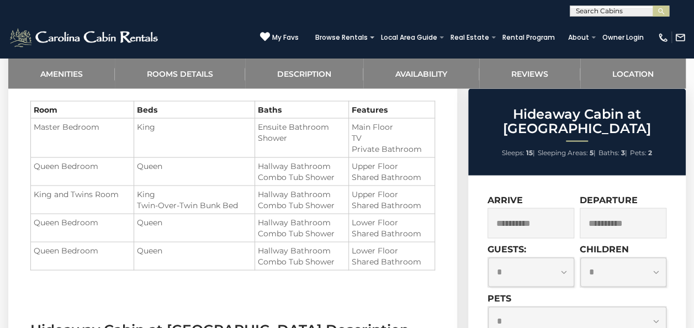
scroll to position [991, 0]
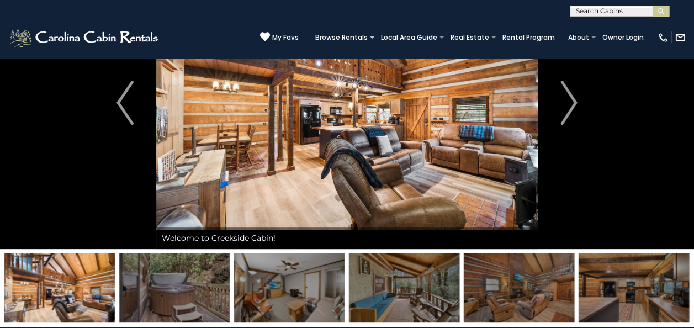
scroll to position [97, 0]
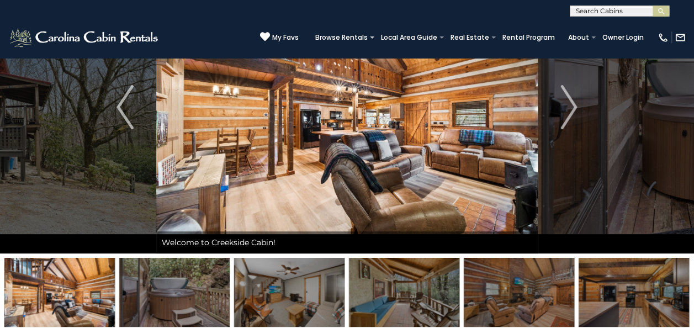
click at [153, 284] on img at bounding box center [174, 292] width 110 height 69
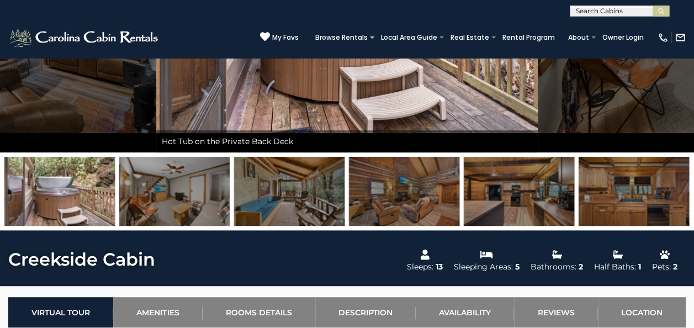
scroll to position [194, 0]
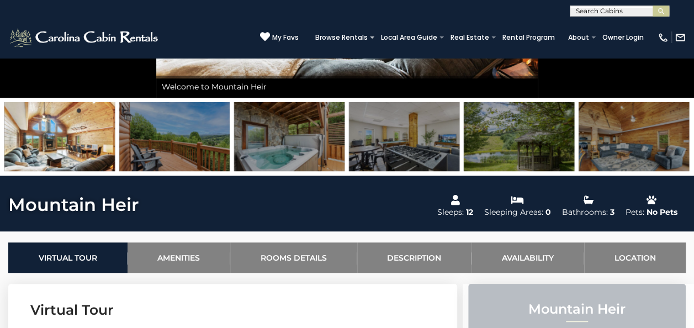
scroll to position [255, 0]
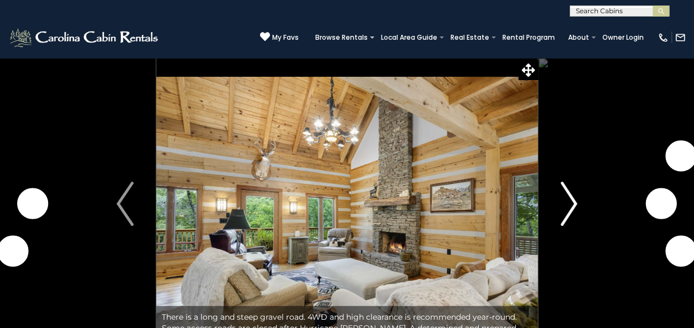
click at [568, 206] on img "Next" at bounding box center [568, 204] width 17 height 44
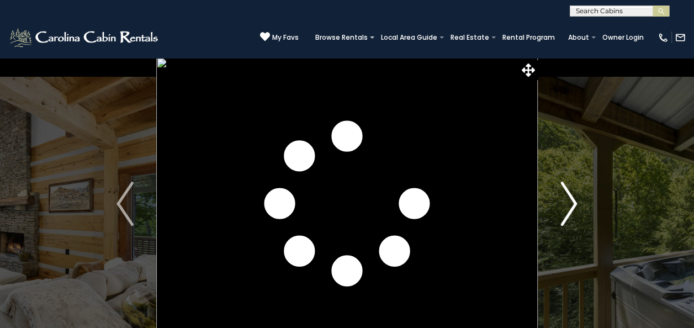
click at [568, 206] on img "Next" at bounding box center [568, 204] width 17 height 44
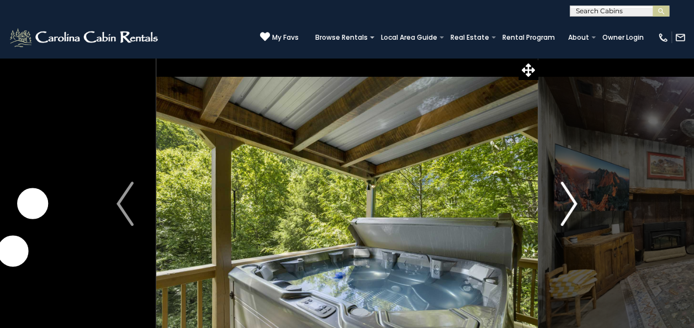
click at [568, 206] on img "Next" at bounding box center [568, 204] width 17 height 44
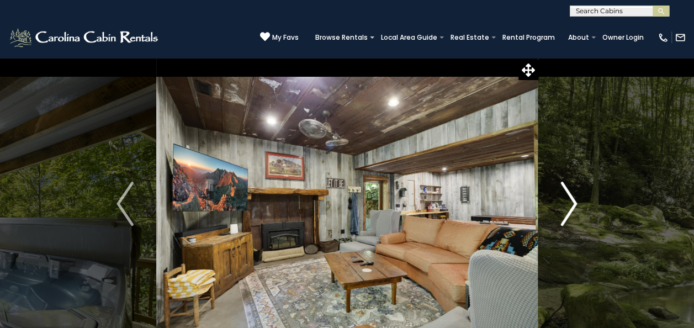
click at [568, 206] on img "Next" at bounding box center [568, 204] width 17 height 44
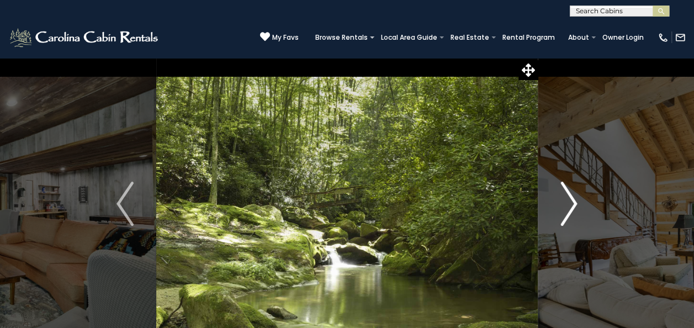
click at [568, 206] on img "Next" at bounding box center [568, 204] width 17 height 44
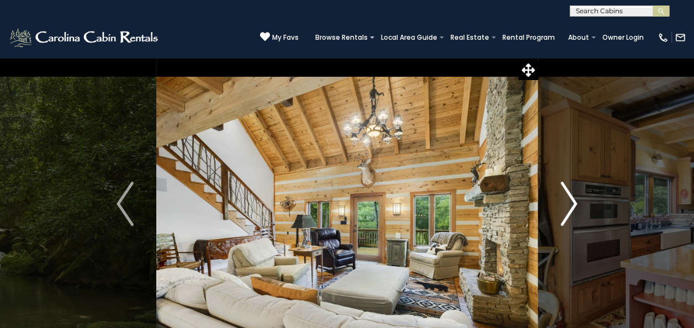
click at [568, 206] on img "Next" at bounding box center [568, 204] width 17 height 44
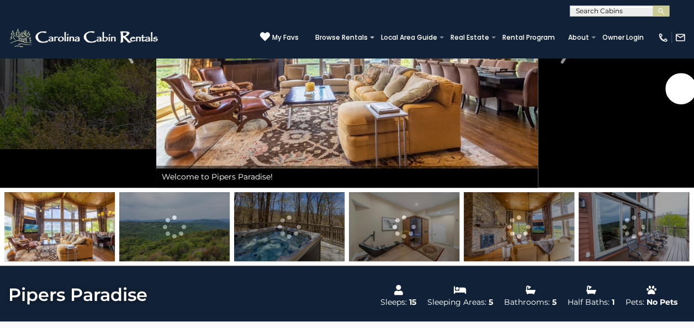
click at [400, 233] on img at bounding box center [404, 226] width 110 height 69
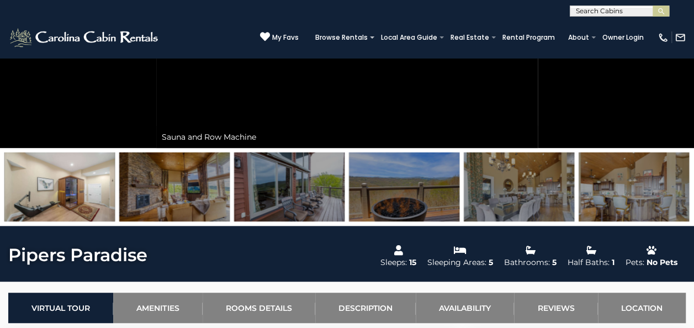
scroll to position [211, 0]
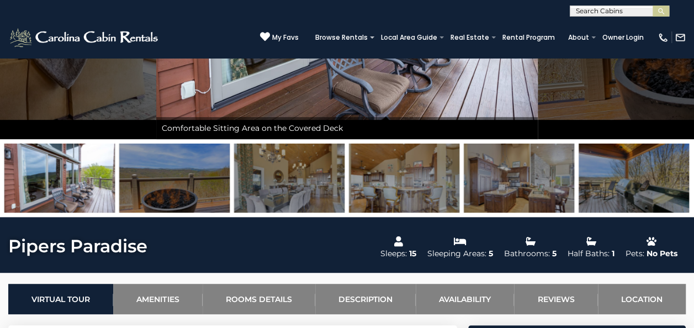
click at [517, 187] on img at bounding box center [519, 178] width 110 height 69
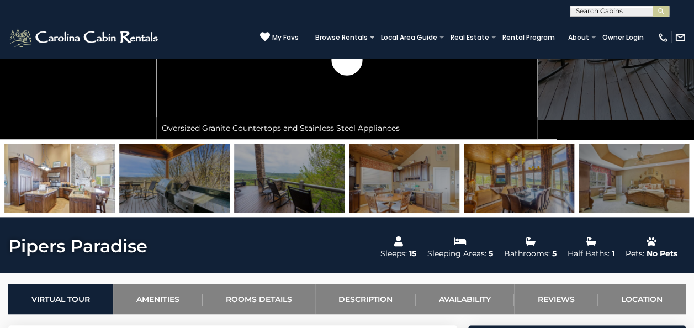
click at [492, 184] on img at bounding box center [519, 178] width 110 height 69
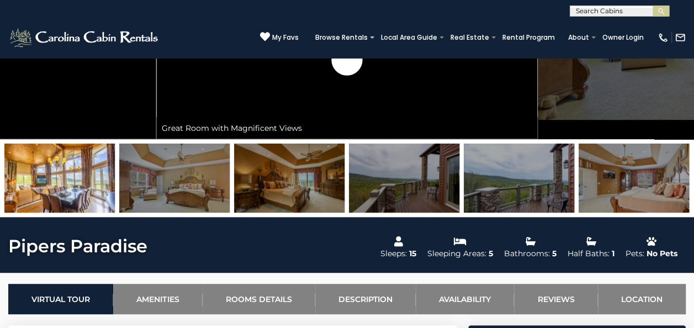
click at [486, 181] on img at bounding box center [519, 178] width 110 height 69
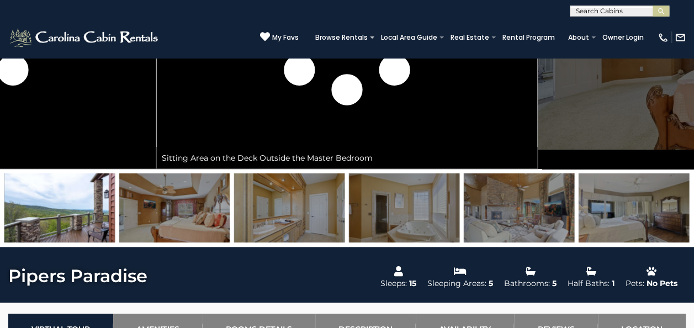
scroll to position [183, 0]
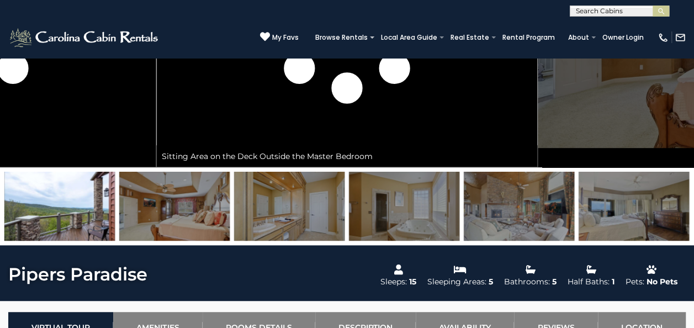
click at [624, 221] on img at bounding box center [633, 206] width 110 height 69
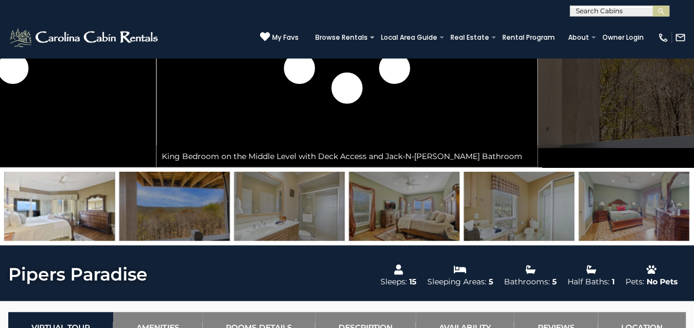
click at [605, 216] on img at bounding box center [633, 206] width 110 height 69
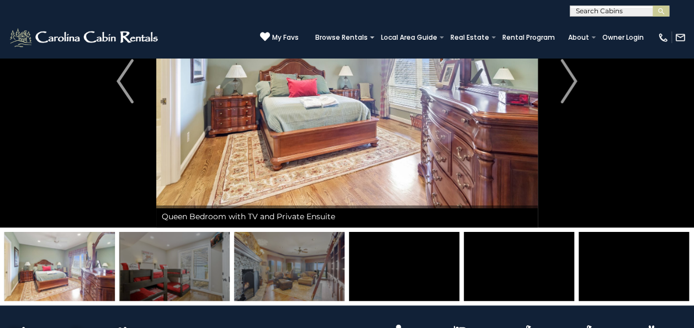
scroll to position [121, 0]
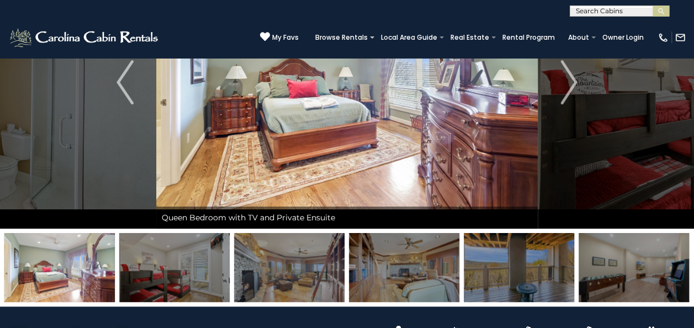
click at [153, 263] on img at bounding box center [174, 267] width 110 height 69
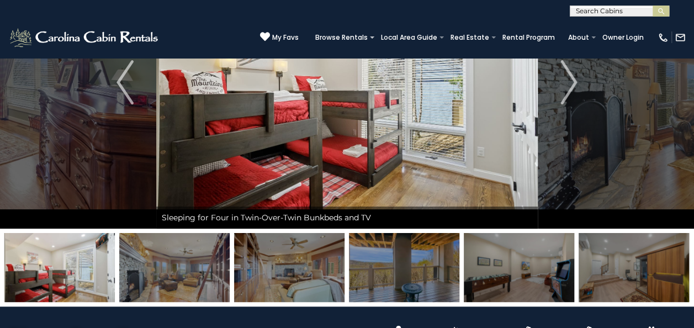
click at [256, 258] on img at bounding box center [289, 267] width 110 height 69
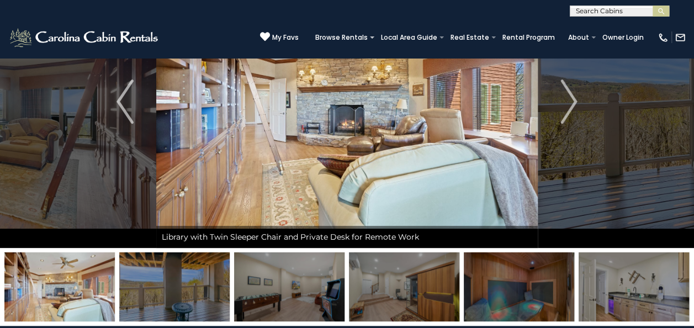
scroll to position [0, 0]
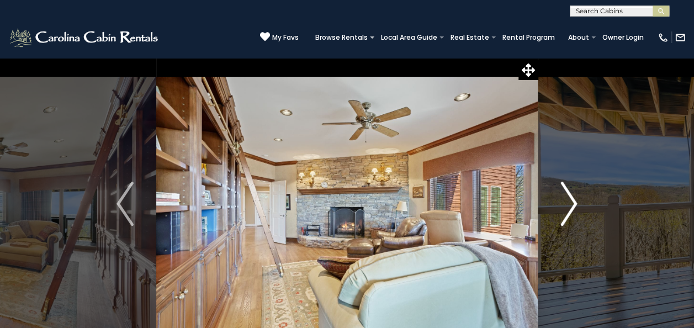
click at [565, 201] on img "Next" at bounding box center [568, 204] width 17 height 44
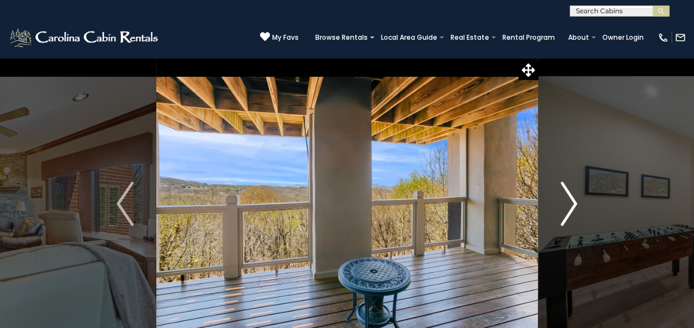
click at [564, 200] on img "Next" at bounding box center [568, 204] width 17 height 44
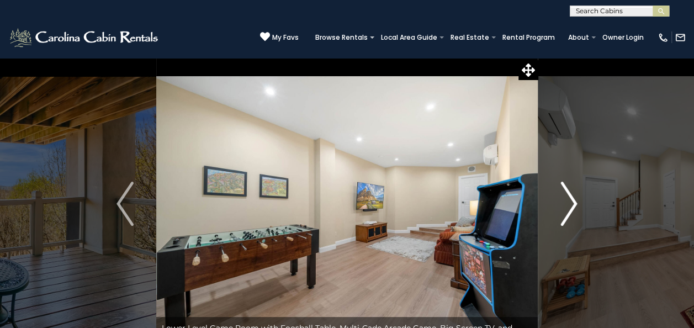
click at [564, 200] on img "Next" at bounding box center [568, 204] width 17 height 44
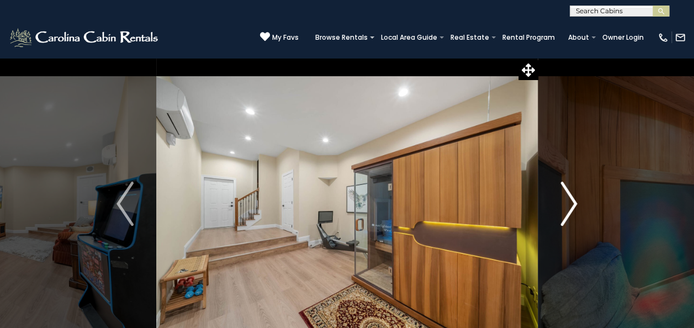
click at [564, 200] on img "Next" at bounding box center [568, 204] width 17 height 44
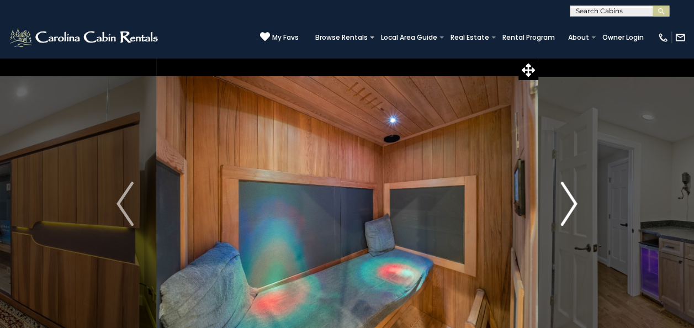
click at [564, 200] on img "Next" at bounding box center [568, 204] width 17 height 44
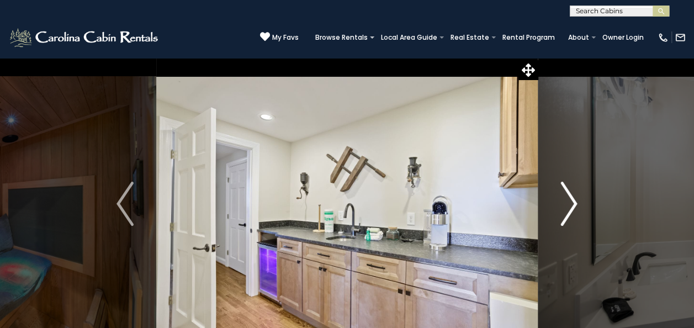
click at [564, 200] on img "Next" at bounding box center [568, 204] width 17 height 44
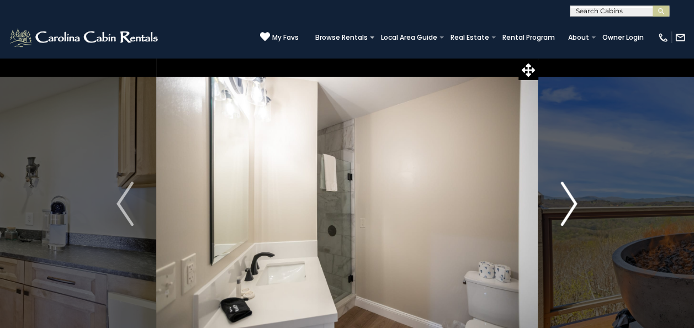
click at [564, 200] on img "Next" at bounding box center [568, 204] width 17 height 44
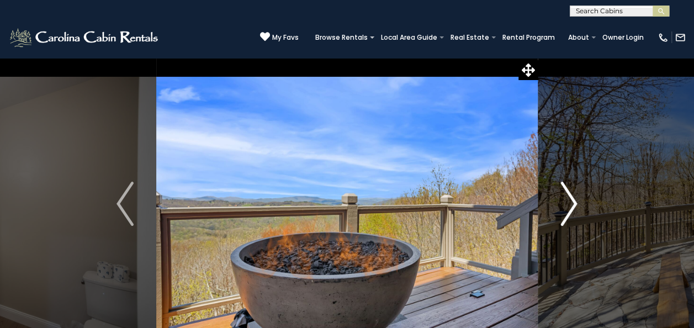
click at [564, 200] on img "Next" at bounding box center [568, 204] width 17 height 44
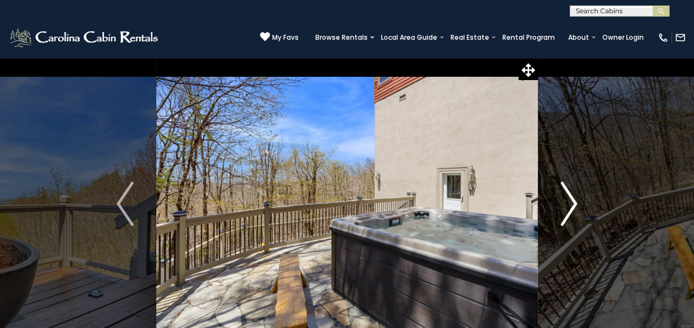
click at [564, 200] on img "Next" at bounding box center [568, 204] width 17 height 44
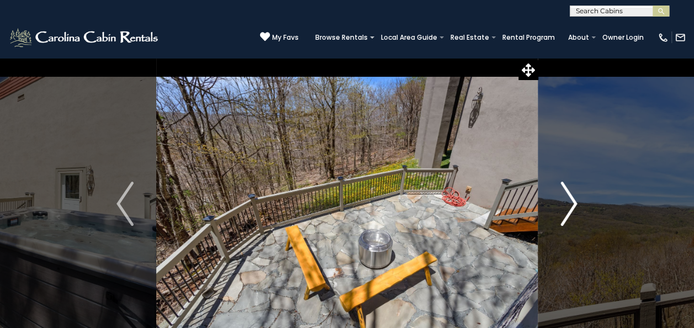
click at [564, 200] on img "Next" at bounding box center [568, 204] width 17 height 44
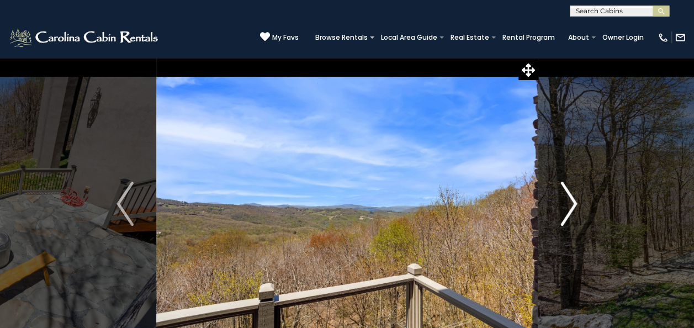
click at [564, 200] on img "Next" at bounding box center [568, 204] width 17 height 44
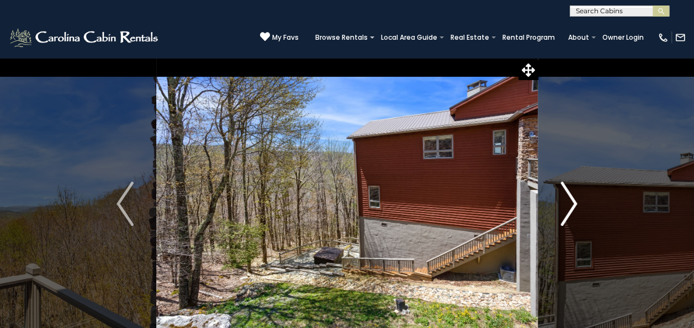
click at [564, 200] on img "Next" at bounding box center [568, 204] width 17 height 44
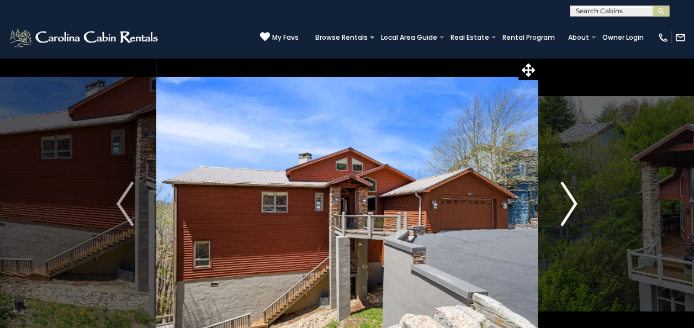
click at [564, 200] on img "Next" at bounding box center [568, 204] width 17 height 44
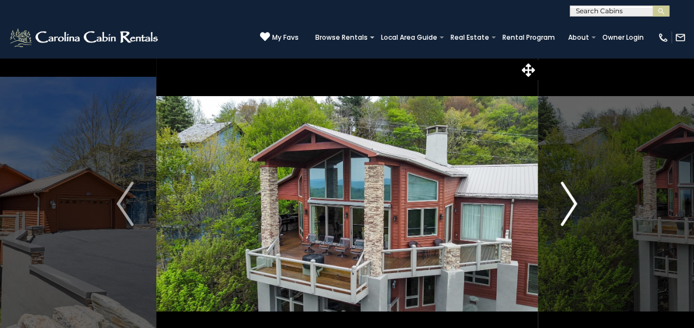
click at [564, 200] on img "Next" at bounding box center [568, 204] width 17 height 44
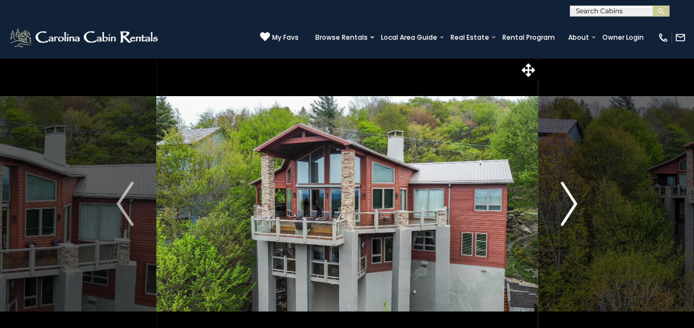
click at [564, 200] on img "Next" at bounding box center [568, 204] width 17 height 44
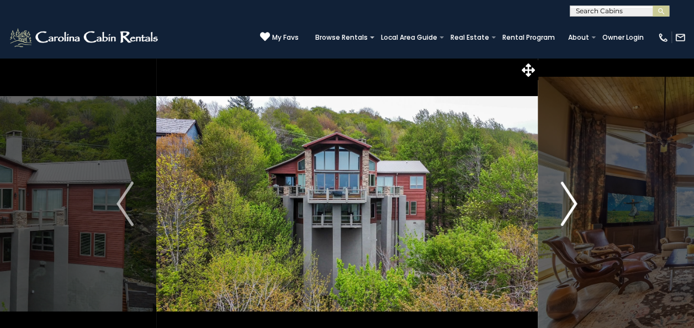
click at [564, 200] on img "Next" at bounding box center [568, 204] width 17 height 44
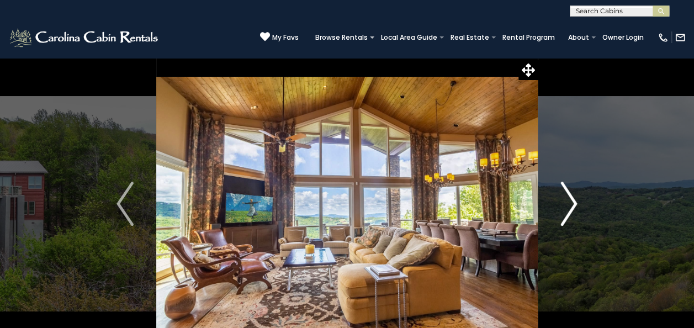
click at [564, 200] on img "Next" at bounding box center [568, 204] width 17 height 44
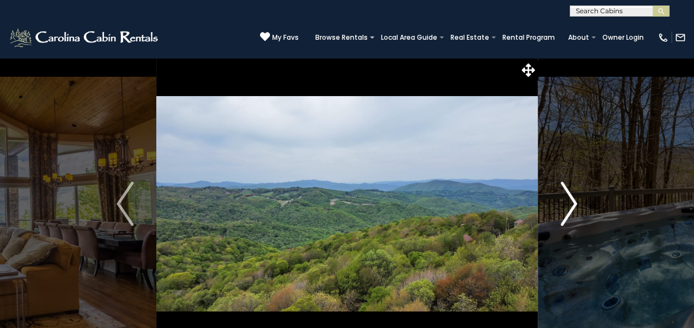
click at [564, 200] on img "Next" at bounding box center [568, 204] width 17 height 44
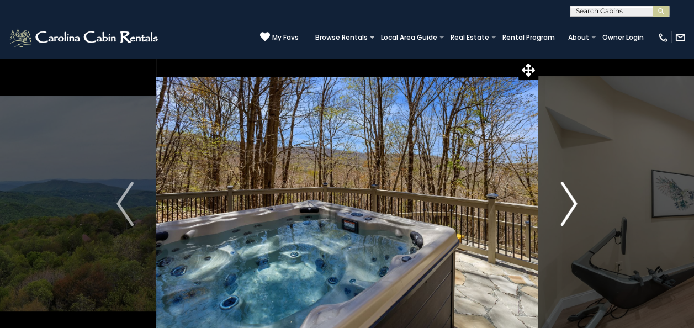
click at [564, 200] on img "Next" at bounding box center [568, 204] width 17 height 44
